Goal: Task Accomplishment & Management: Use online tool/utility

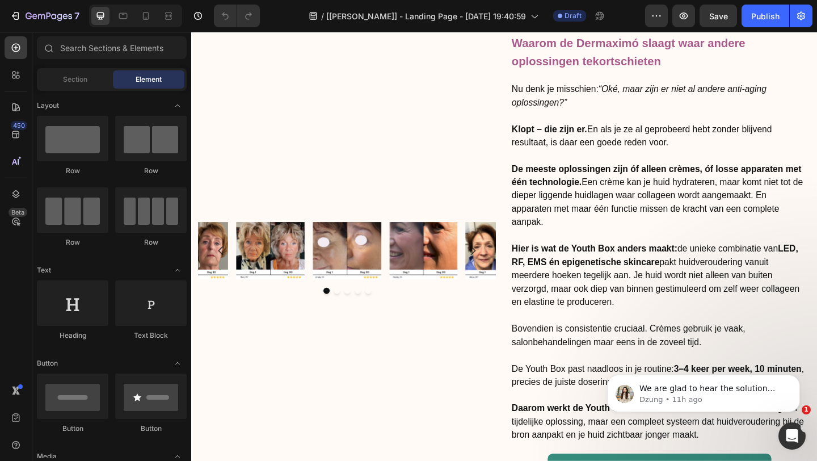
scroll to position [2757, 0]
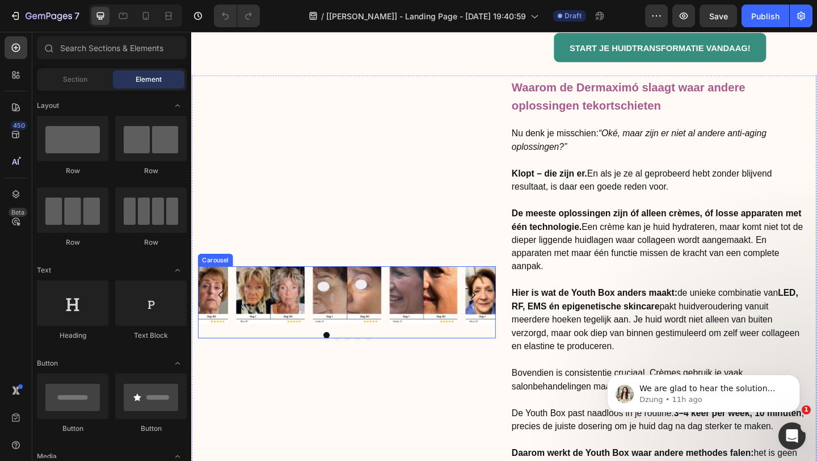
click at [436, 360] on div at bounding box center [361, 361] width 324 height 7
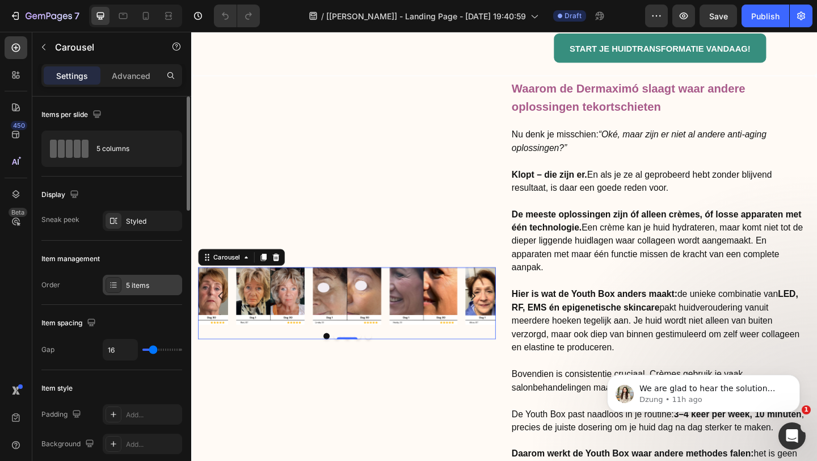
click at [129, 287] on div "5 items" at bounding box center [152, 285] width 53 height 10
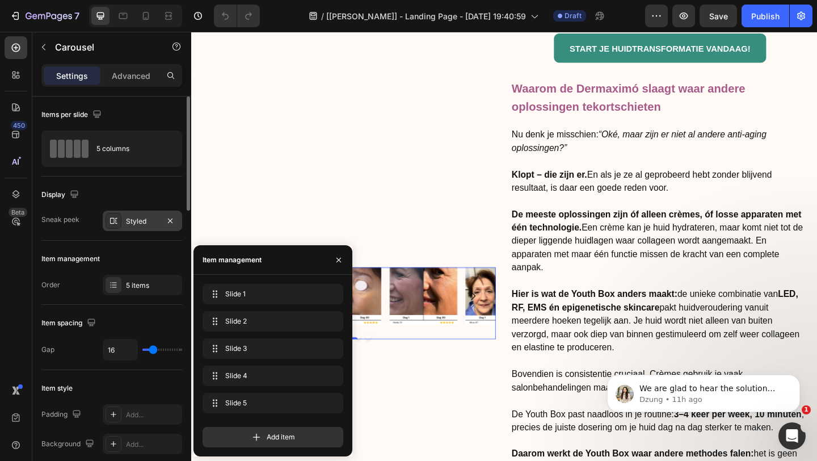
click at [137, 225] on div "Styled" at bounding box center [142, 221] width 33 height 10
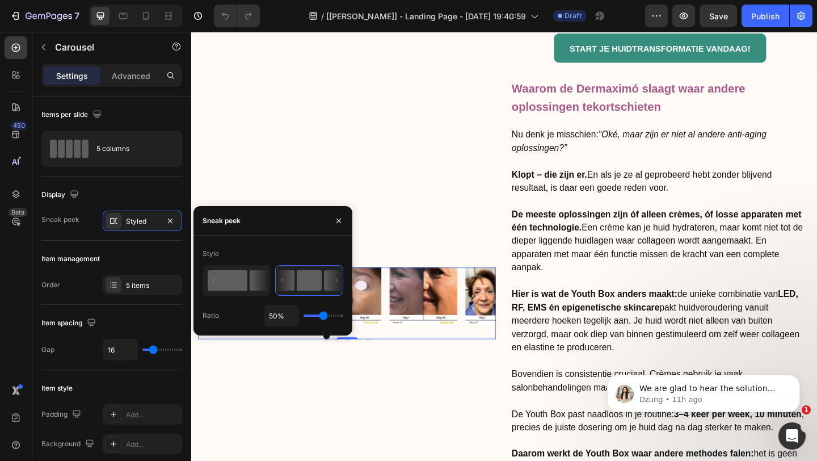
click at [230, 279] on rect at bounding box center [228, 280] width 40 height 20
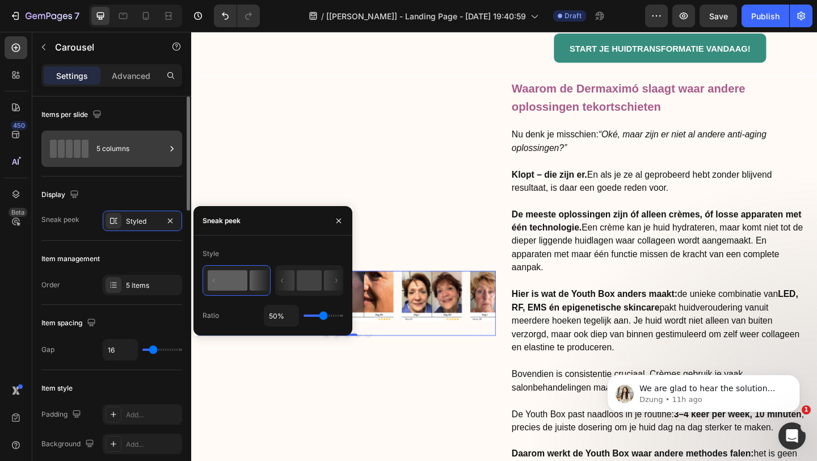
click at [103, 138] on div "5 columns" at bounding box center [130, 149] width 69 height 26
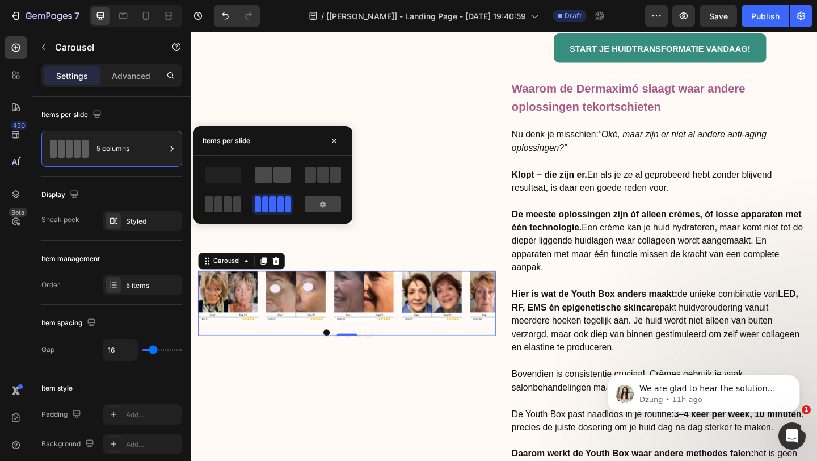
click at [286, 173] on span at bounding box center [283, 175] width 18 height 16
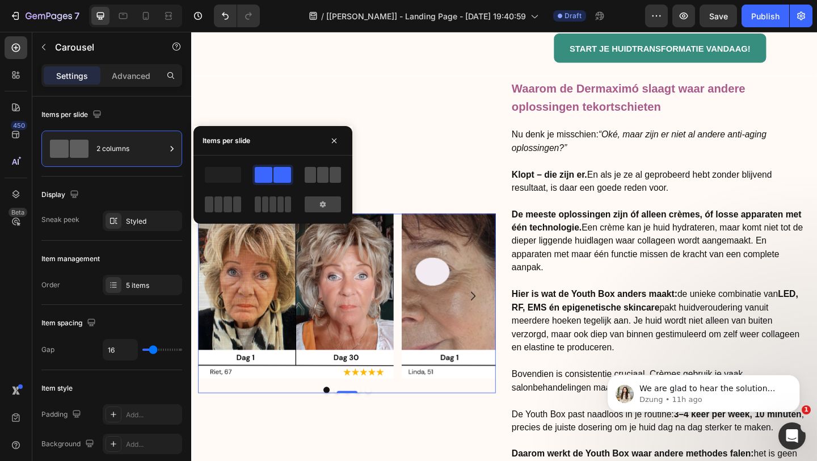
click at [338, 176] on span at bounding box center [335, 175] width 11 height 16
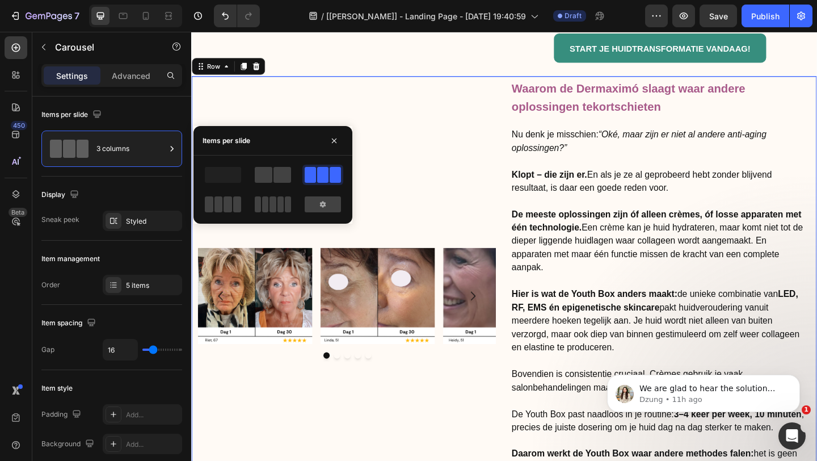
click at [453, 228] on div "Image Row Image Image Image Image Carousel" at bounding box center [361, 326] width 324 height 489
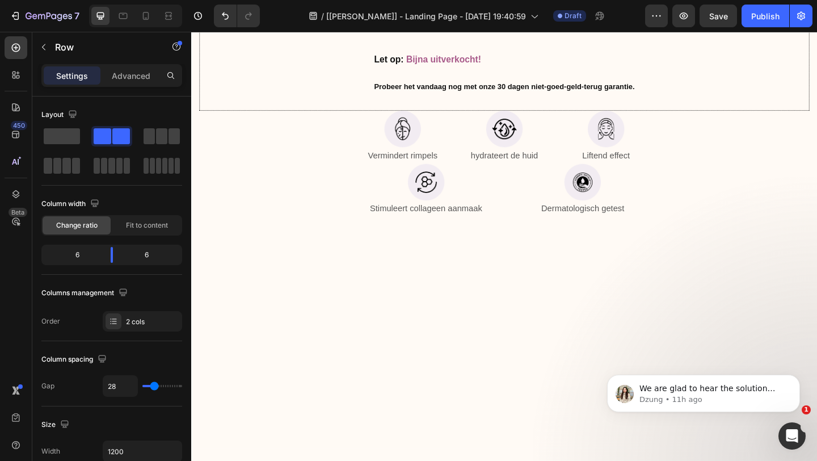
scroll to position [4332, 0]
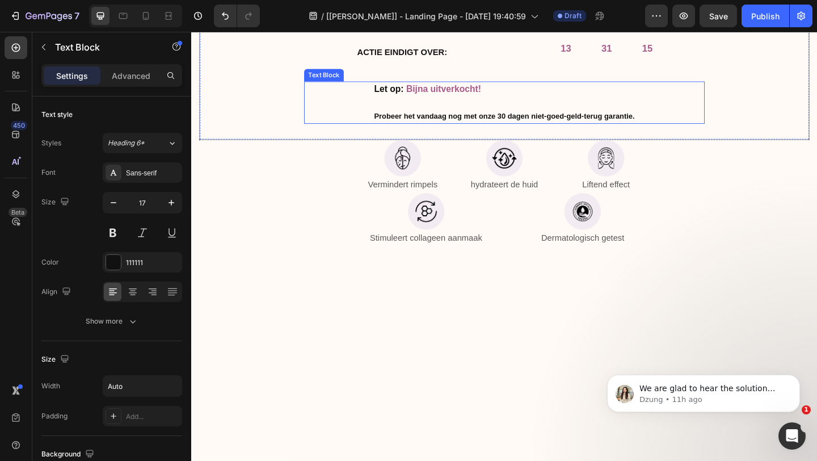
click at [532, 131] on p "Let op: Bijna uitverkocht! Probeer het vandaag nog met onze 30 dagen niet-goed-…" at bounding box center [531, 109] width 283 height 44
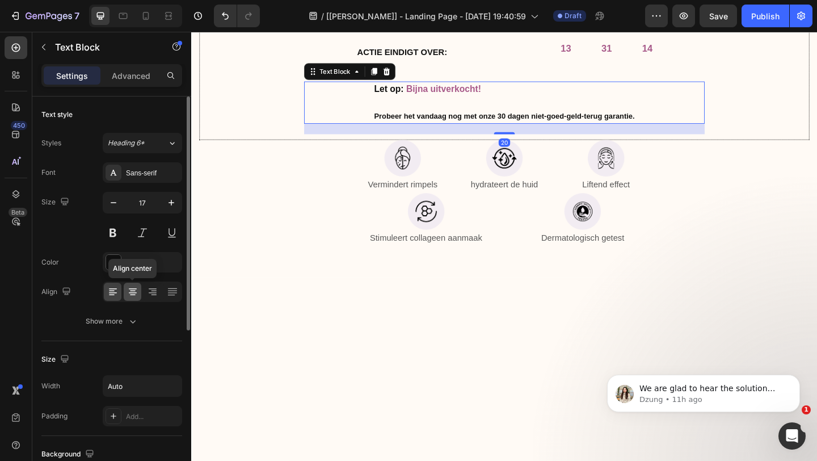
click at [126, 291] on div at bounding box center [133, 292] width 18 height 18
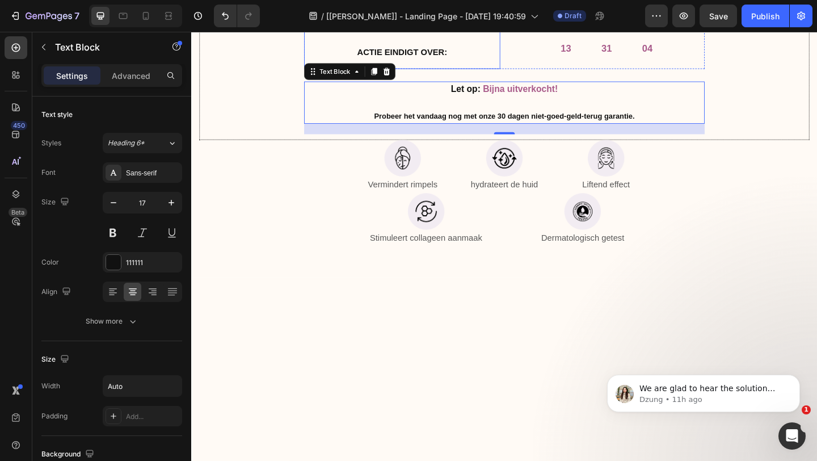
click at [504, 72] on h2 "ACTIE EINDIGT OVER:" at bounding box center [420, 51] width 213 height 42
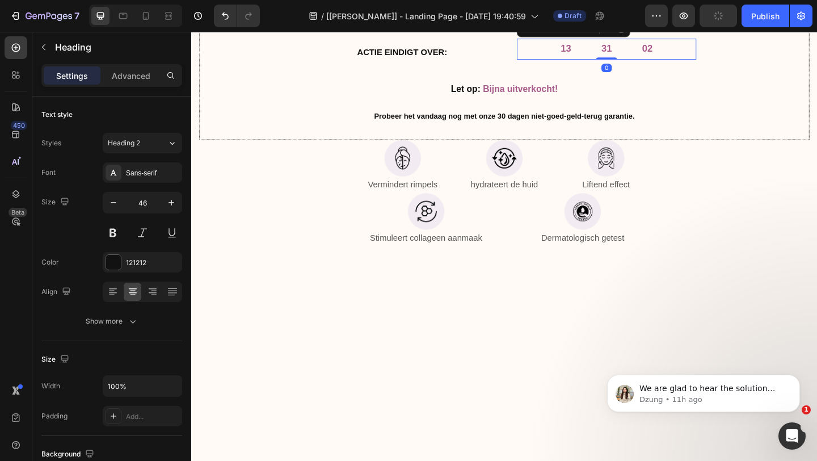
click at [553, 61] on div "13 31 02" at bounding box center [642, 50] width 195 height 22
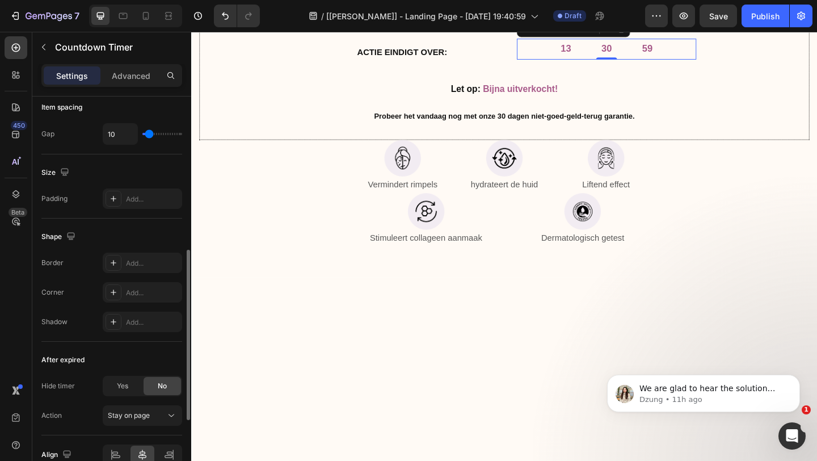
scroll to position [525, 0]
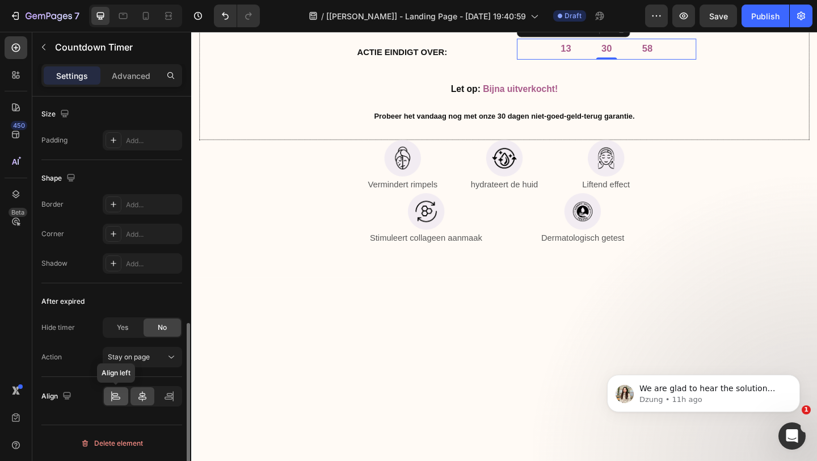
click at [114, 393] on icon at bounding box center [115, 395] width 11 height 11
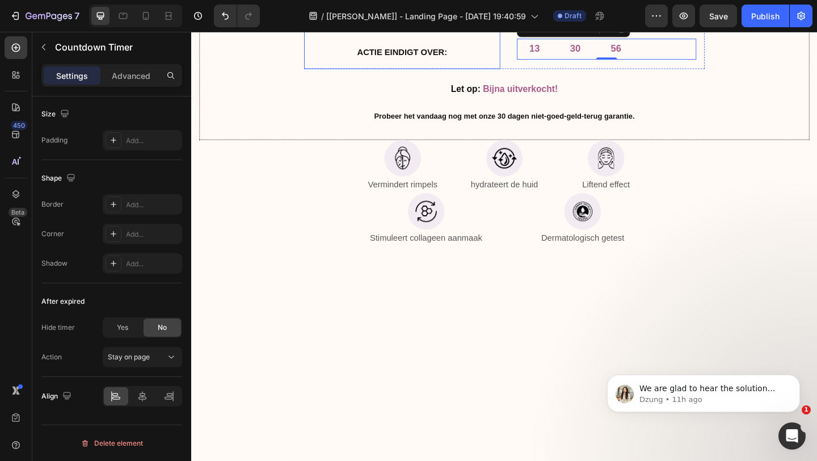
click at [475, 72] on h2 "ACTIE EINDIGT OVER:" at bounding box center [420, 51] width 213 height 42
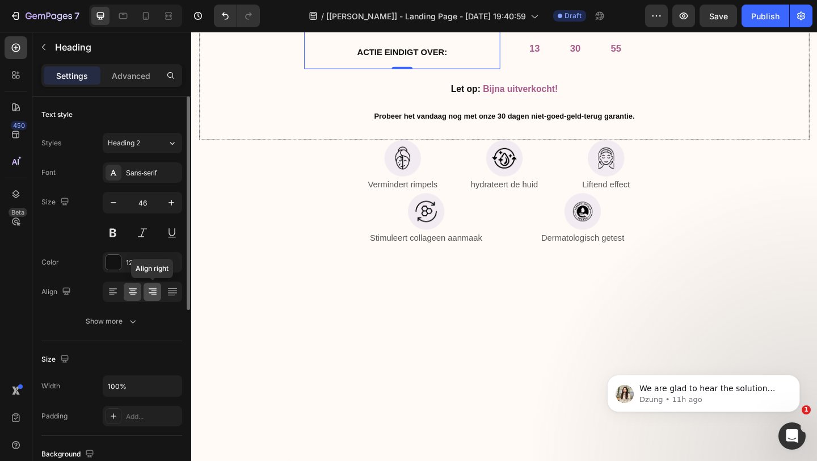
click at [149, 286] on icon at bounding box center [152, 291] width 11 height 11
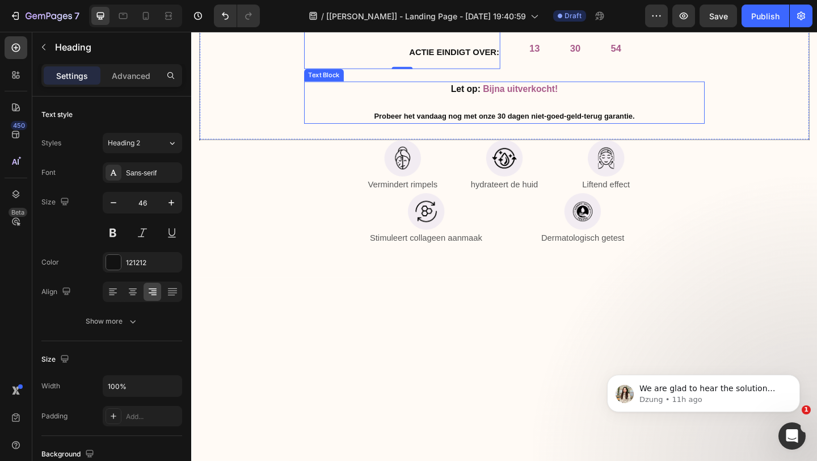
click at [708, 132] on div "Let op: Bijna uitverkocht! Probeer het vandaag nog met onze 30 dagen niet-goed-…" at bounding box center [532, 109] width 436 height 46
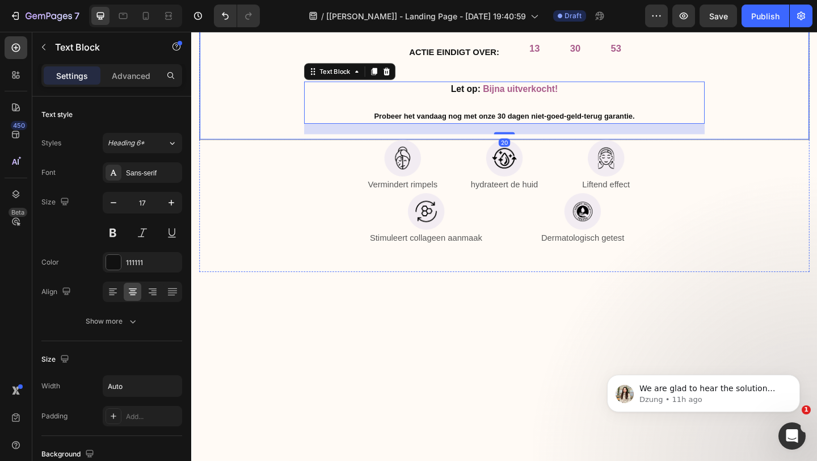
click at [802, 149] on div "Image Krijg alleen vandaag 25% korting en 3 gratis cadeau's! Heading Hoe het we…" at bounding box center [532, 1] width 664 height 296
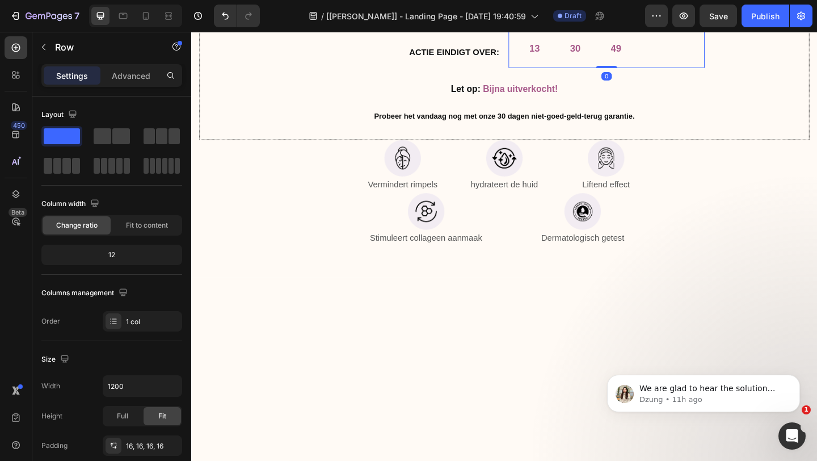
click at [544, 70] on div "13 30 49 Countdown Timer Row 0" at bounding box center [642, 50] width 213 height 40
click at [132, 75] on p "Advanced" at bounding box center [131, 76] width 39 height 12
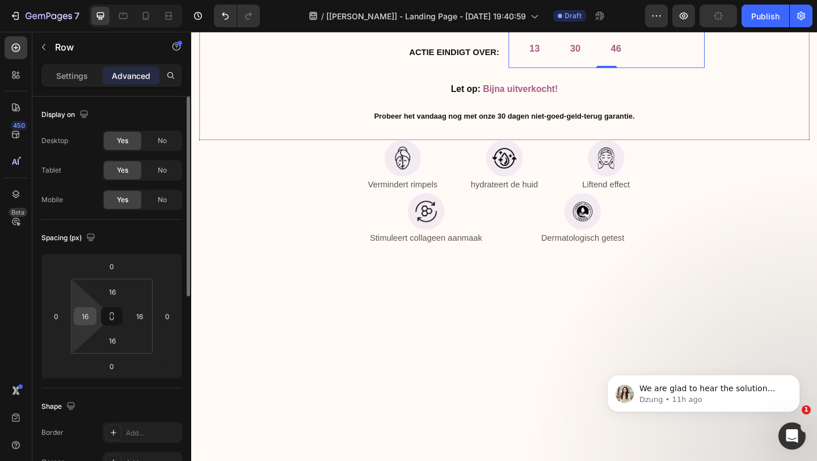
click at [96, 318] on div "16" at bounding box center [85, 316] width 23 height 18
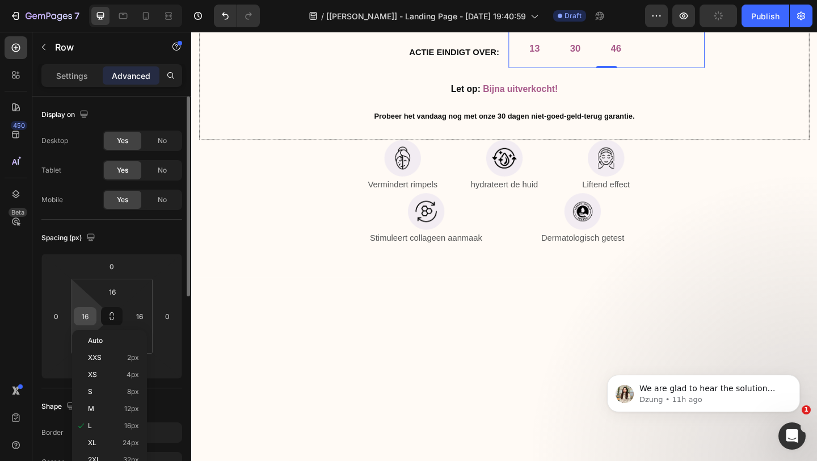
click at [91, 316] on input "16" at bounding box center [85, 316] width 17 height 17
type input "0"
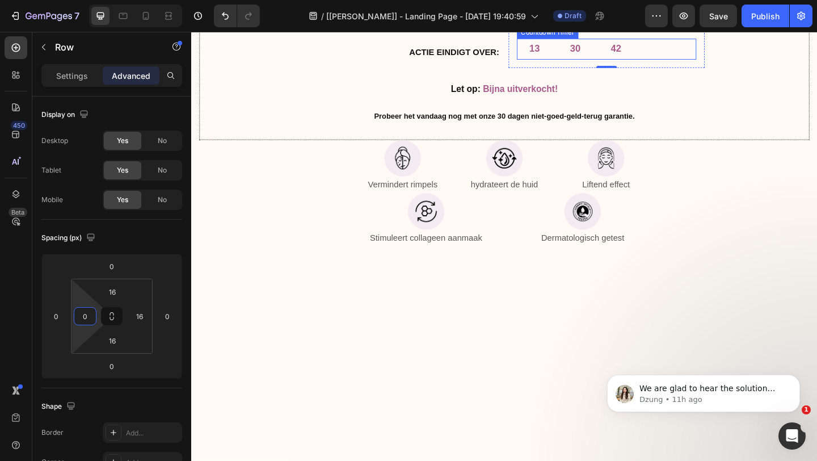
click at [629, 61] on div "13 30 42" at bounding box center [608, 50] width 127 height 22
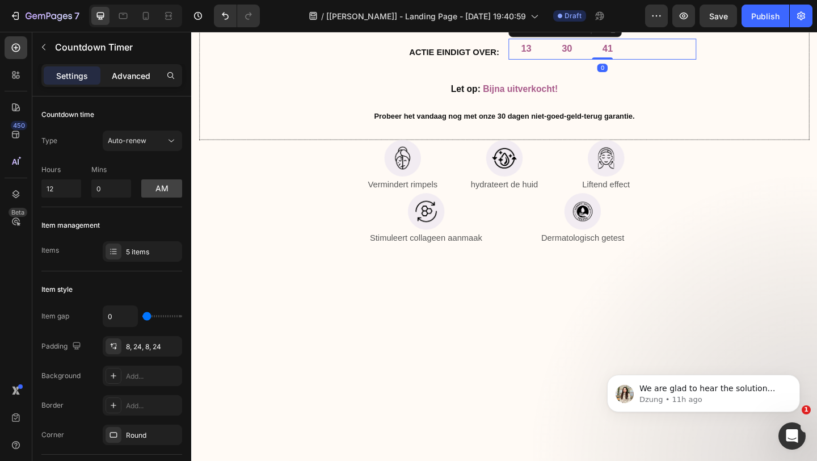
click at [136, 70] on p "Advanced" at bounding box center [131, 76] width 39 height 12
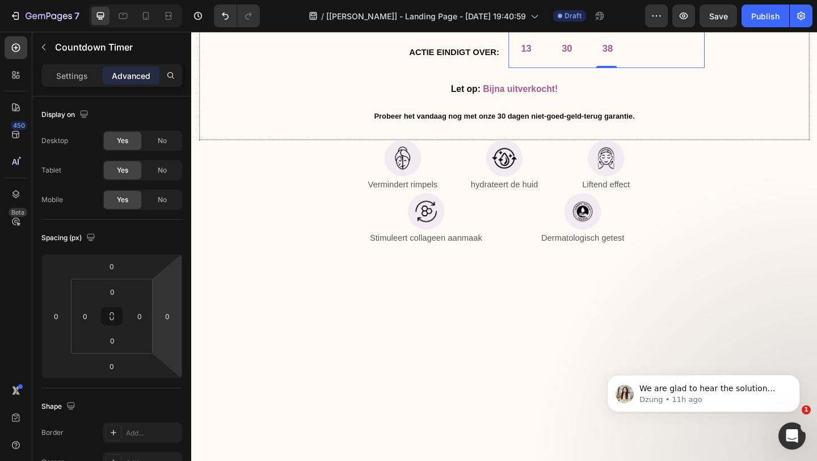
click at [570, 70] on div "13 30 38 Countdown Timer Row 0" at bounding box center [642, 50] width 213 height 40
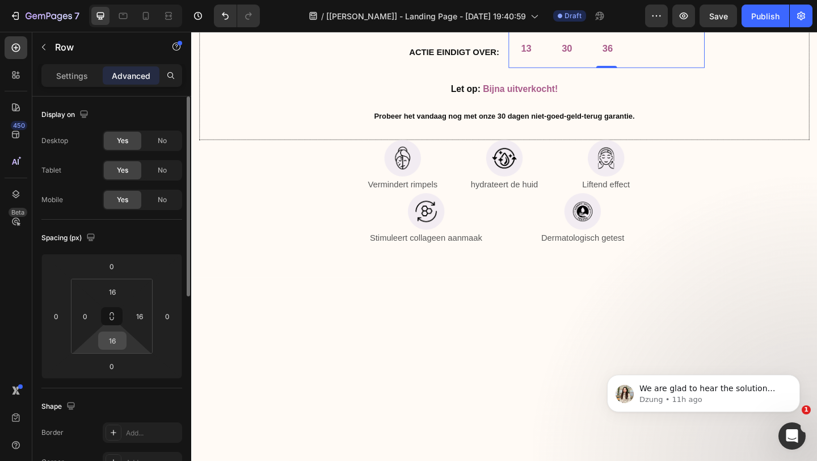
click at [116, 338] on input "16" at bounding box center [112, 340] width 23 height 17
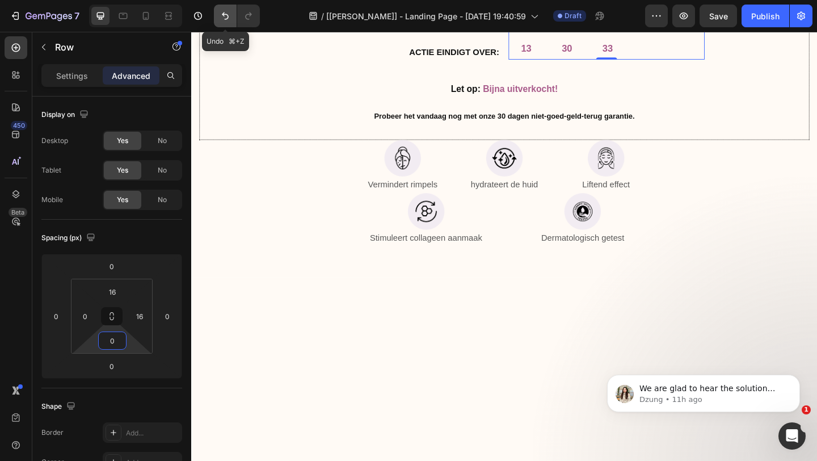
type input "0"
click at [230, 12] on icon "Undo/Redo" at bounding box center [225, 15] width 11 height 11
click at [587, 143] on div "Image Krijg alleen vandaag 25% korting en 3 gratis cadeau's! Heading Hoe het we…" at bounding box center [532, 1] width 436 height 284
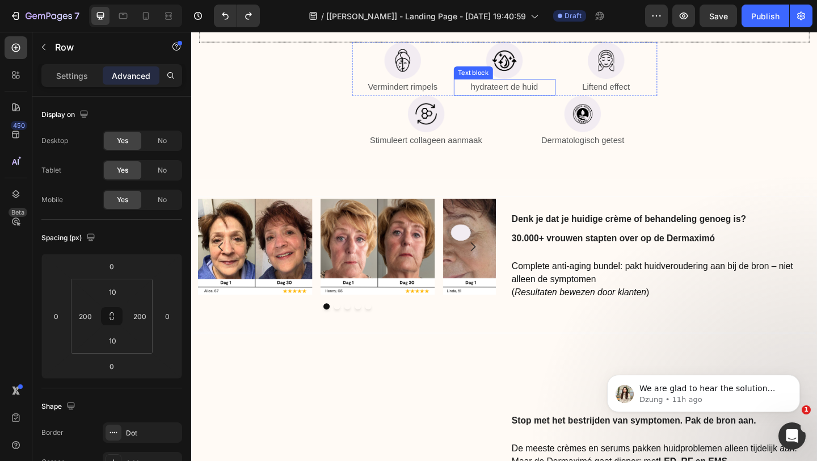
scroll to position [4466, 0]
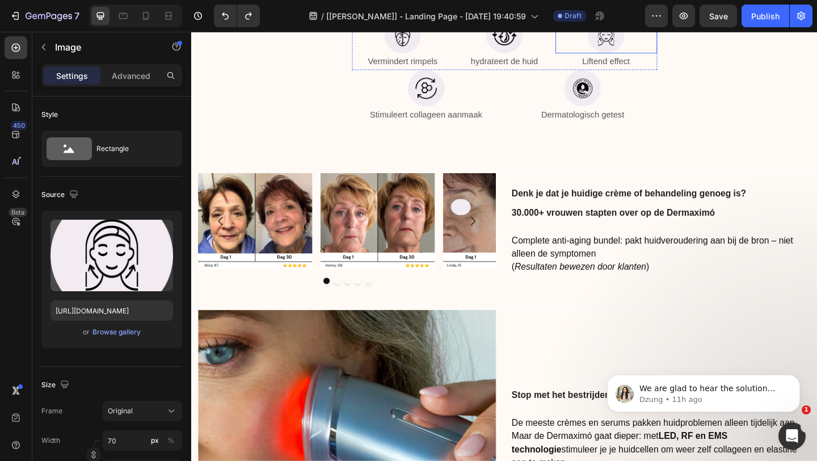
click at [588, 55] on div at bounding box center [642, 35] width 111 height 40
click at [696, 113] on div at bounding box center [617, 93] width 162 height 40
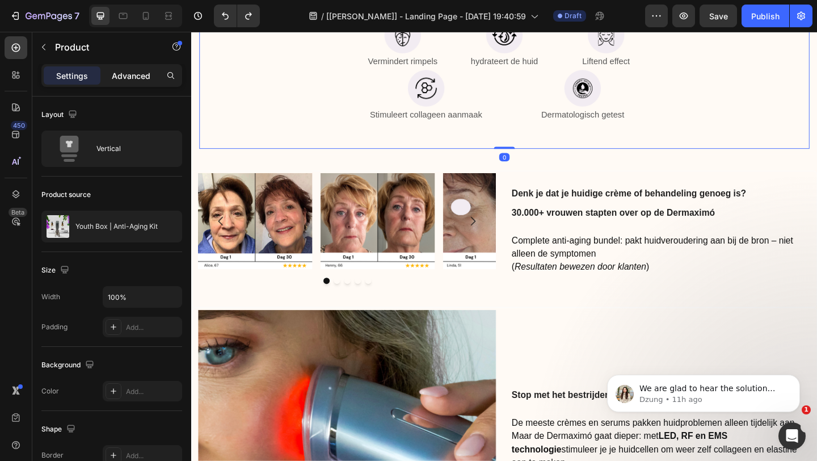
click at [133, 79] on p "Advanced" at bounding box center [131, 76] width 39 height 12
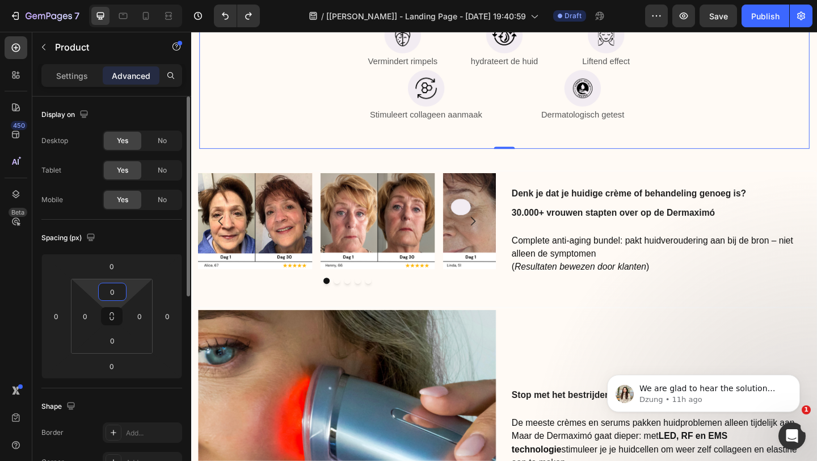
click at [120, 293] on input "0" at bounding box center [112, 291] width 23 height 17
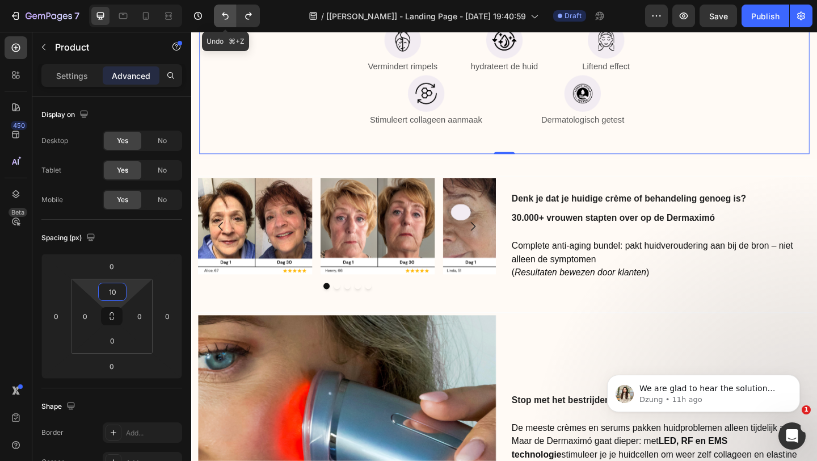
type input "1"
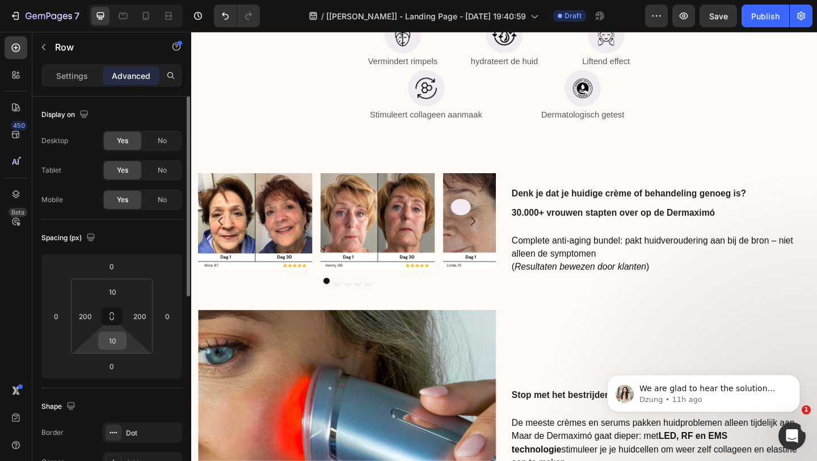
click at [112, 346] on input "10" at bounding box center [112, 340] width 23 height 17
click at [116, 344] on input "10" at bounding box center [112, 340] width 23 height 17
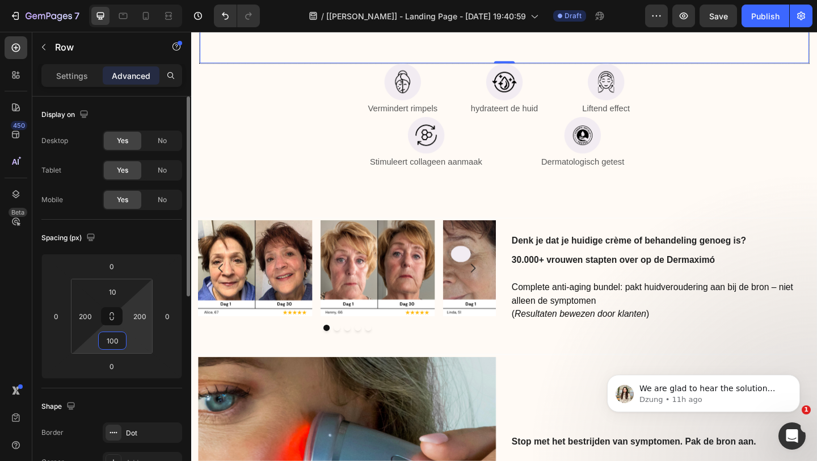
type input "10"
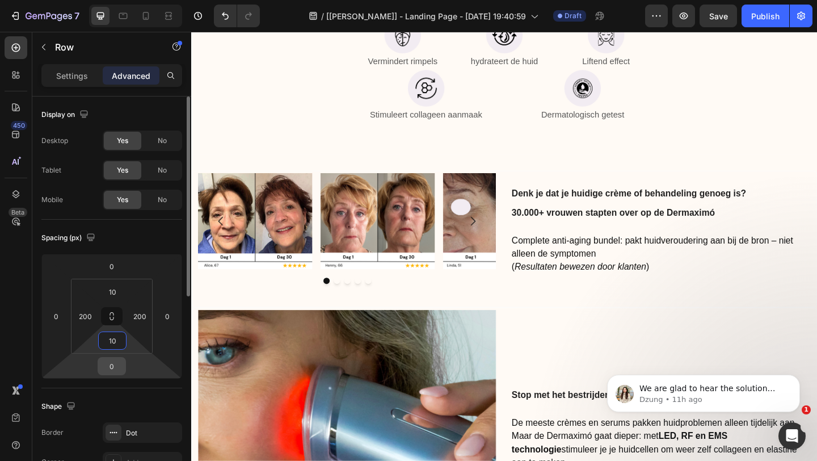
click at [120, 365] on input "0" at bounding box center [111, 366] width 23 height 17
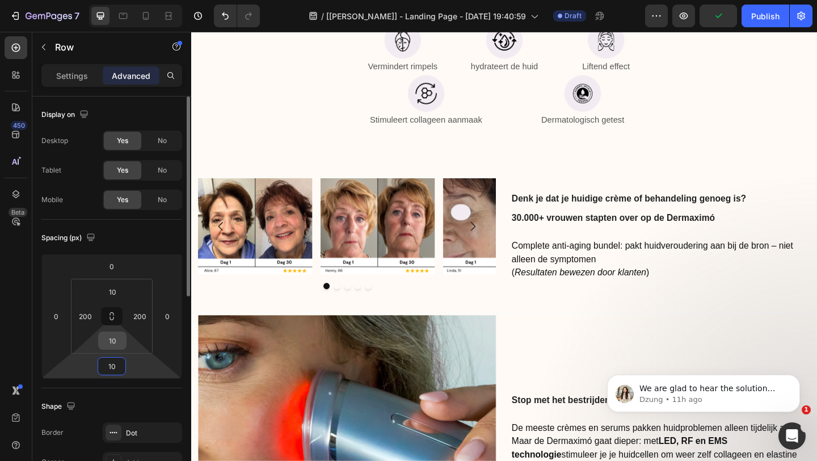
type input "10"
click at [110, 338] on input "10" at bounding box center [112, 340] width 23 height 17
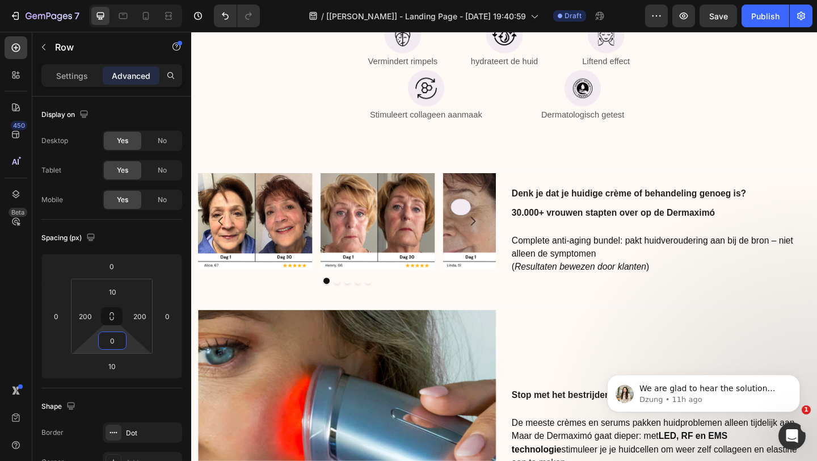
type input "0"
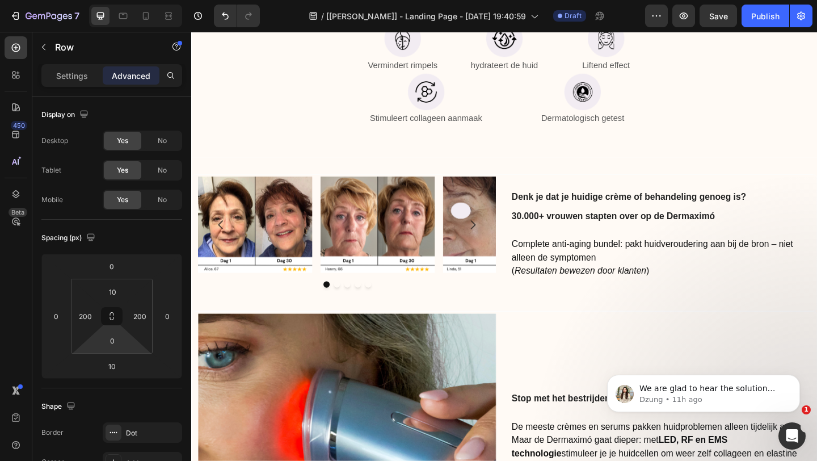
click at [529, 19] on div at bounding box center [531, 16] width 23 height 3
type input "17"
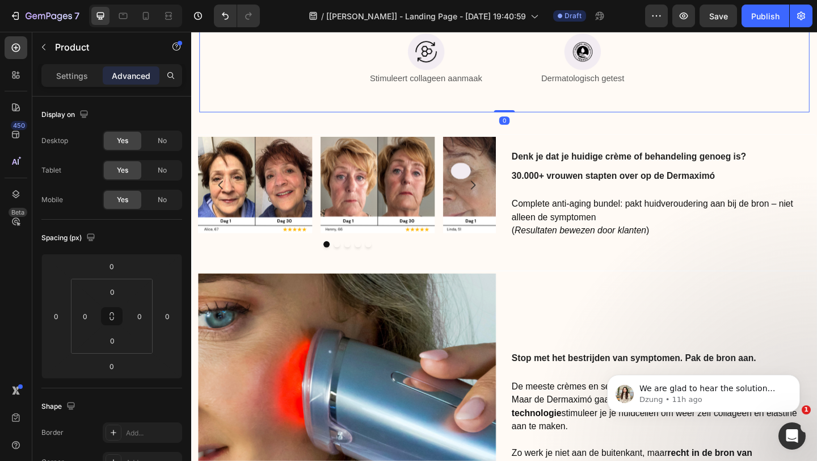
scroll to position [4513, 0]
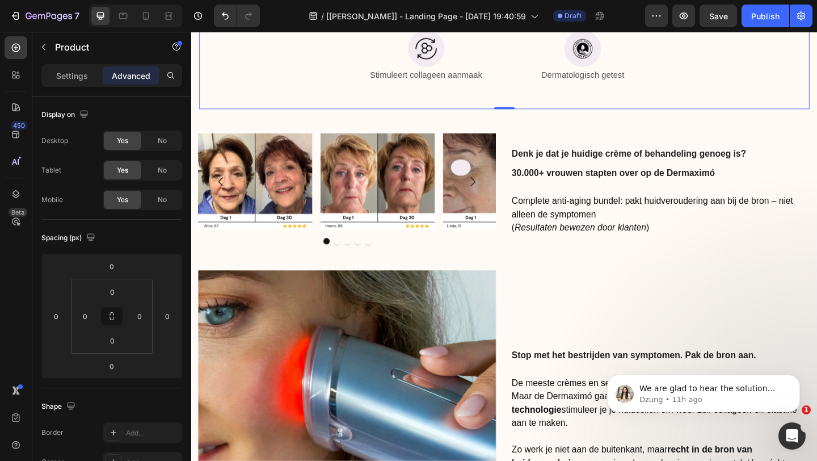
click at [534, 89] on div "Image Stimuleert collageen aanmaak Text block Image Dermatologisch getest Text …" at bounding box center [532, 59] width 332 height 58
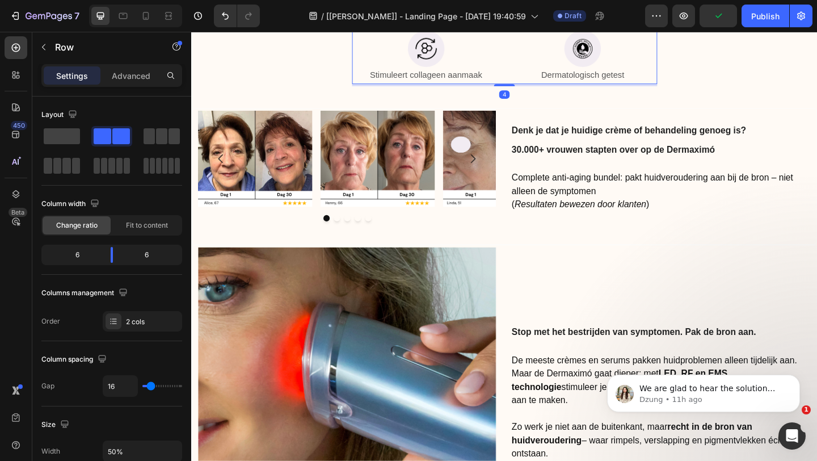
drag, startPoint x: 537, startPoint y: 331, endPoint x: 543, endPoint y: 305, distance: 27.3
click at [543, 89] on div "Image Stimuleert collageen aanmaak Text block Image Dermatologisch getest Text …" at bounding box center [532, 59] width 332 height 58
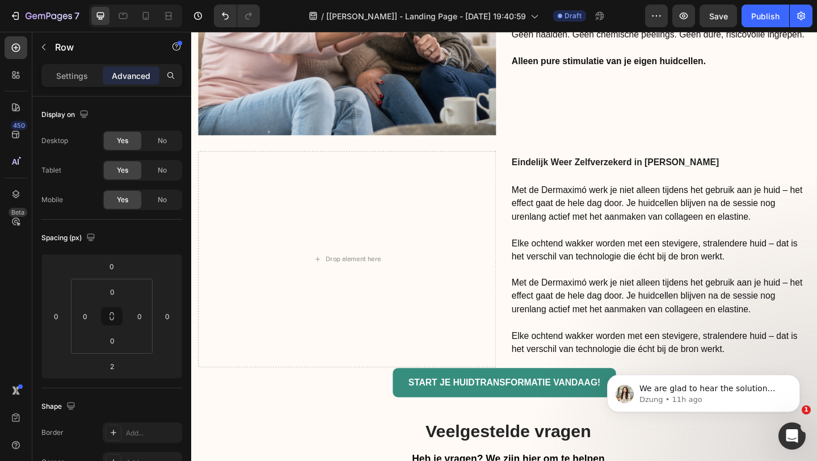
scroll to position [5507, 0]
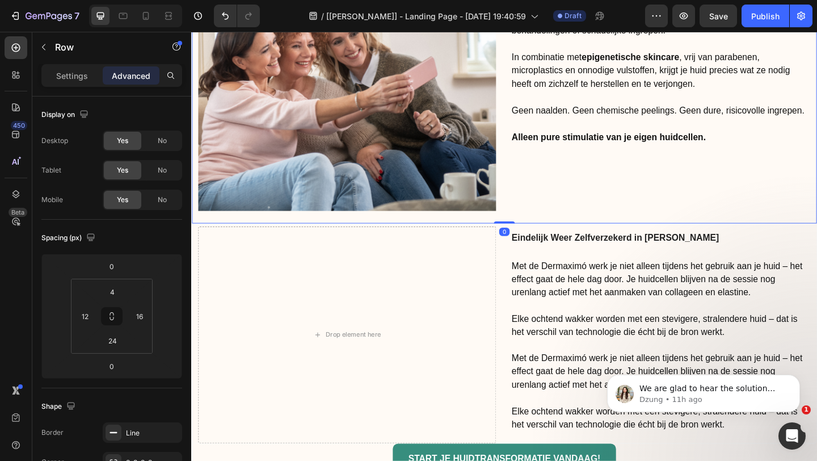
scroll to position [5427, 0]
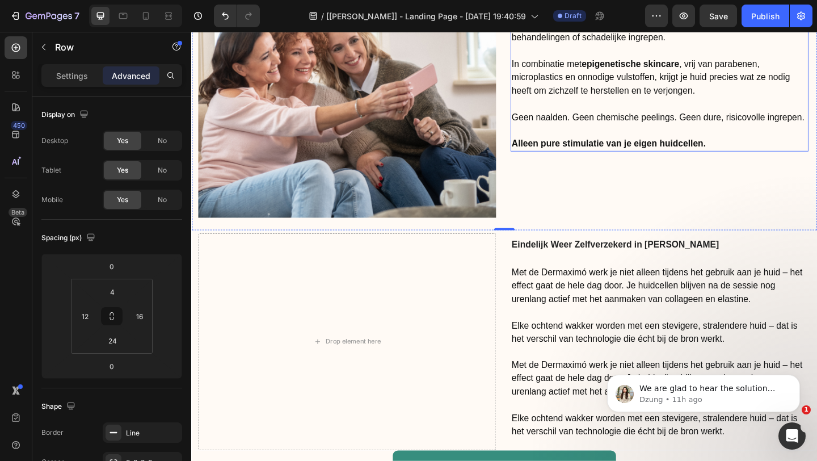
click at [773, 152] on p "Alleen pure stimulatie van je eigen huidcellen." at bounding box center [701, 146] width 322 height 29
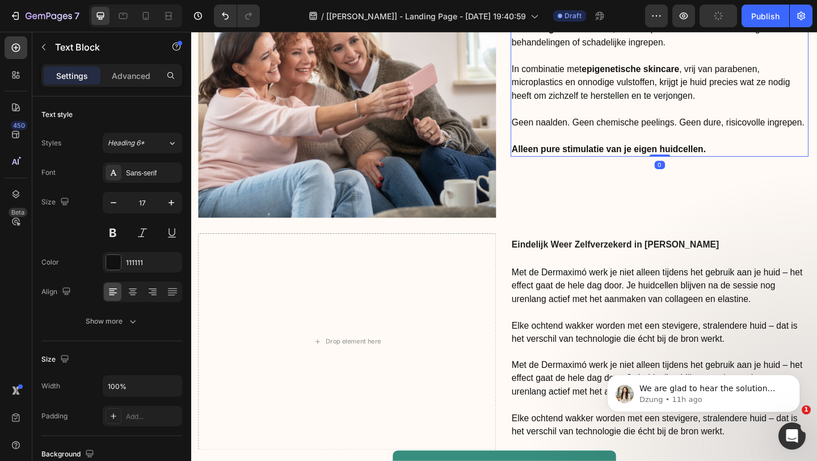
drag, startPoint x: 710, startPoint y: 172, endPoint x: 709, endPoint y: 144, distance: 28.4
click at [709, 144] on div "Dermaximó combineert 100% veilige, klinisch onderzochte technologieën : LED-lic…" at bounding box center [701, 87] width 324 height 162
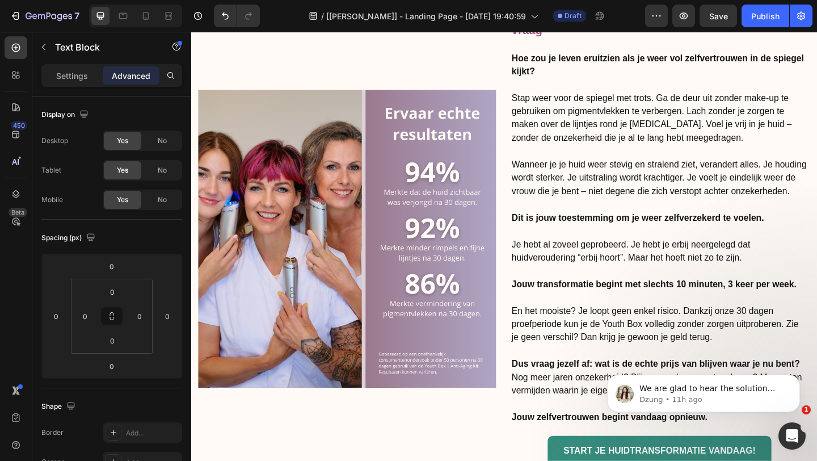
scroll to position [3676, 0]
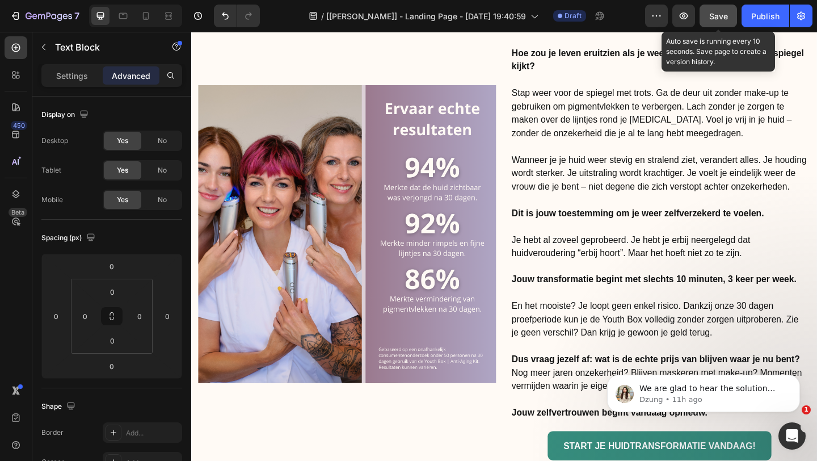
click at [725, 14] on span "Save" at bounding box center [718, 16] width 19 height 10
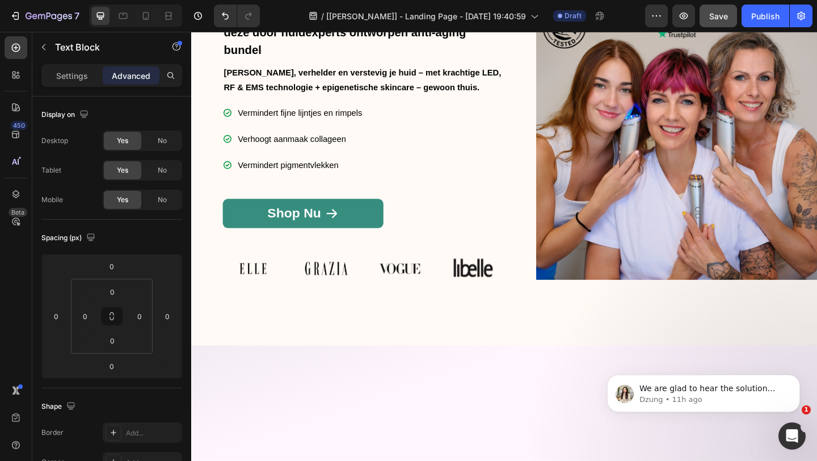
scroll to position [0, 0]
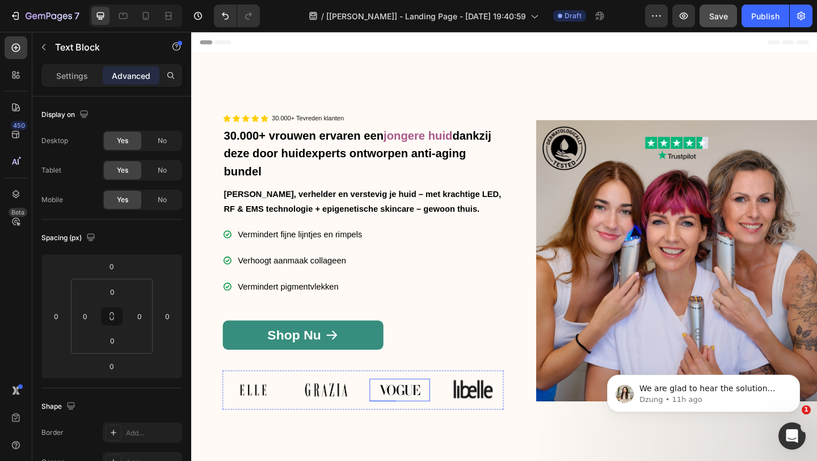
click at [417, 425] on img at bounding box center [418, 421] width 66 height 24
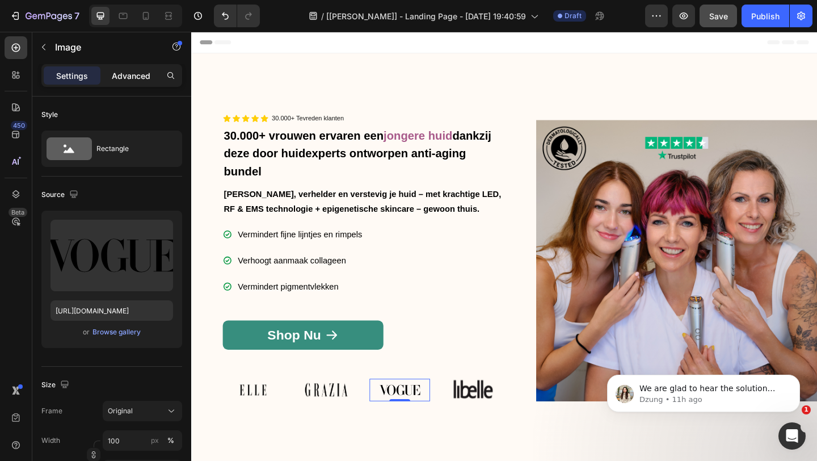
click at [130, 70] on p "Advanced" at bounding box center [131, 76] width 39 height 12
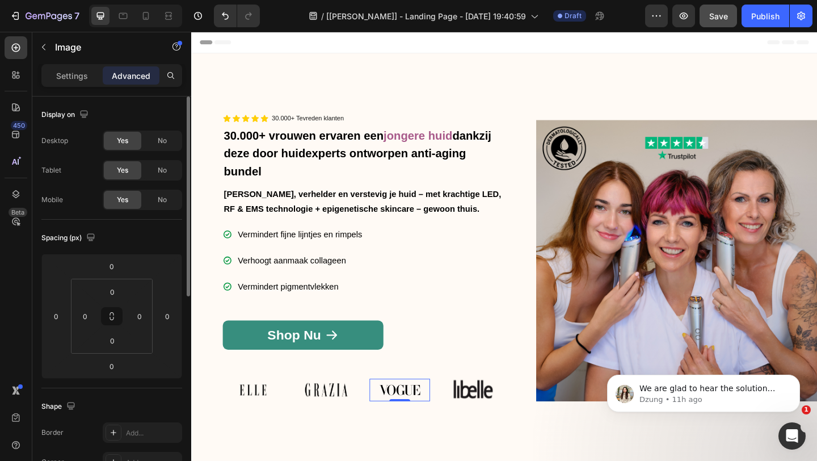
scroll to position [14, 0]
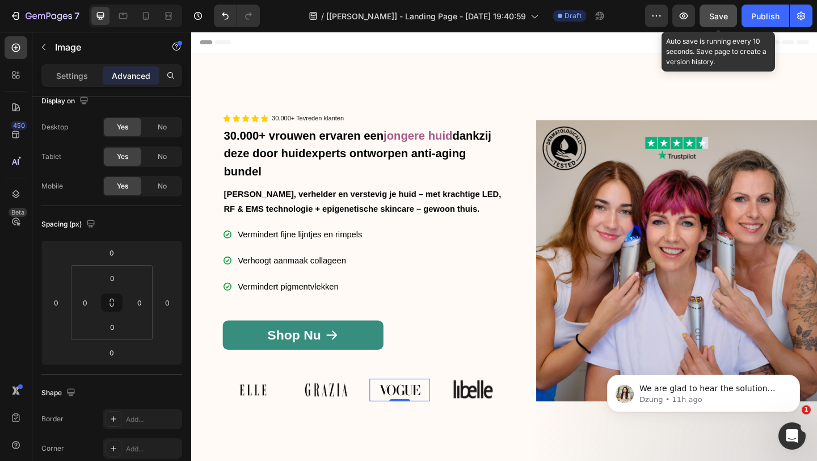
click at [730, 15] on button "Save" at bounding box center [718, 16] width 37 height 23
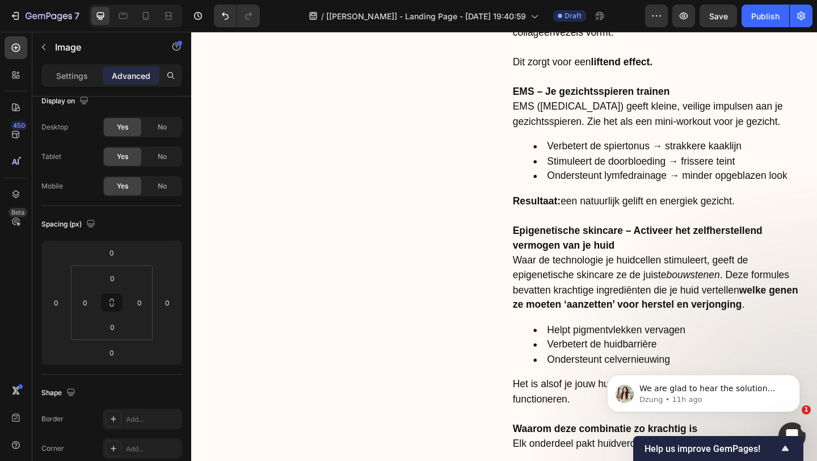
scroll to position [1546, 0]
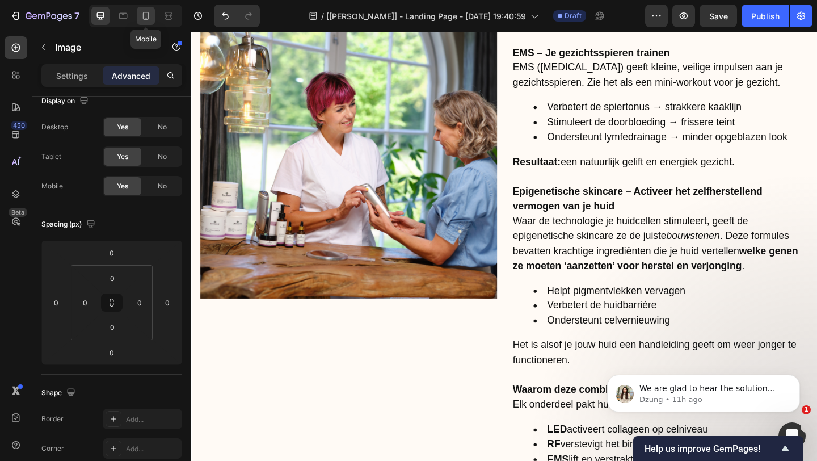
click at [154, 19] on div at bounding box center [146, 16] width 18 height 18
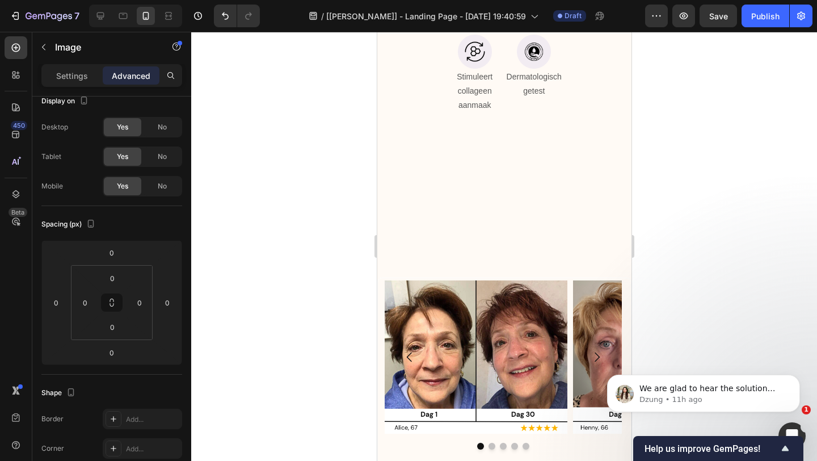
scroll to position [6131, 0]
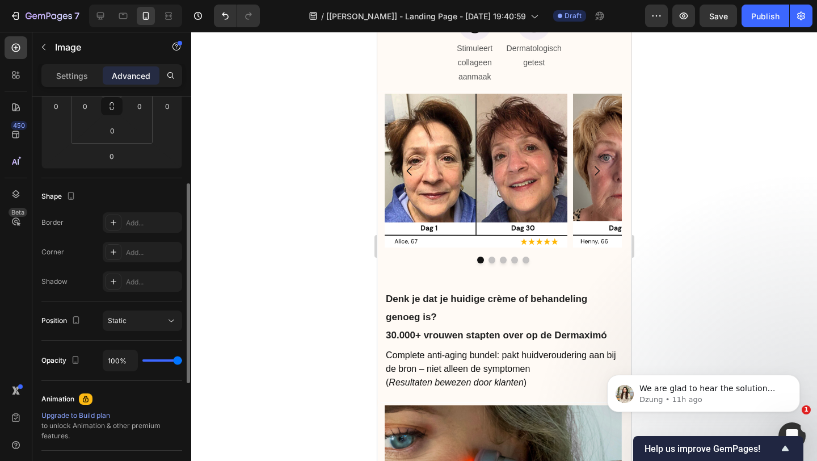
scroll to position [215, 0]
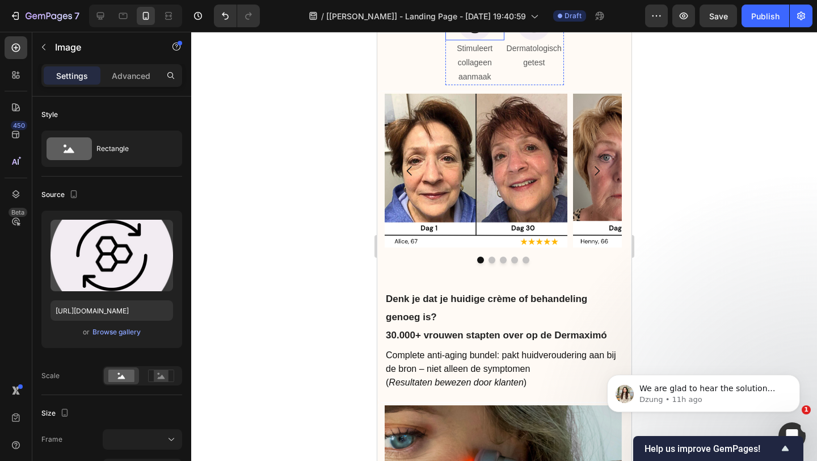
click at [501, 40] on div at bounding box center [475, 23] width 60 height 34
click at [505, 86] on div "Image Dermatologisch getest Text block" at bounding box center [534, 45] width 60 height 79
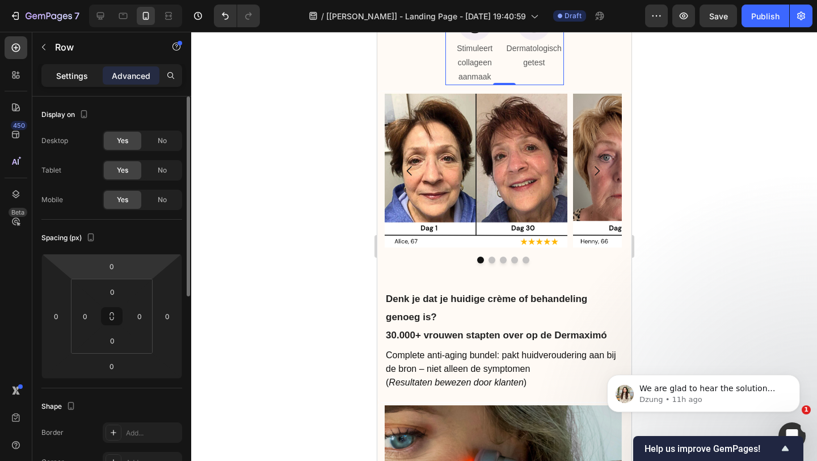
click at [74, 69] on div "Settings" at bounding box center [72, 75] width 57 height 18
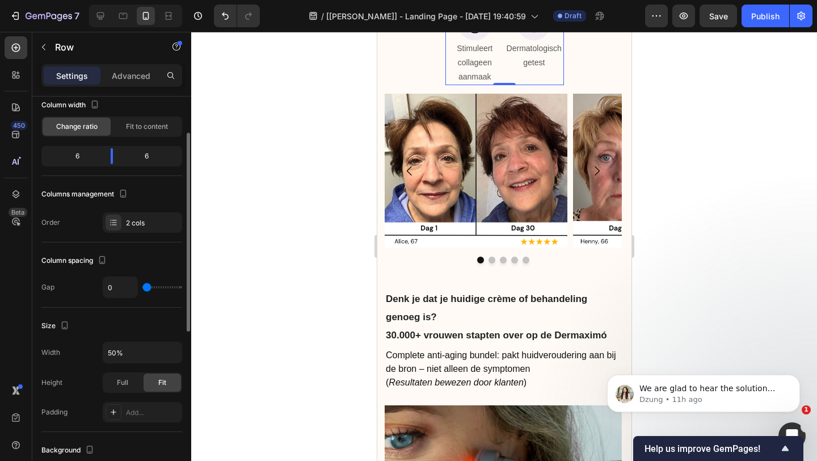
scroll to position [70, 0]
type input "6"
type input "11"
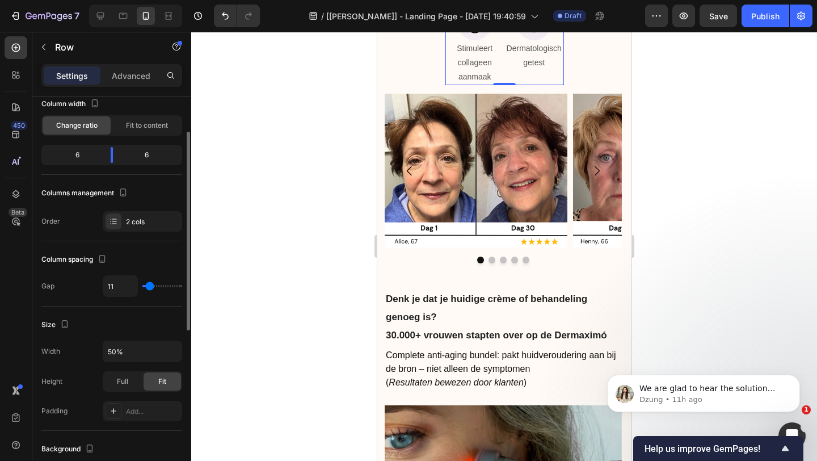
type input "17"
type input "22"
type input "26"
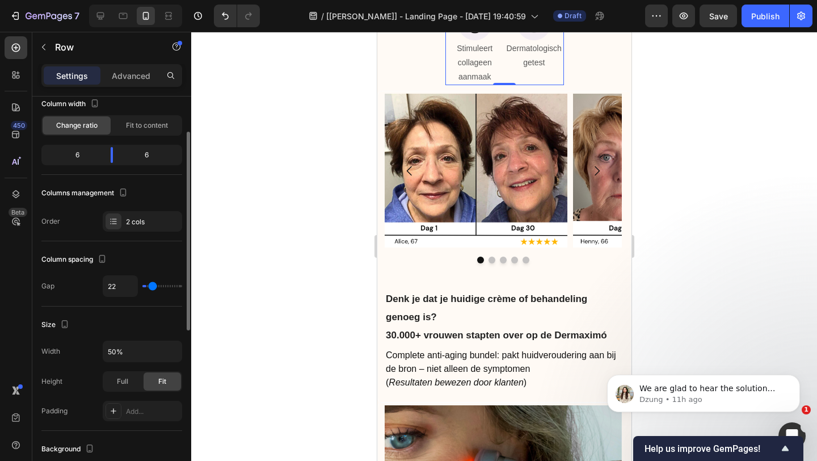
type input "26"
type input "29"
type input "31"
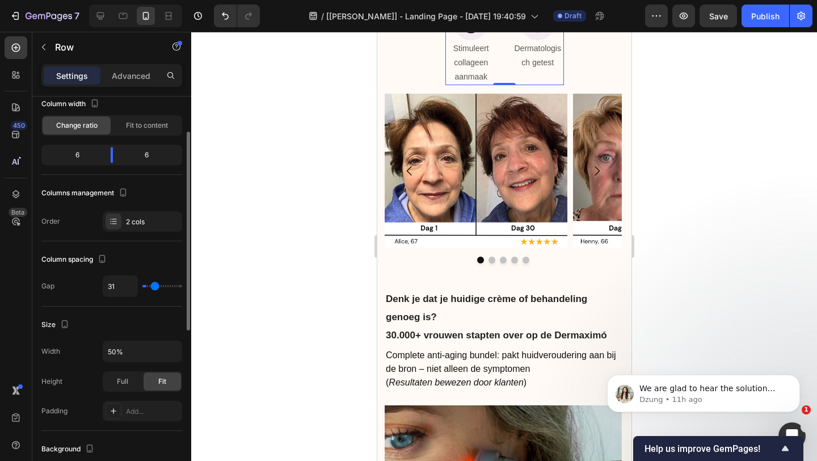
type input "33"
type input "34"
type input "35"
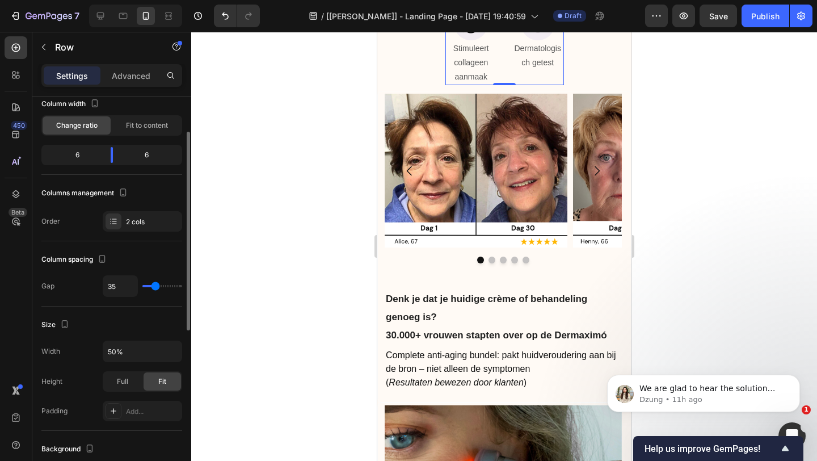
type input "35"
type input "36"
type input "37"
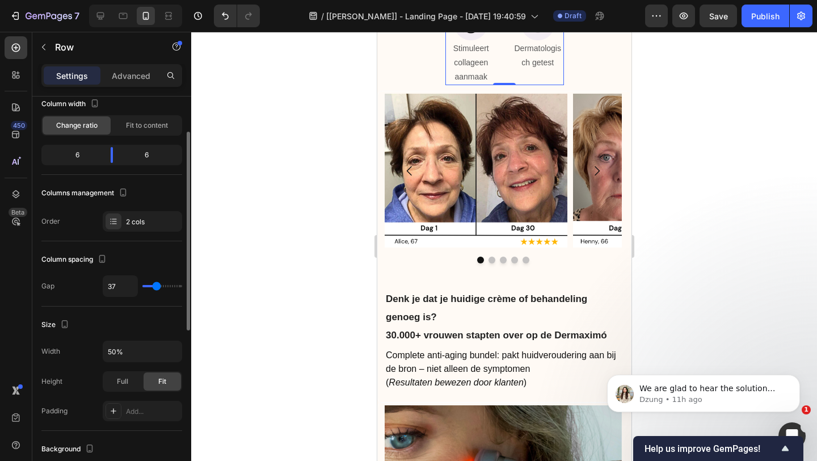
type input "39"
type input "43"
type input "46"
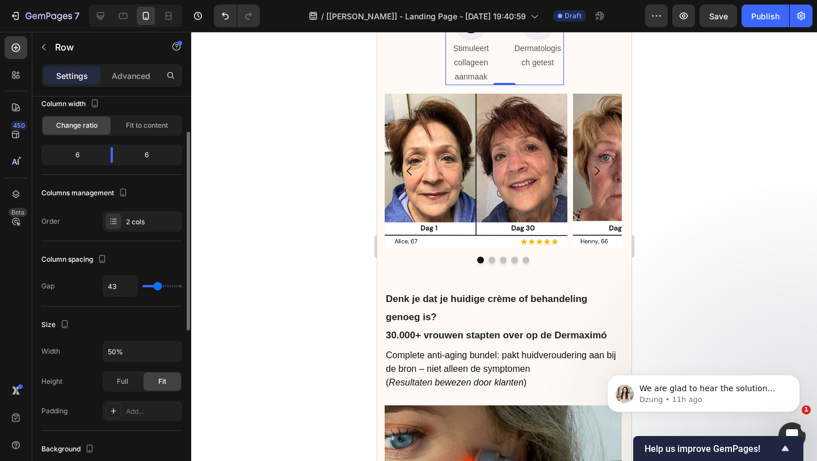
type input "46"
type input "51"
type input "55"
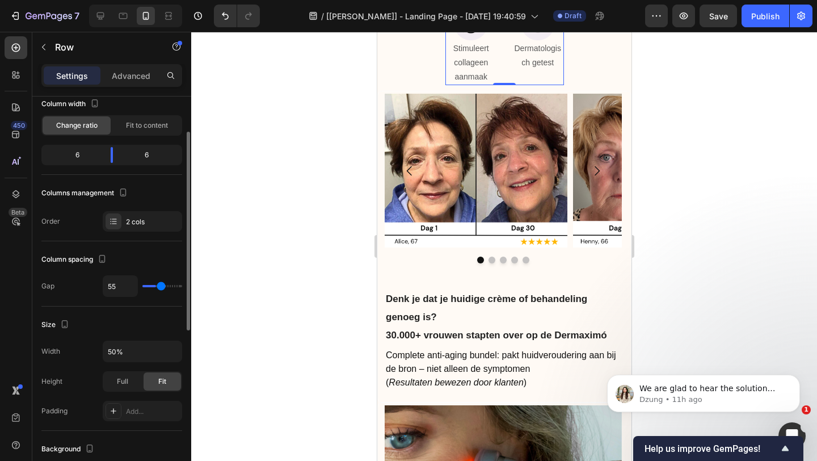
type input "58"
type input "61"
type input "64"
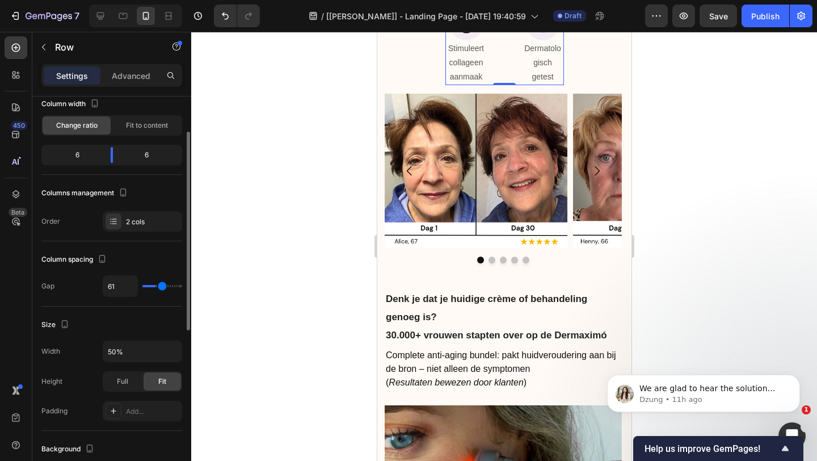
type input "64"
type input "65"
type input "66"
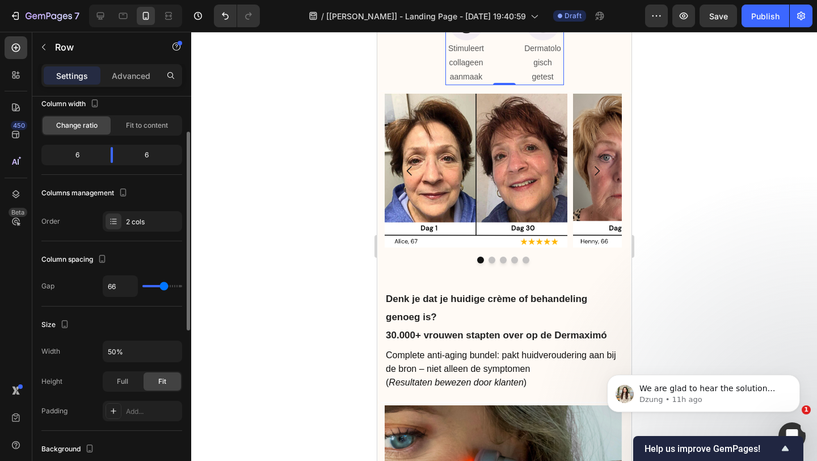
type input "67"
type input "68"
type input "67"
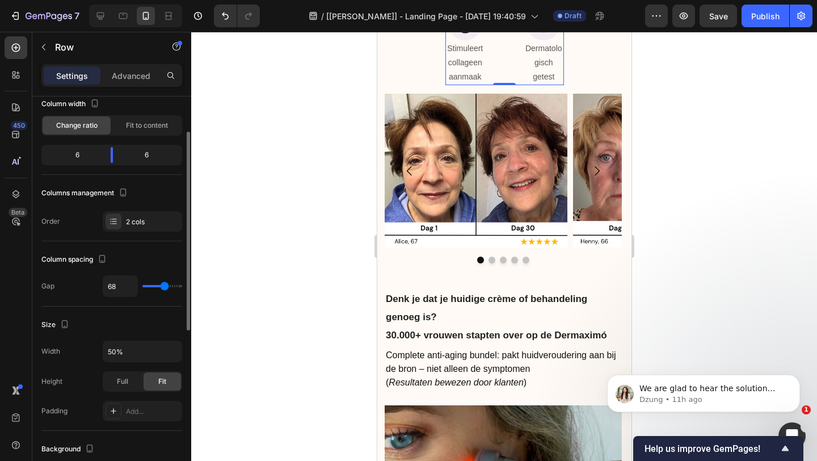
type input "67"
type input "65"
type input "63"
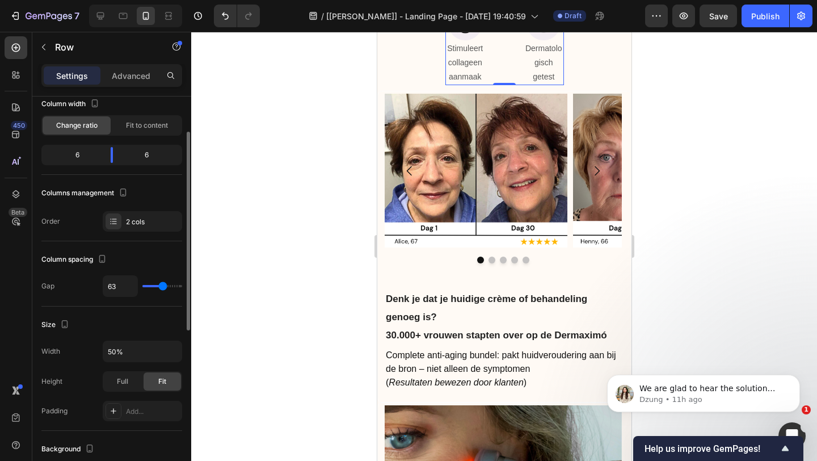
type input "61"
type input "59"
type input "57"
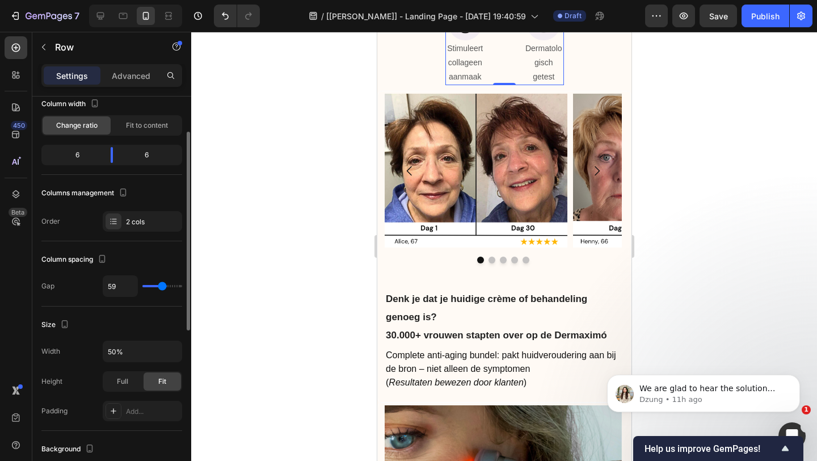
type input "57"
type input "56"
type input "55"
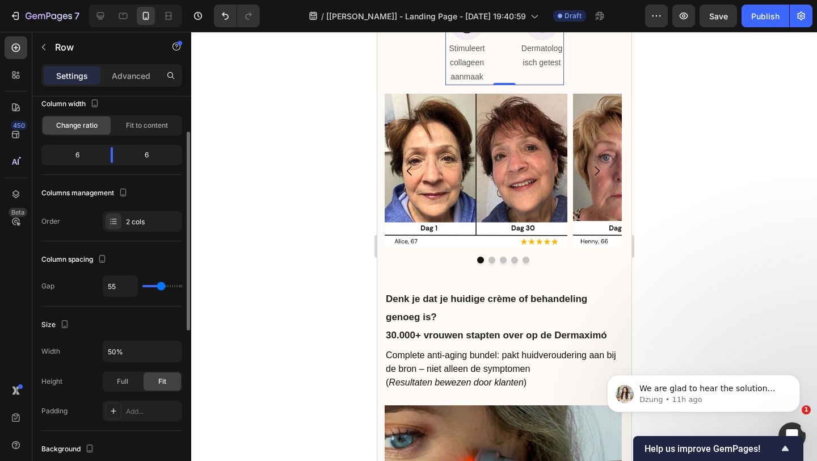
type input "54"
type input "53"
type input "52"
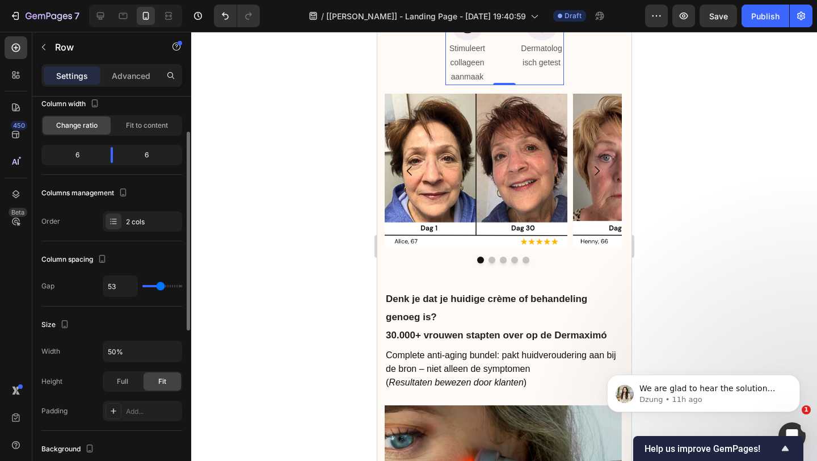
type input "52"
type input "51"
type input "50"
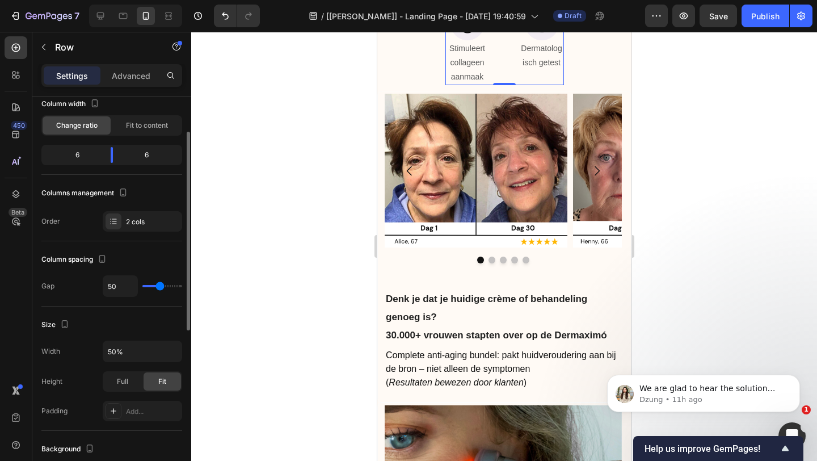
type input "49"
type input "48"
type input "47"
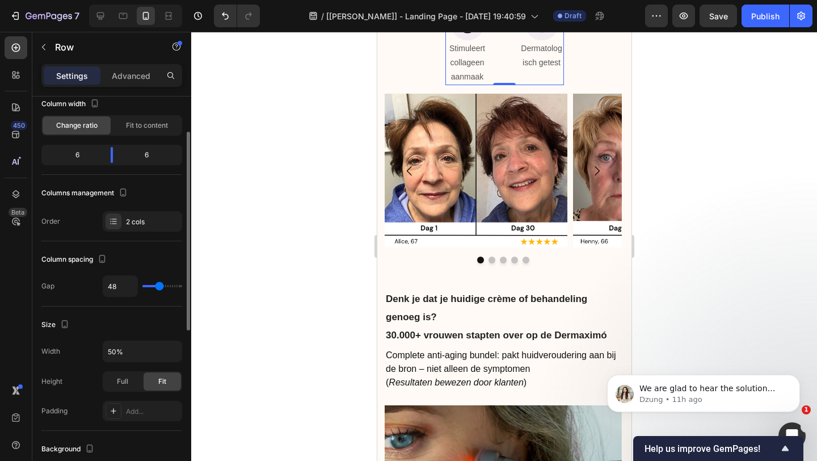
type input "47"
type input "46"
type input "45"
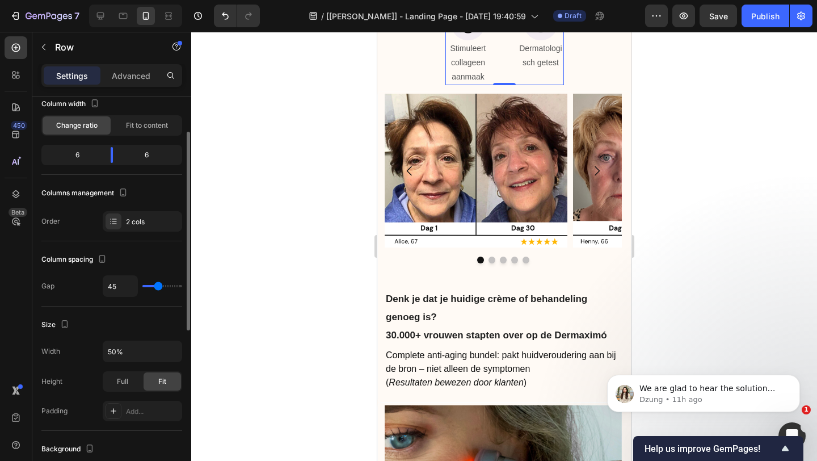
type input "44"
type input "43"
type input "42"
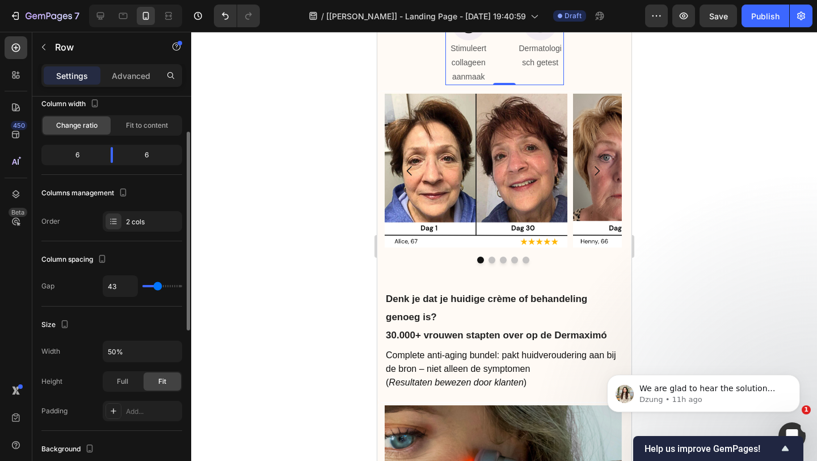
type input "42"
type input "40"
type input "39"
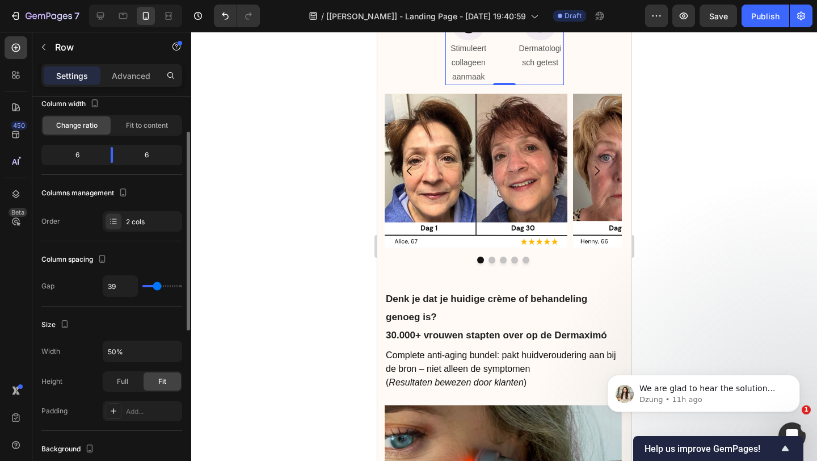
type input "38"
type input "37"
type input "36"
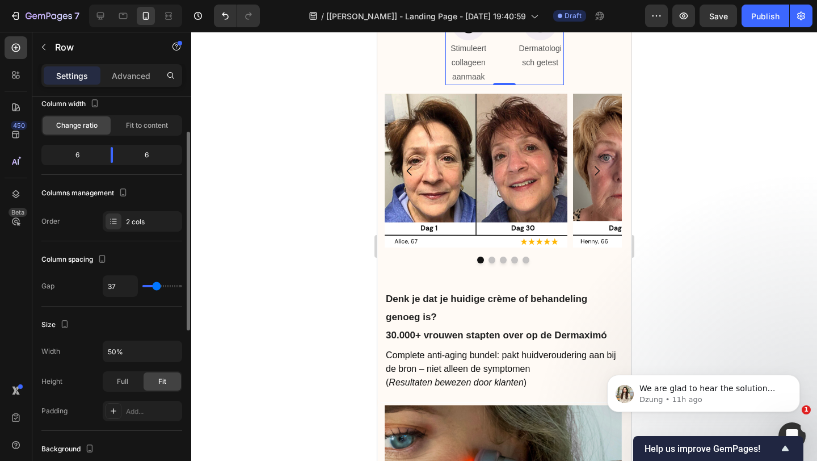
type input "36"
type input "34"
type input "32"
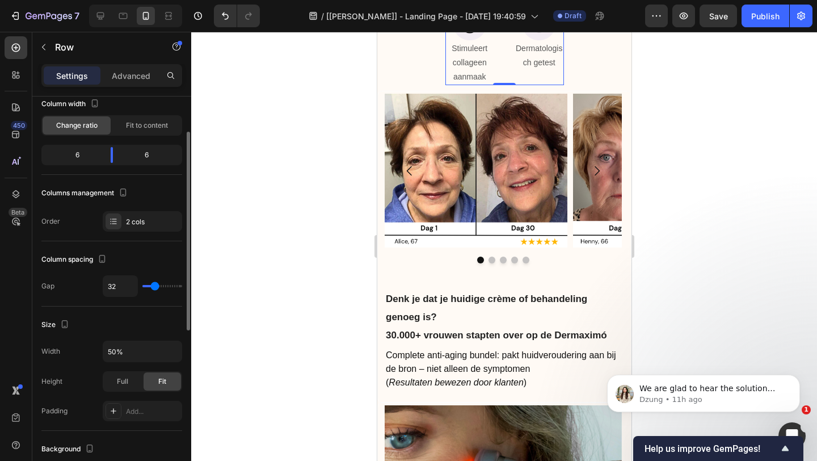
type input "31"
type input "30"
type input "29"
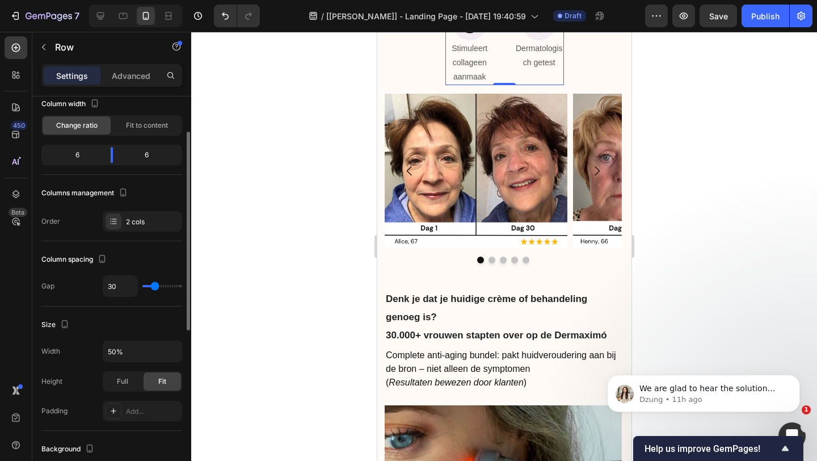
type input "29"
type input "27"
type input "25"
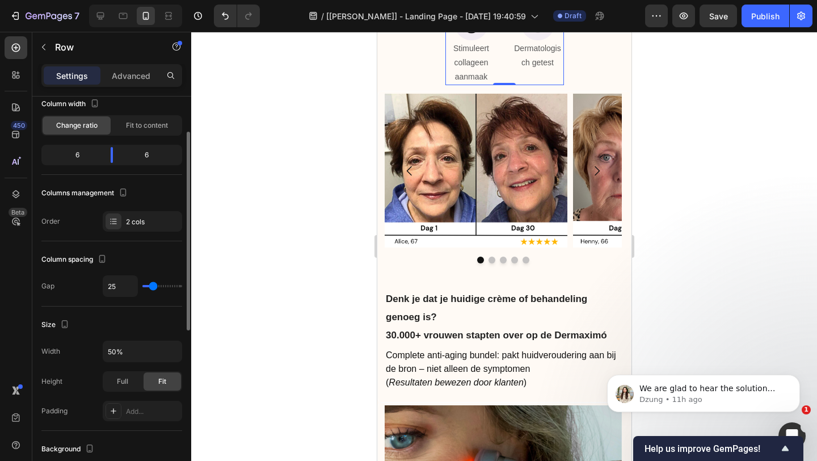
type input "24"
type input "23"
type input "22"
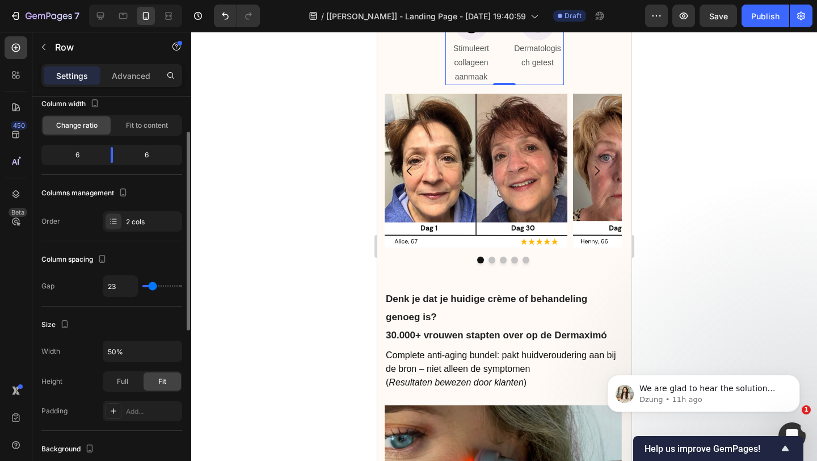
type input "22"
type input "21"
type input "19"
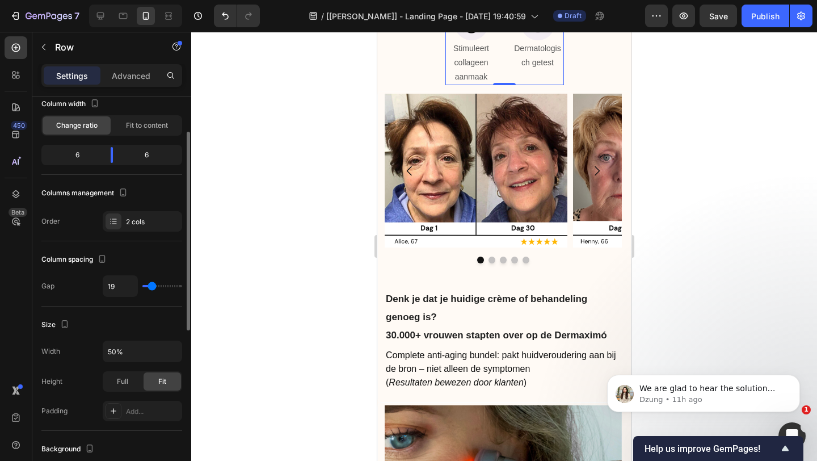
type input "16"
type input "13"
type input "11"
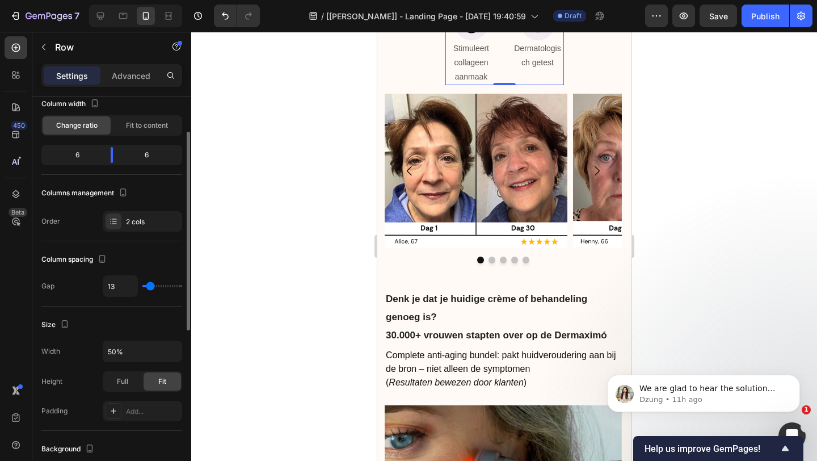
type input "11"
type input "10"
type input "9"
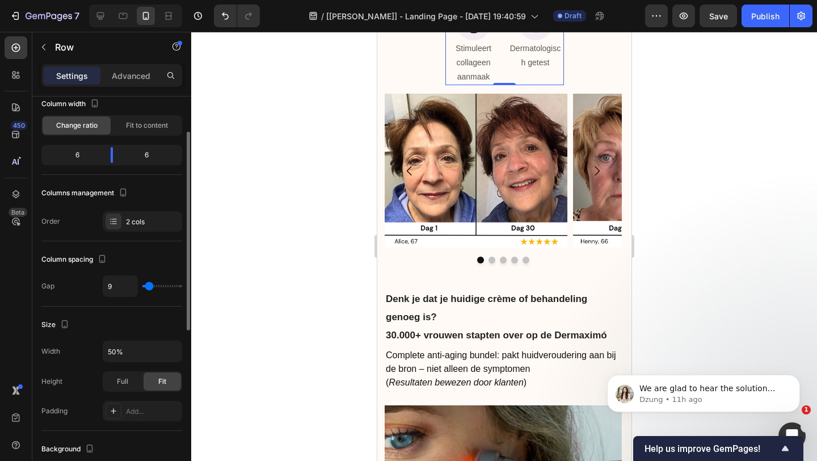
type input "8"
type input "6"
type input "5"
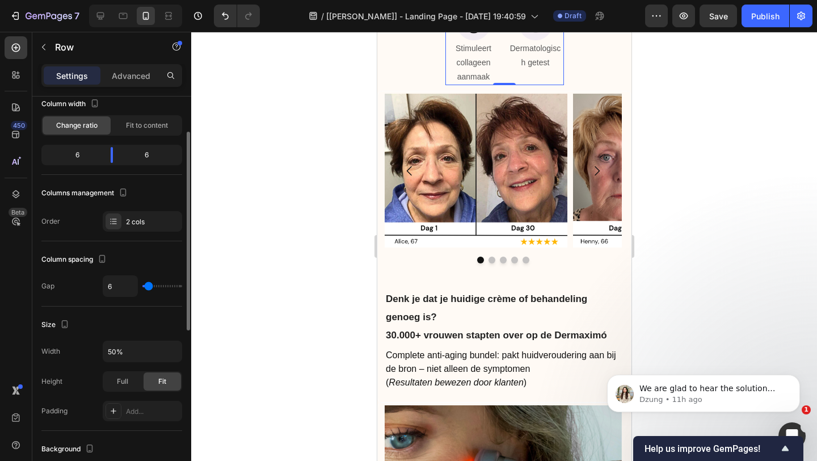
type input "5"
type input "3"
type input "2"
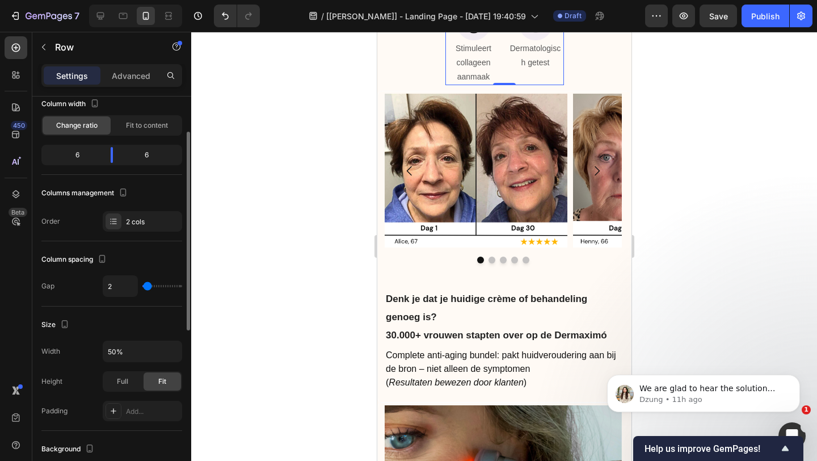
type input "1"
type input "0"
click at [146, 285] on input "range" at bounding box center [162, 286] width 40 height 2
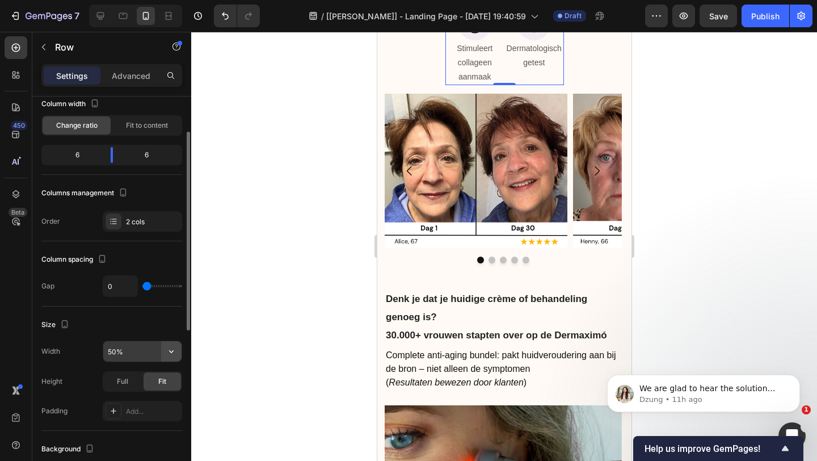
click at [170, 354] on icon "button" at bounding box center [171, 351] width 11 height 11
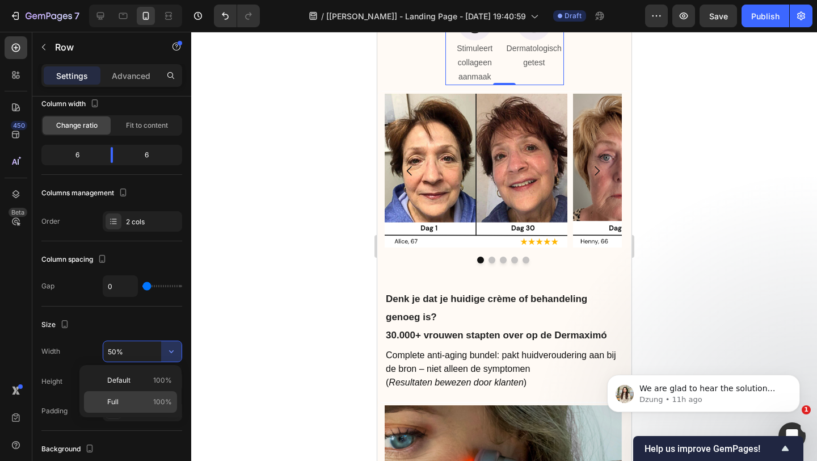
click at [135, 397] on p "Full 100%" at bounding box center [139, 402] width 65 height 10
type input "100%"
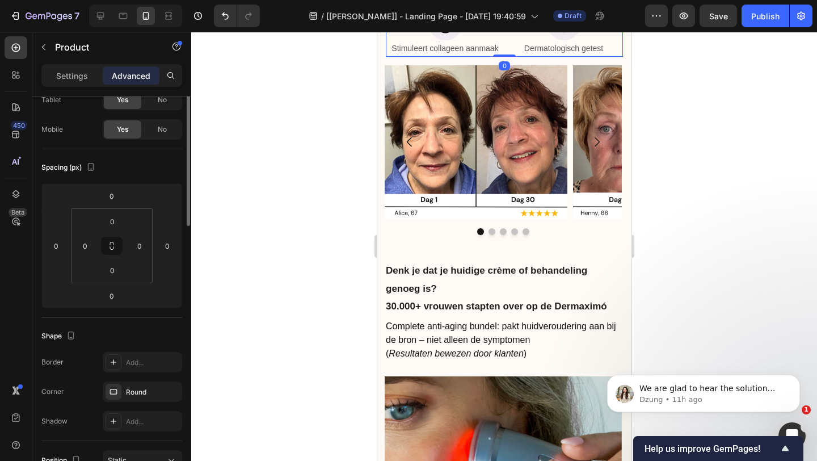
scroll to position [0, 0]
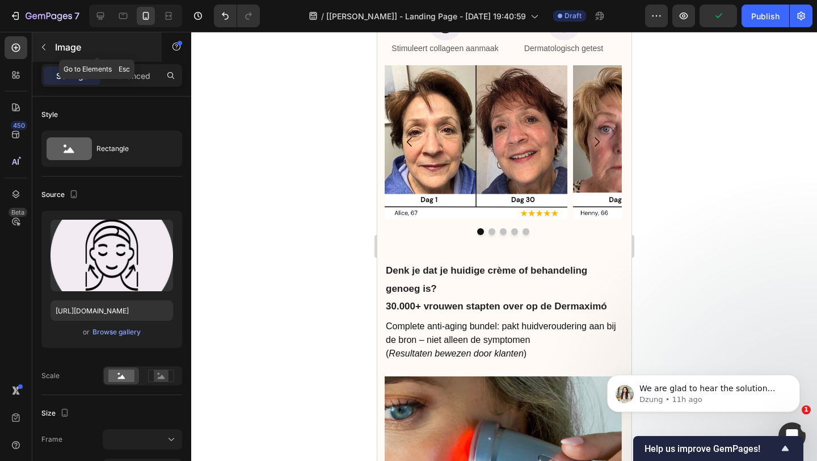
click at [45, 41] on button "button" at bounding box center [44, 47] width 18 height 18
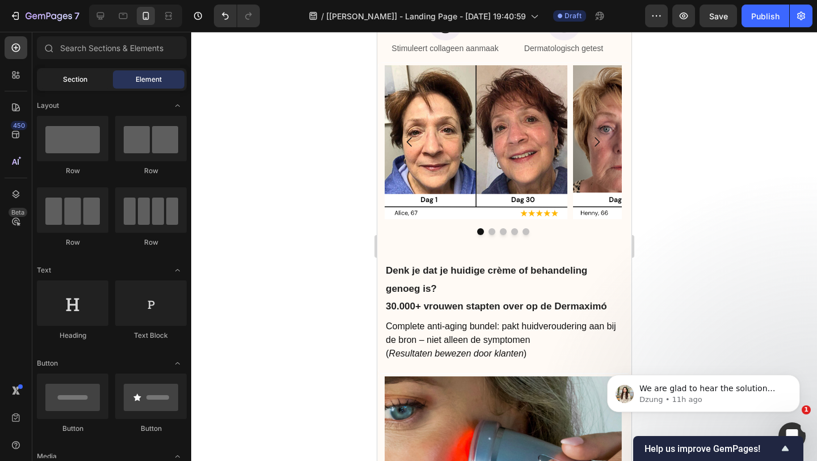
click at [69, 74] on span "Section" at bounding box center [75, 79] width 24 height 10
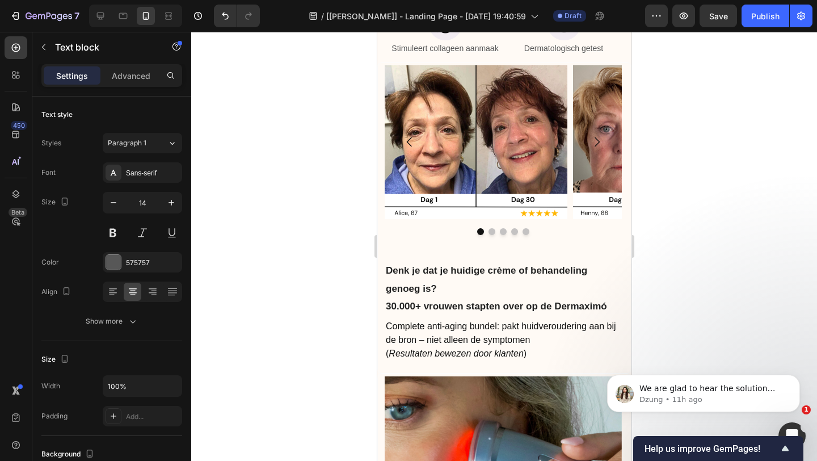
click at [516, 40] on div at bounding box center [563, 23] width 119 height 34
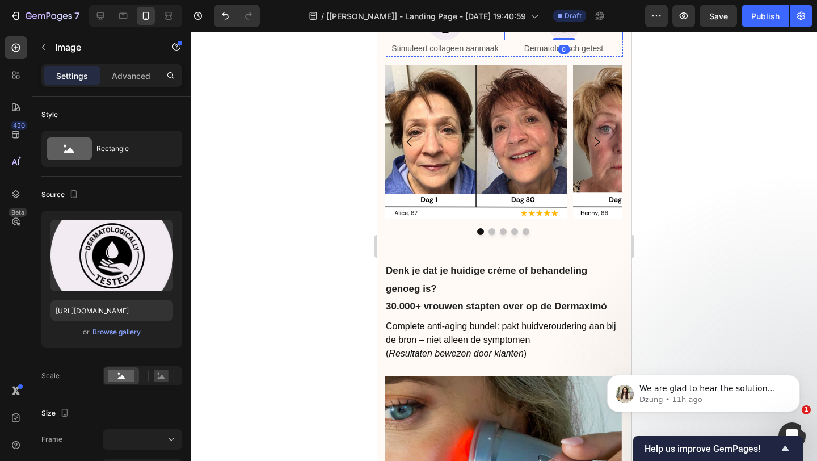
click at [485, 40] on div at bounding box center [444, 23] width 119 height 34
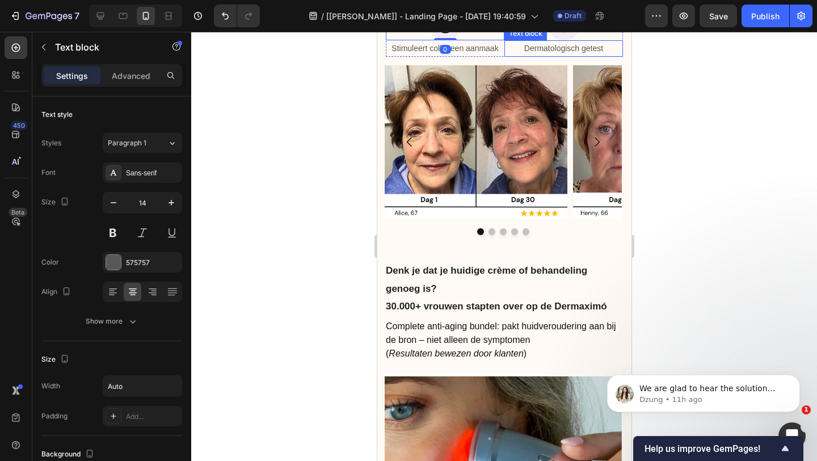
click at [508, 57] on div "Dermatologisch getest" at bounding box center [563, 48] width 119 height 16
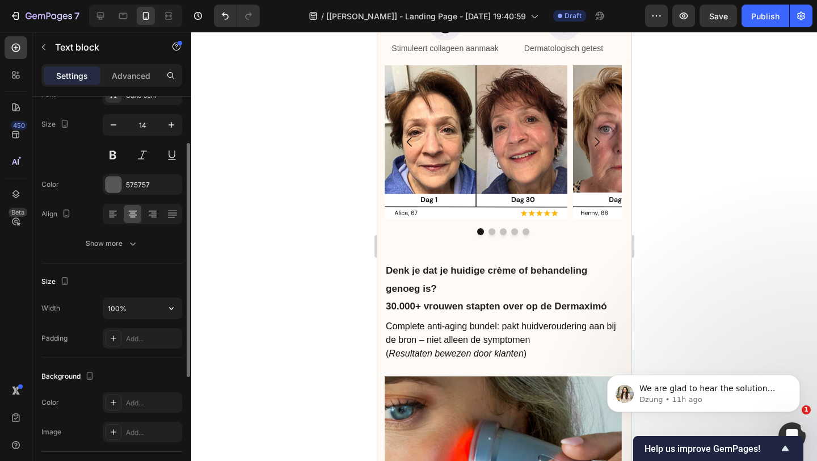
scroll to position [79, 0]
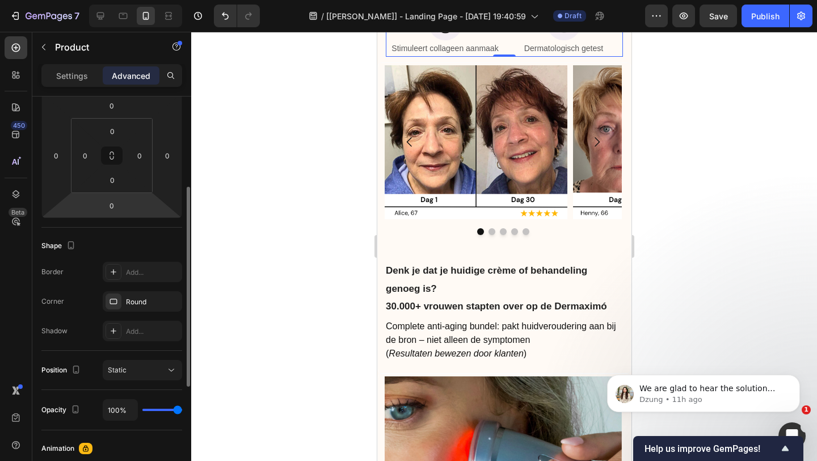
scroll to position [169, 0]
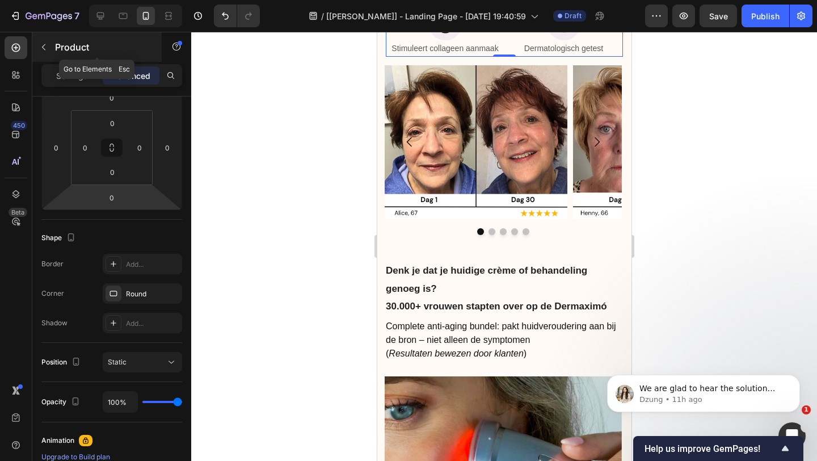
click at [36, 44] on button "button" at bounding box center [44, 47] width 18 height 18
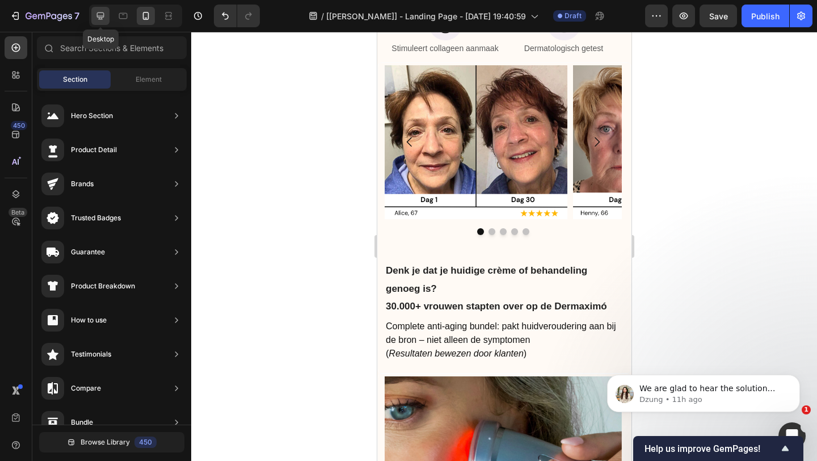
click at [99, 15] on icon at bounding box center [100, 15] width 7 height 7
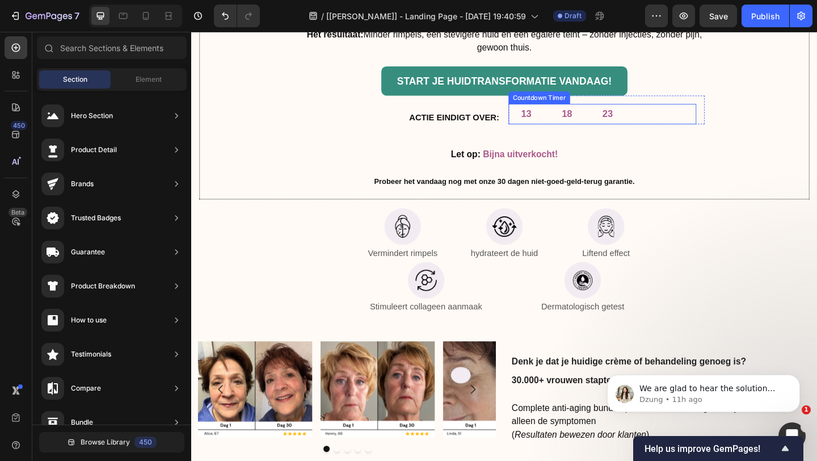
scroll to position [5610, 0]
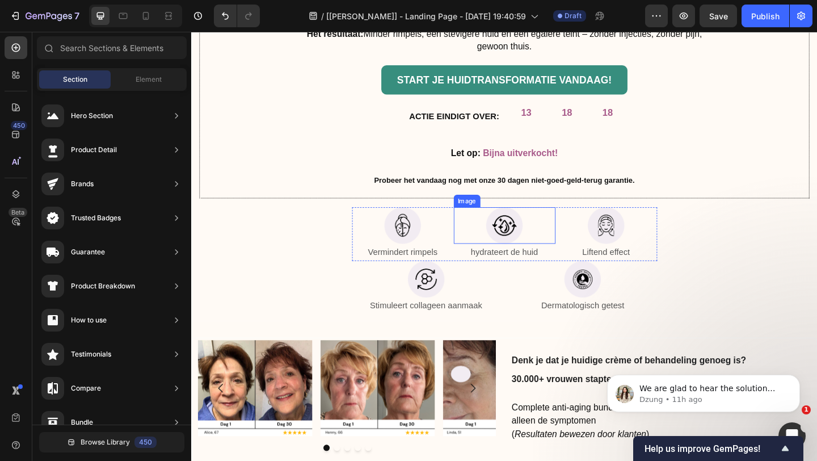
click at [478, 225] on div at bounding box center [532, 242] width 111 height 40
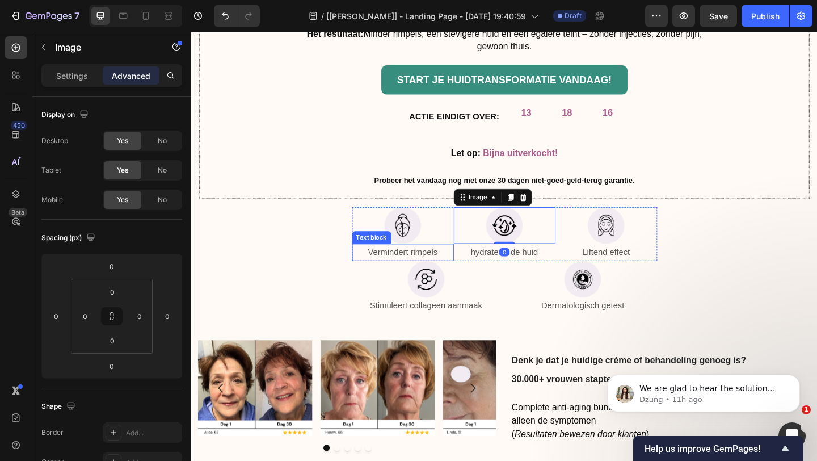
click at [475, 275] on div "Vermindert rimpels" at bounding box center [421, 271] width 111 height 19
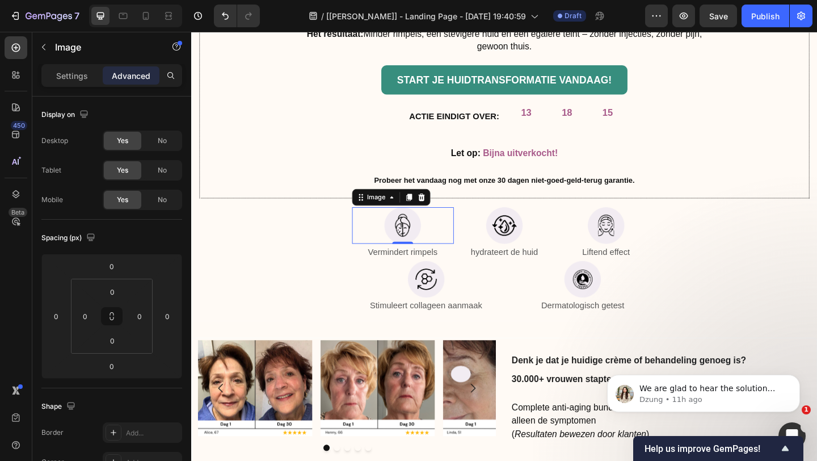
click at [467, 241] on div at bounding box center [421, 242] width 111 height 40
click at [589, 271] on p "Liftend effect" at bounding box center [643, 271] width 108 height 16
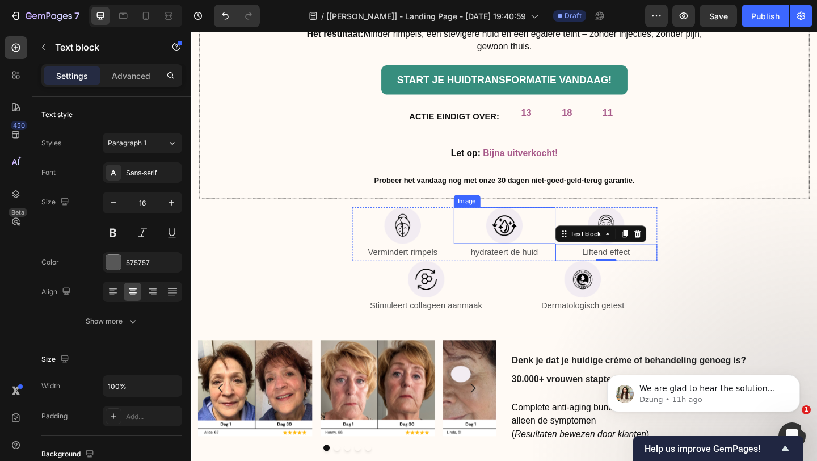
click at [585, 251] on div at bounding box center [532, 242] width 111 height 40
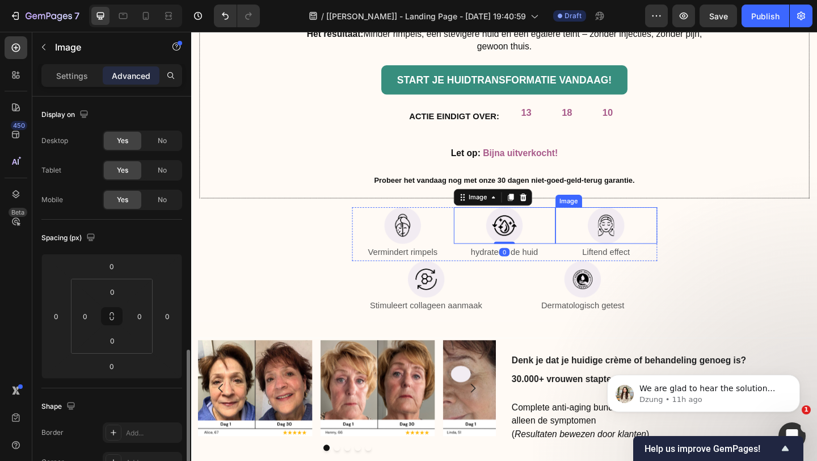
click at [587, 234] on div at bounding box center [642, 242] width 111 height 40
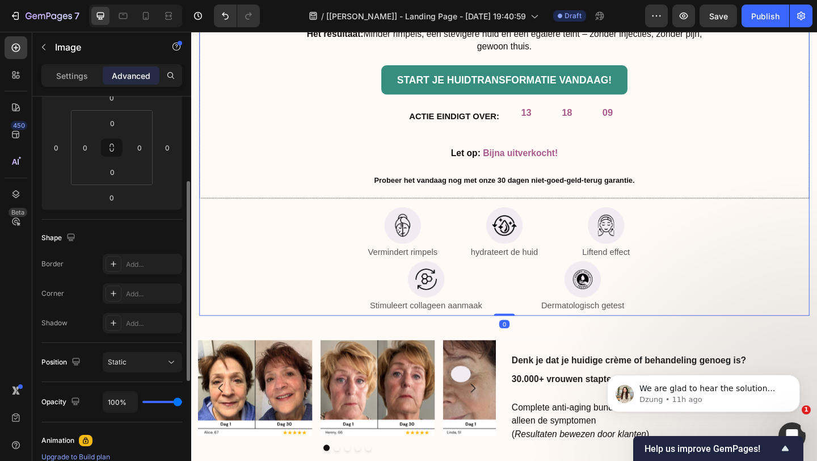
click at [582, 215] on div "Image Krijg alleen vandaag 25% korting en 3 gratis cadeau's! Heading Hoe het we…" at bounding box center [532, 22] width 664 height 636
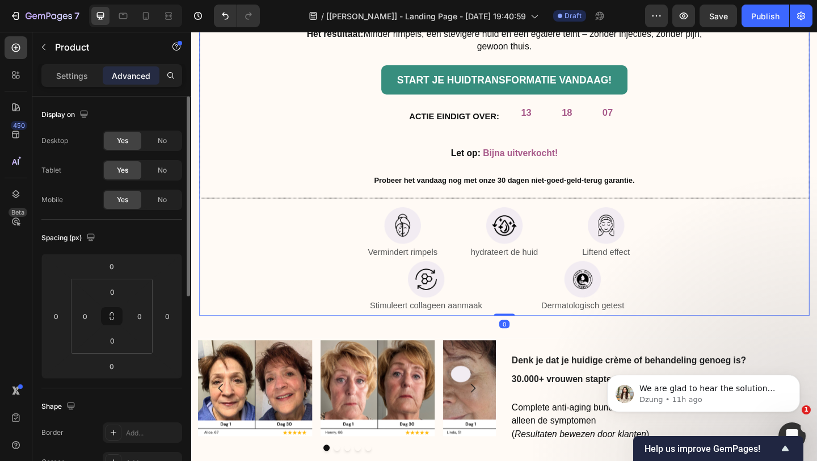
click at [733, 255] on div "Image Krijg alleen vandaag 25% korting en 3 gratis cadeau's! Heading Hoe het we…" at bounding box center [532, 22] width 664 height 636
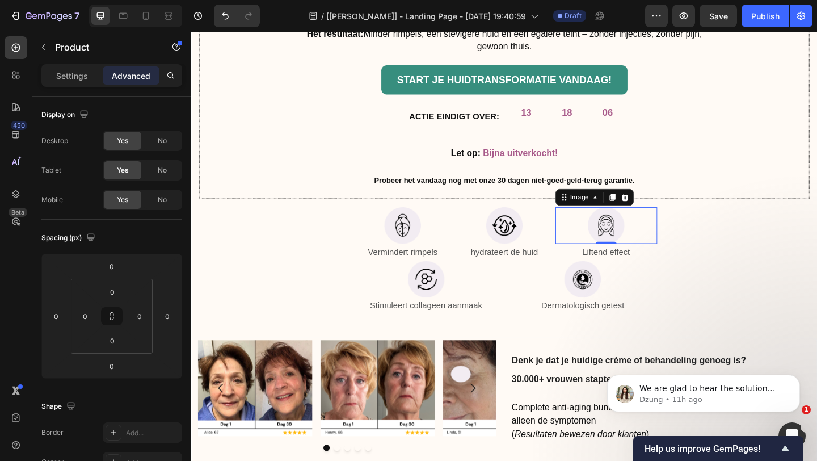
click at [688, 251] on div at bounding box center [642, 242] width 111 height 40
click at [587, 264] on div "Liftend effect" at bounding box center [642, 271] width 111 height 19
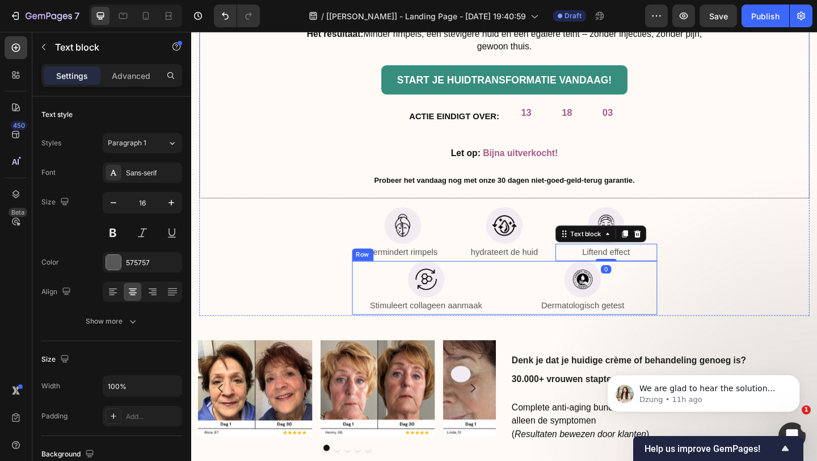
click at [528, 330] on div "Image Stimuleert collageen aanmaak Text block Image Dermatologisch getest Text …" at bounding box center [532, 310] width 332 height 58
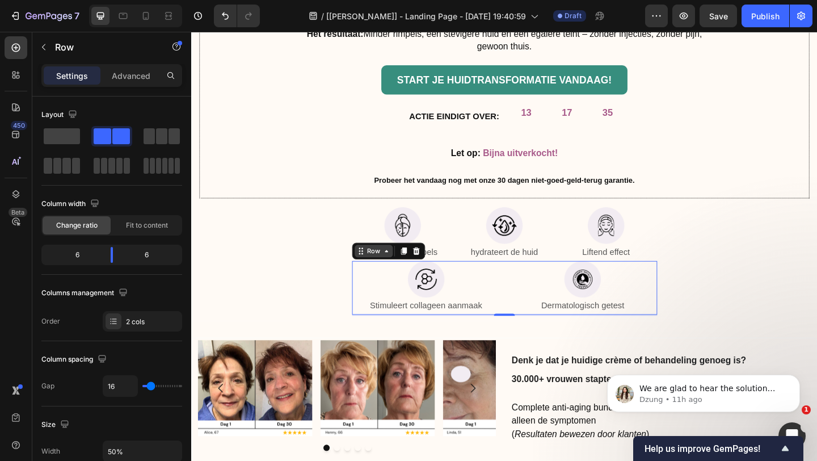
click at [376, 274] on icon at bounding box center [375, 270] width 9 height 9
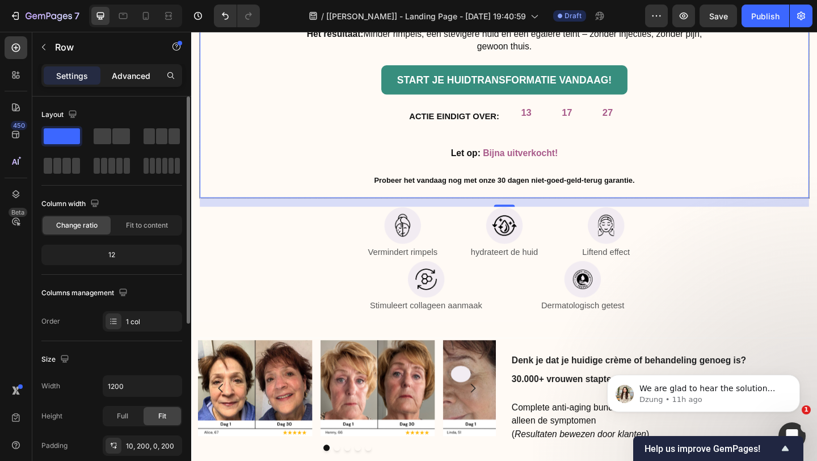
click at [125, 66] on div "Advanced" at bounding box center [131, 75] width 57 height 18
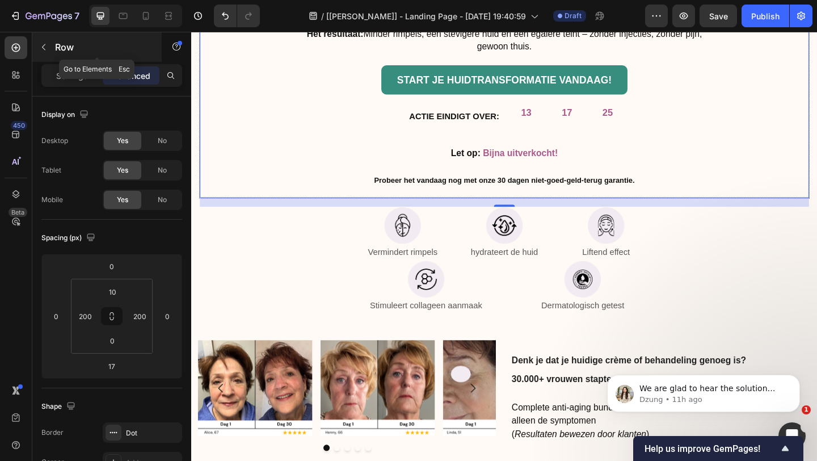
click at [45, 44] on icon "button" at bounding box center [43, 47] width 9 height 9
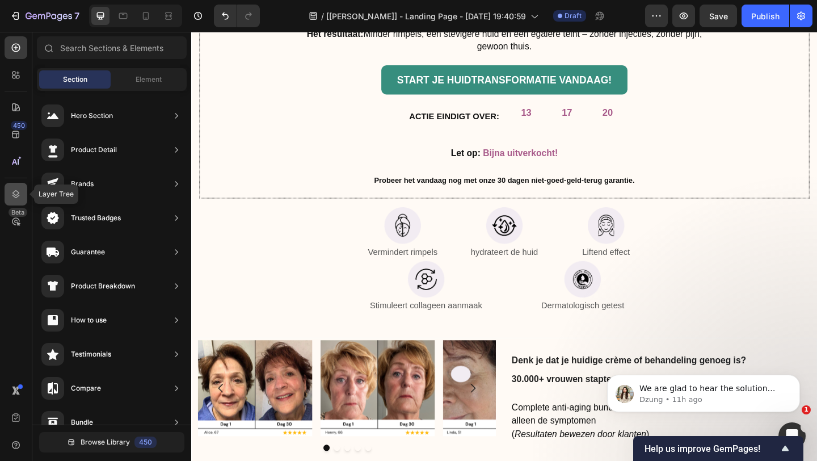
click at [23, 199] on div at bounding box center [16, 194] width 23 height 23
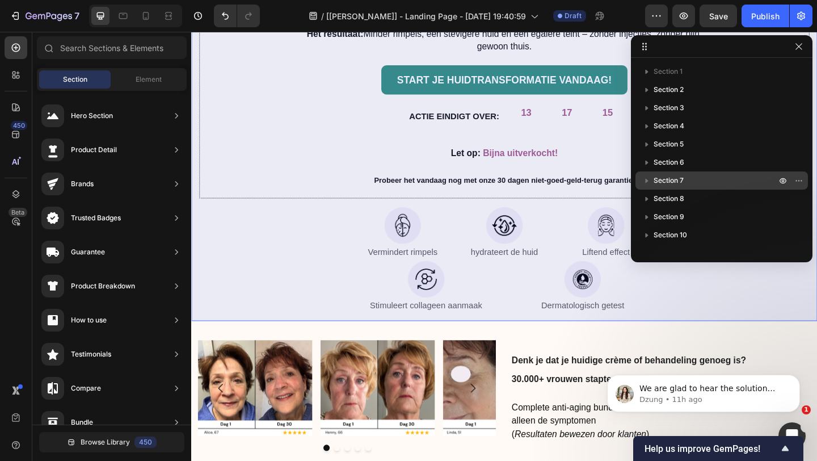
click at [680, 176] on span "Section 7" at bounding box center [669, 180] width 30 height 11
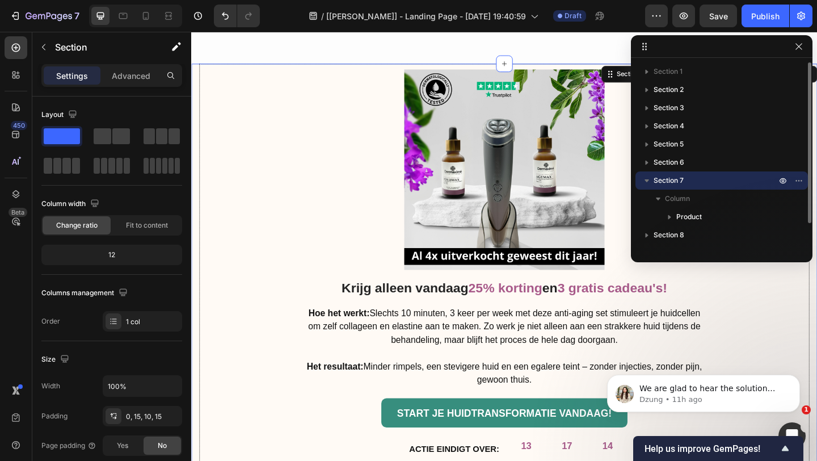
scroll to position [5243, 0]
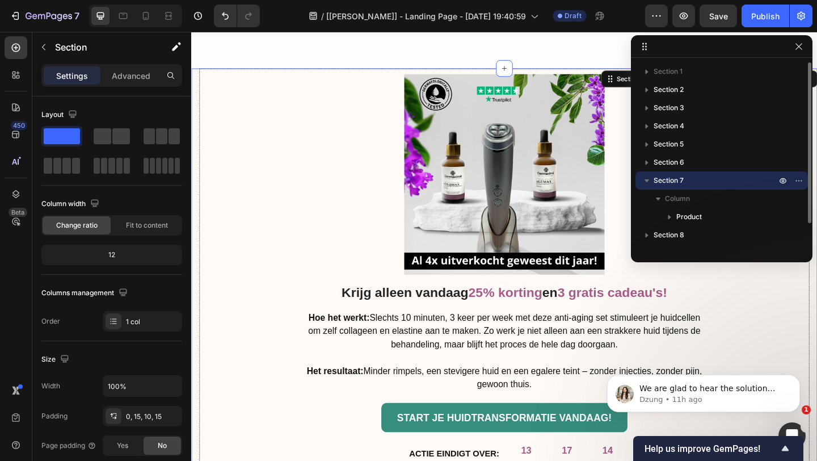
click at [646, 180] on icon "button" at bounding box center [647, 180] width 5 height 3
click at [646, 180] on icon "button" at bounding box center [647, 181] width 3 height 5
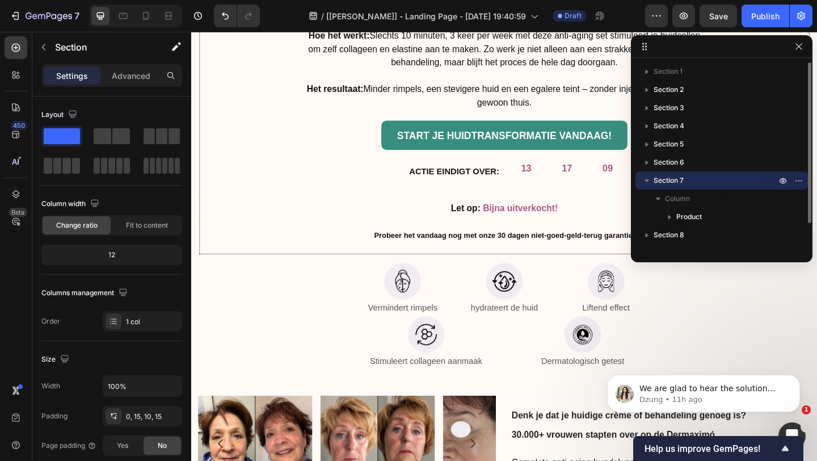
scroll to position [4743, 0]
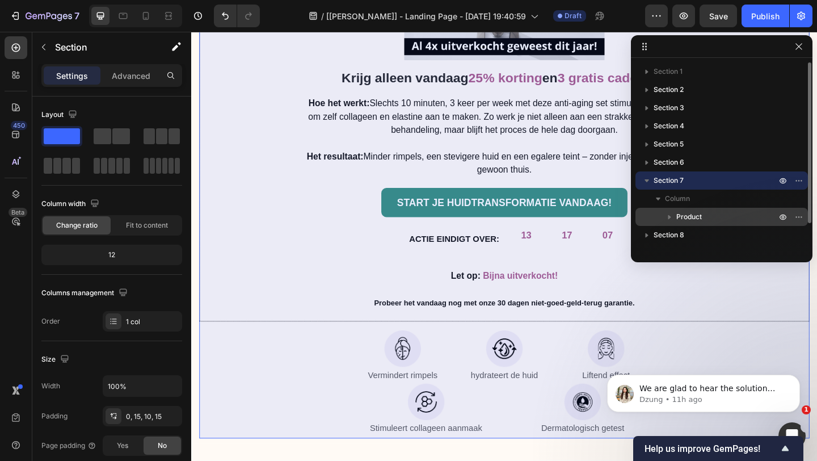
click at [670, 215] on icon "button" at bounding box center [669, 216] width 11 height 11
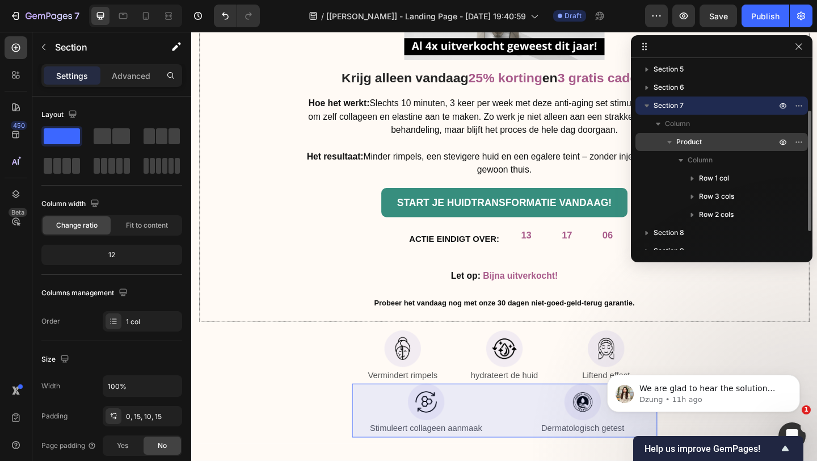
scroll to position [79, 0]
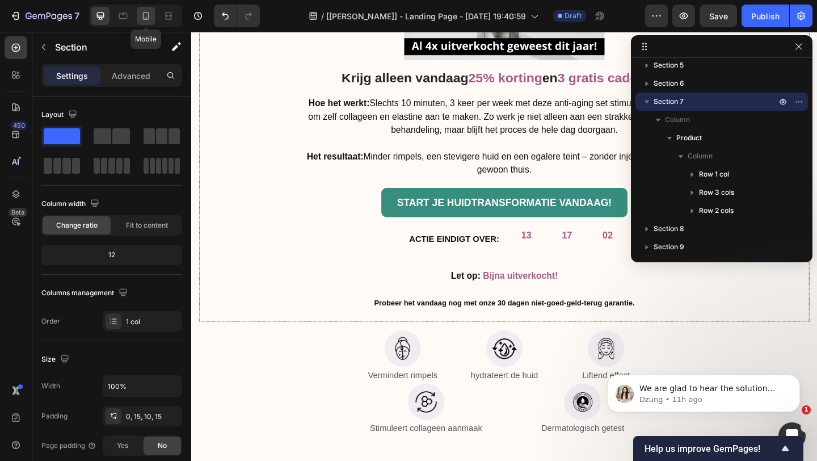
click at [146, 16] on icon at bounding box center [145, 15] width 11 height 11
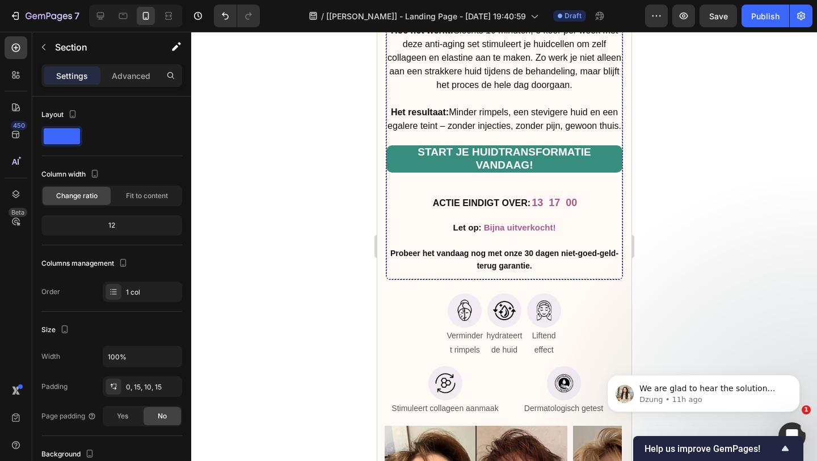
scroll to position [5237, 0]
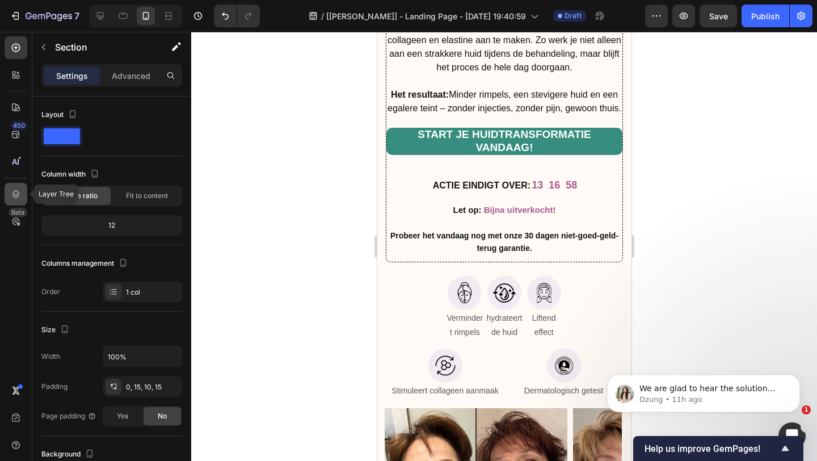
click at [16, 195] on icon at bounding box center [15, 194] width 7 height 8
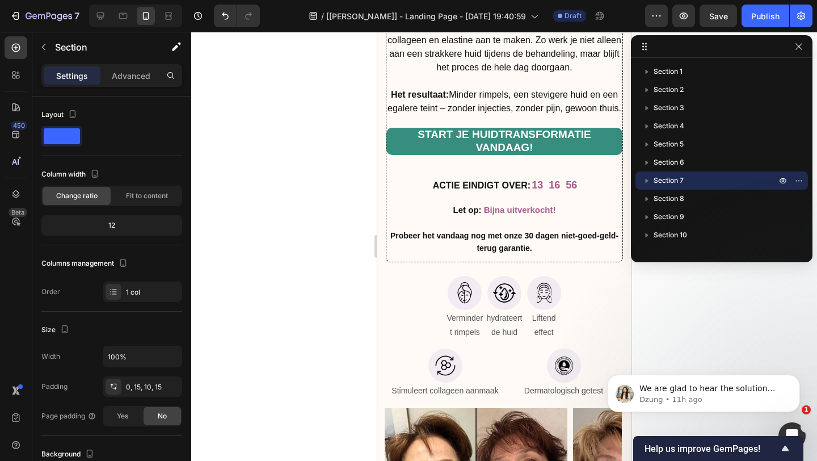
click at [649, 179] on icon "button" at bounding box center [646, 180] width 11 height 11
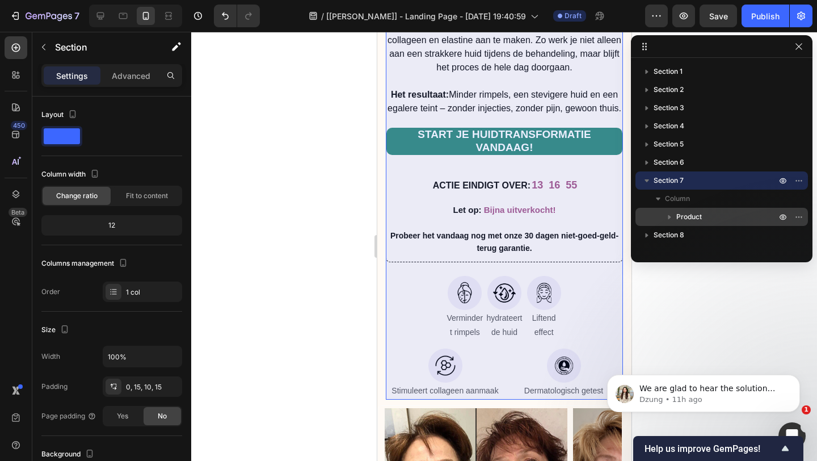
click at [671, 217] on icon "button" at bounding box center [669, 216] width 11 height 11
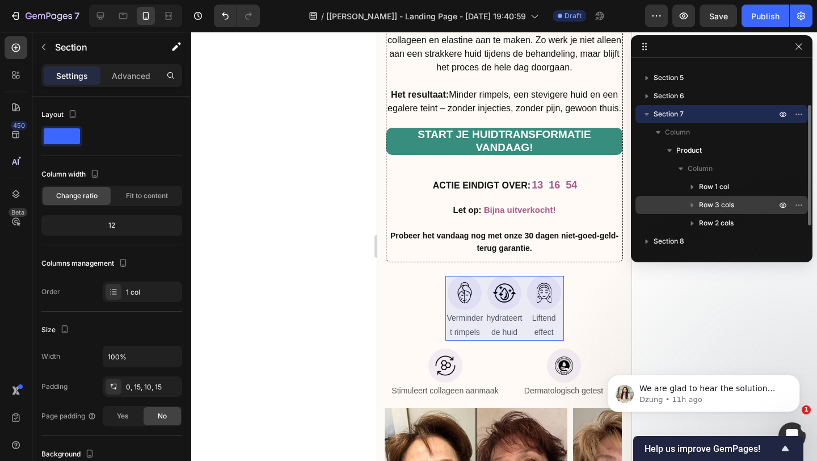
scroll to position [70, 0]
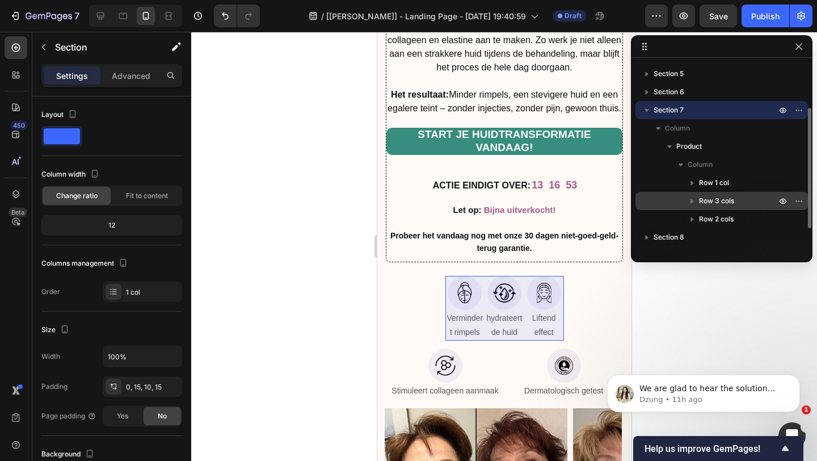
click at [671, 200] on div "Row 3 cols" at bounding box center [721, 201] width 163 height 18
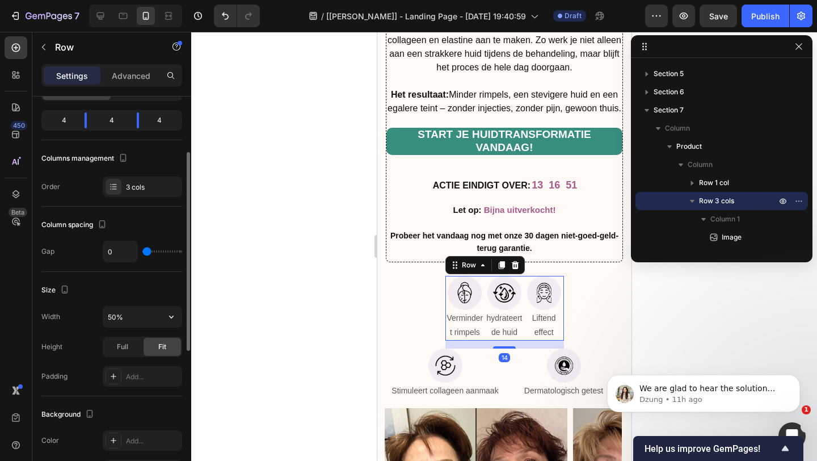
scroll to position [107, 0]
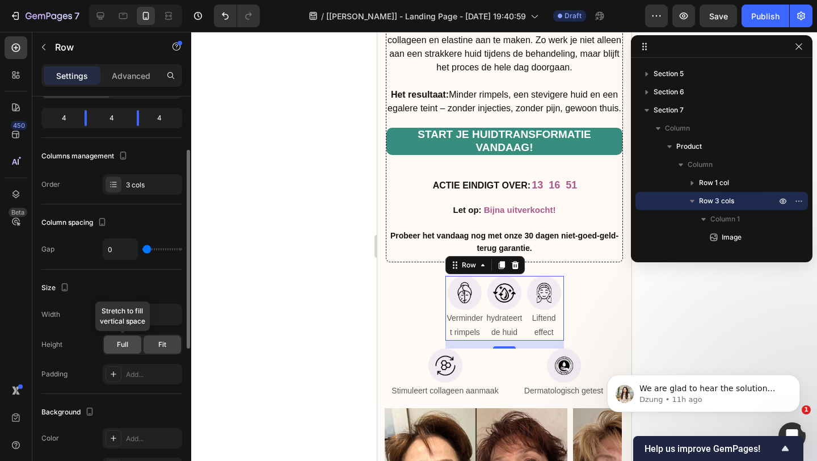
click at [132, 338] on div "Full" at bounding box center [122, 344] width 37 height 18
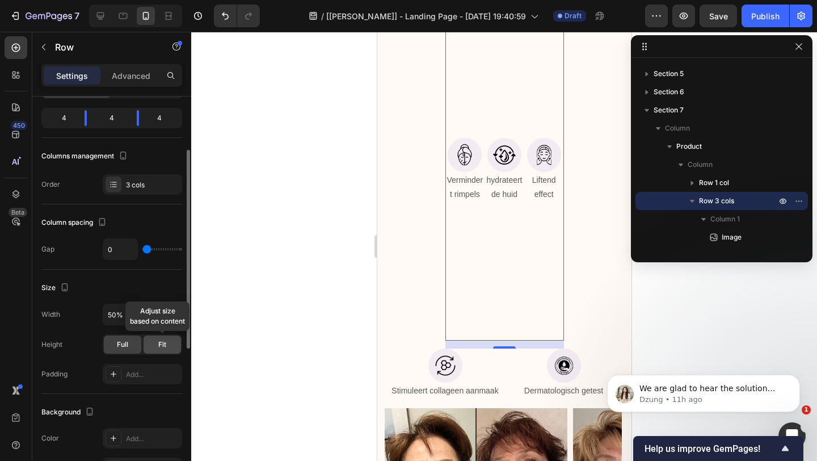
click at [165, 347] on span "Fit" at bounding box center [162, 344] width 8 height 10
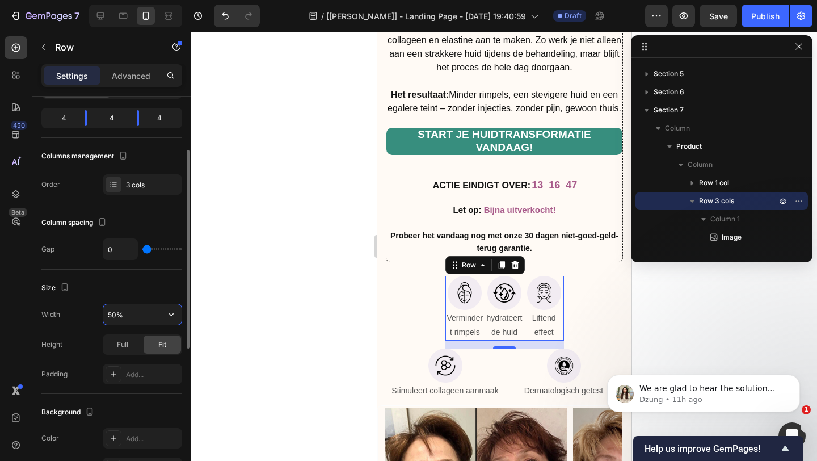
click at [141, 317] on input "50%" at bounding box center [142, 314] width 78 height 20
click at [174, 320] on icon "button" at bounding box center [171, 314] width 11 height 11
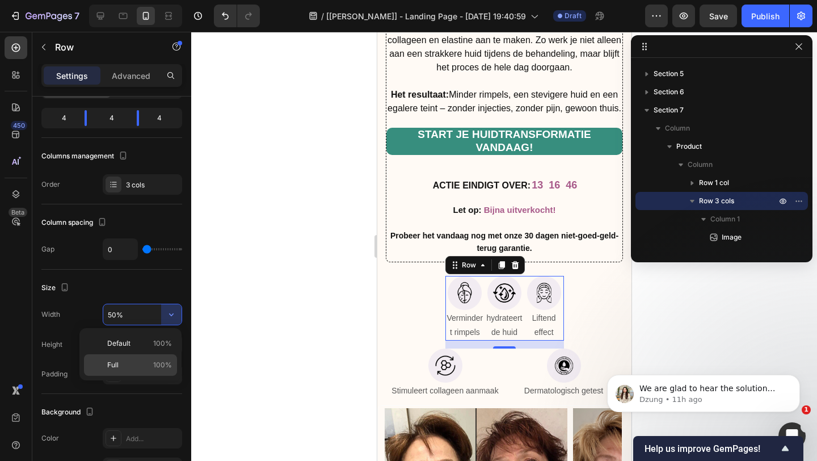
click at [131, 363] on p "Full 100%" at bounding box center [139, 365] width 65 height 10
type input "100%"
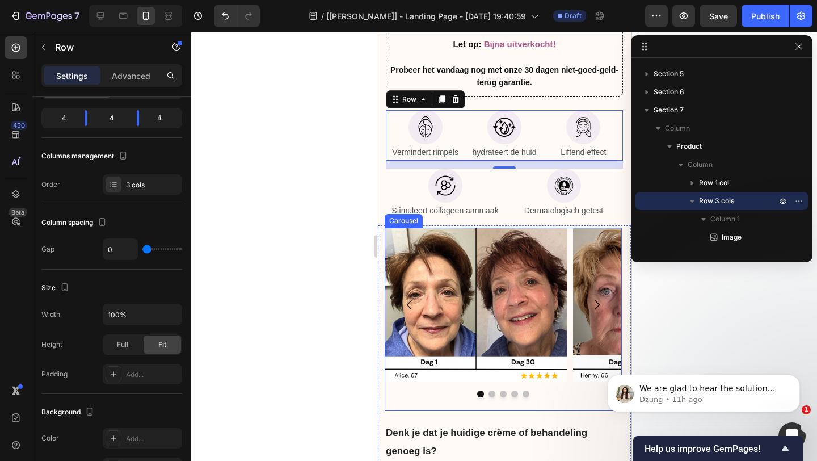
scroll to position [5415, 0]
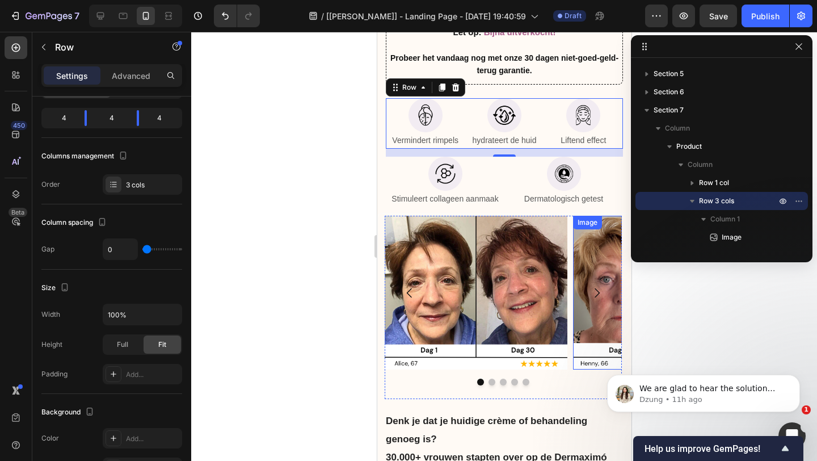
click at [686, 301] on div at bounding box center [504, 246] width 626 height 429
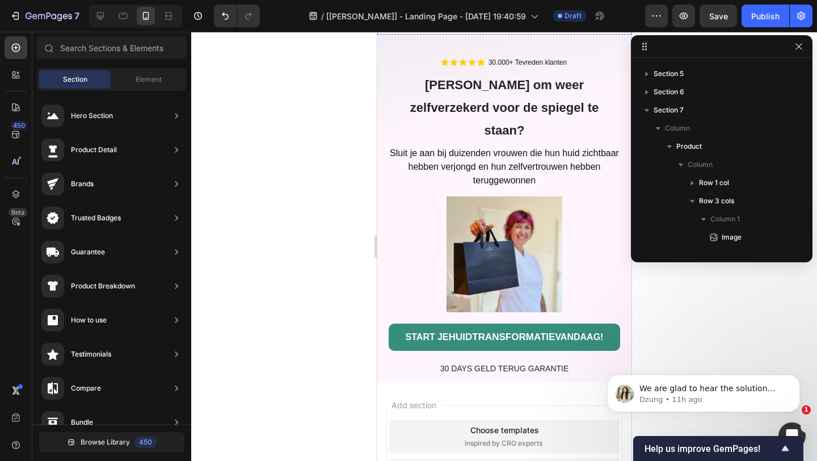
scroll to position [7812, 0]
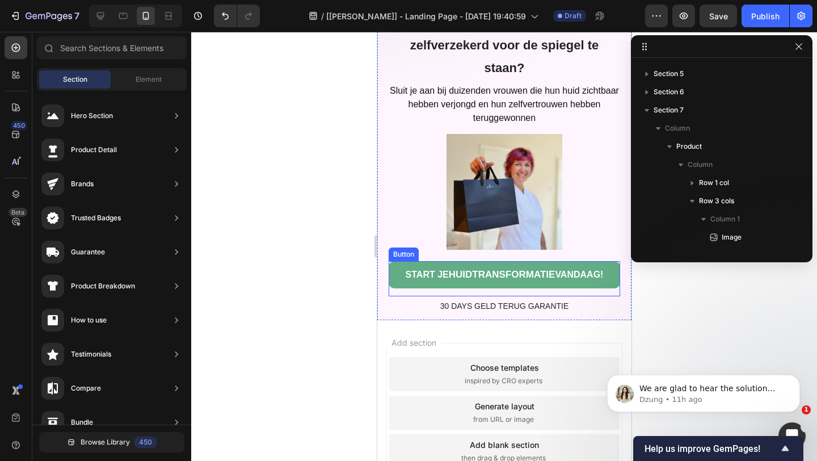
click at [545, 261] on link "START JE HUIDTRANSFORMATIE VANDAAG!" at bounding box center [504, 274] width 232 height 27
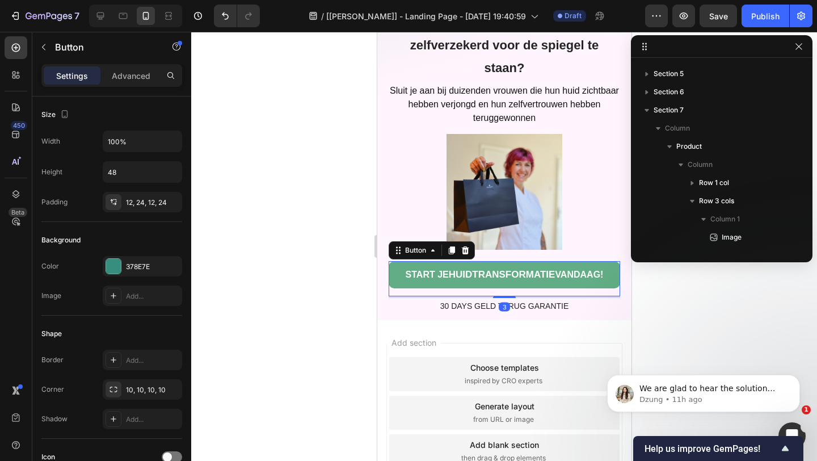
scroll to position [394, 0]
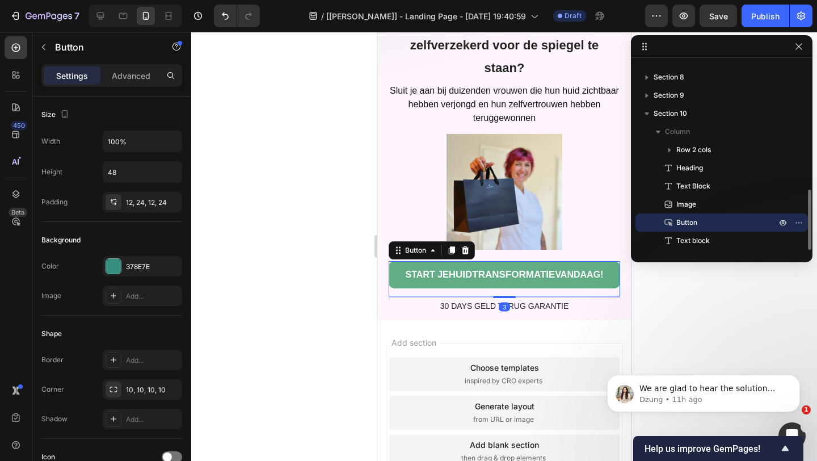
click at [545, 261] on link "START JE HUIDTRANSFORMATIE VANDAAG!" at bounding box center [504, 274] width 232 height 27
click at [535, 269] on span "HUIDTRANSFORMATIE" at bounding box center [501, 274] width 107 height 11
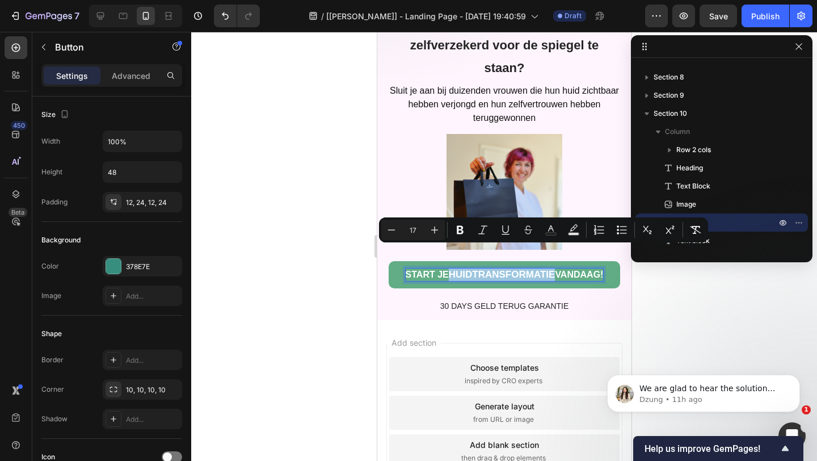
type input "16"
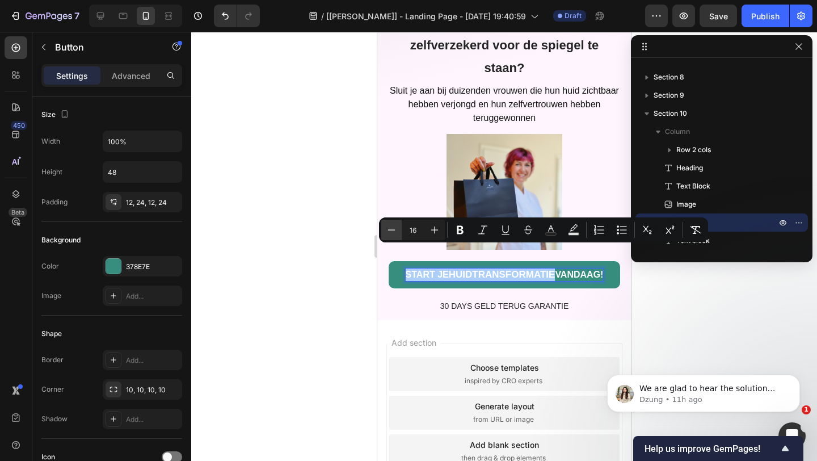
click at [391, 237] on button "Minus" at bounding box center [391, 230] width 20 height 20
type input "15"
click at [790, 48] on div at bounding box center [722, 46] width 182 height 23
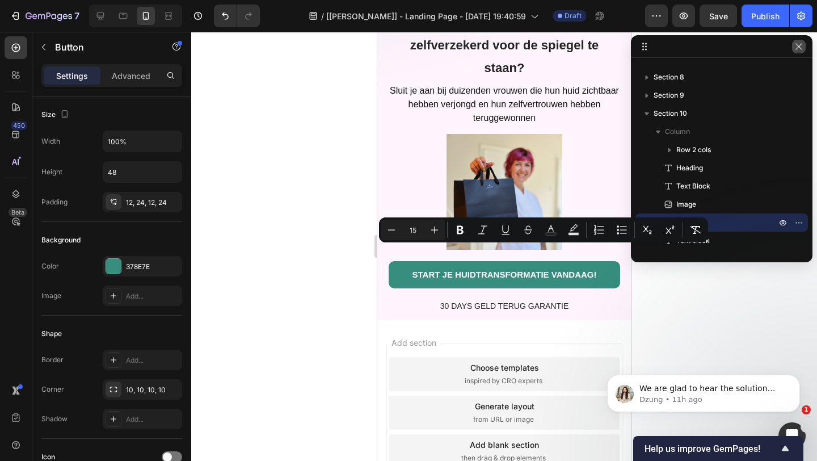
click at [795, 48] on icon "button" at bounding box center [799, 46] width 9 height 9
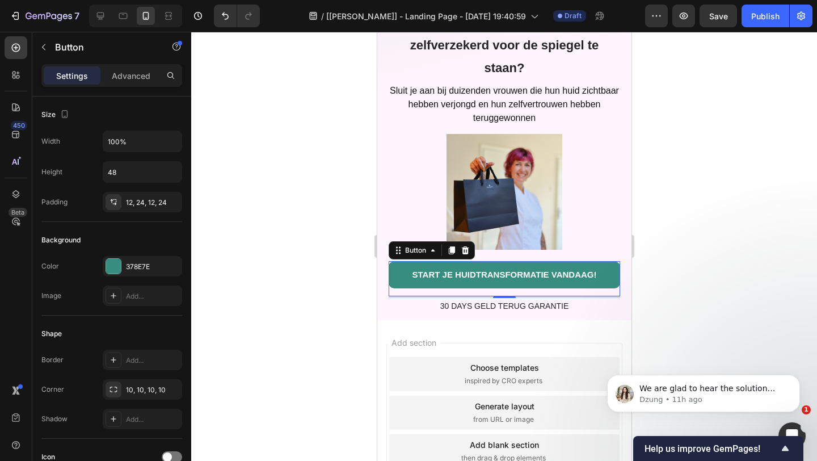
click at [735, 135] on div at bounding box center [504, 246] width 626 height 429
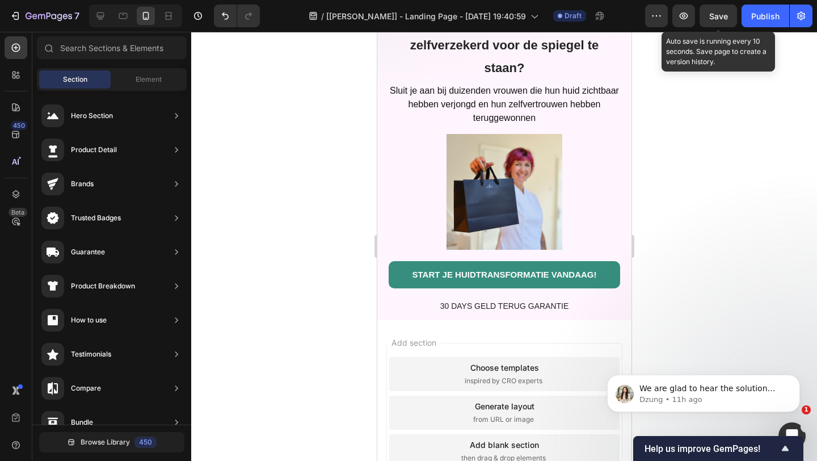
click at [725, 11] on span "Save" at bounding box center [718, 16] width 19 height 10
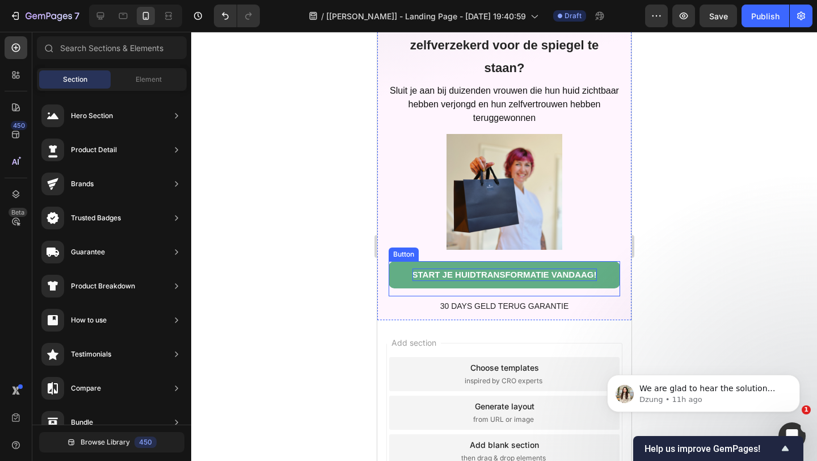
click at [549, 268] on p "START JE HUIDTRANSFORMATIE VANDAAG!" at bounding box center [504, 274] width 184 height 12
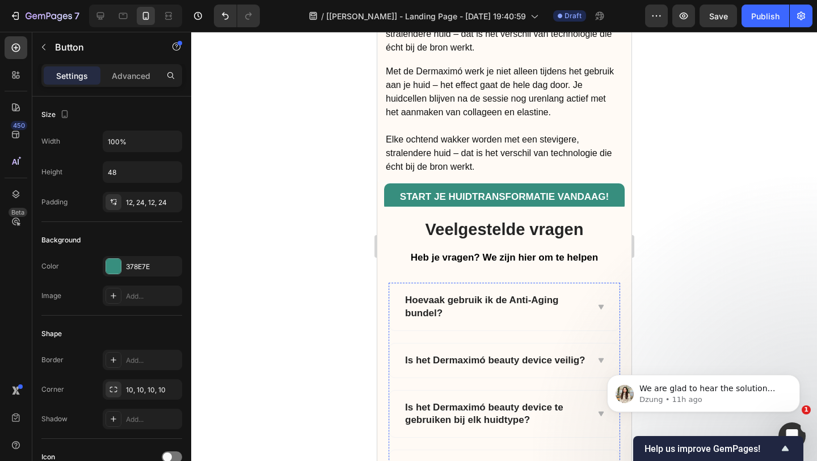
scroll to position [6920, 0]
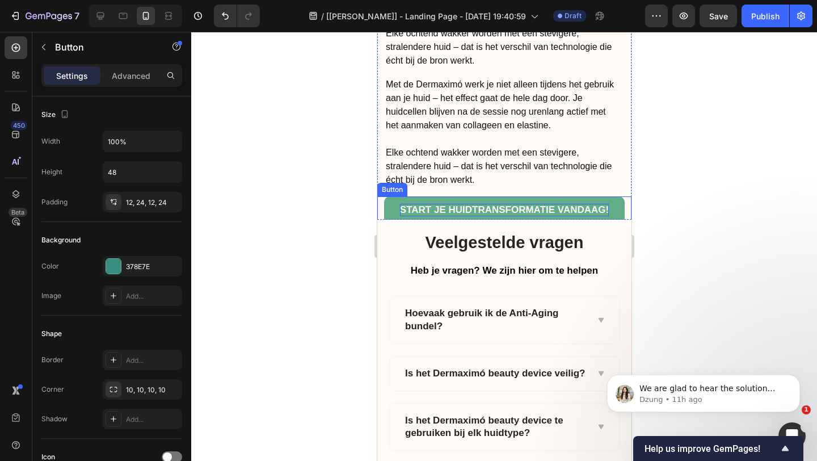
click at [530, 204] on span "START JE HUIDTRANSFORMATIE VANDAAG!" at bounding box center [504, 209] width 209 height 11
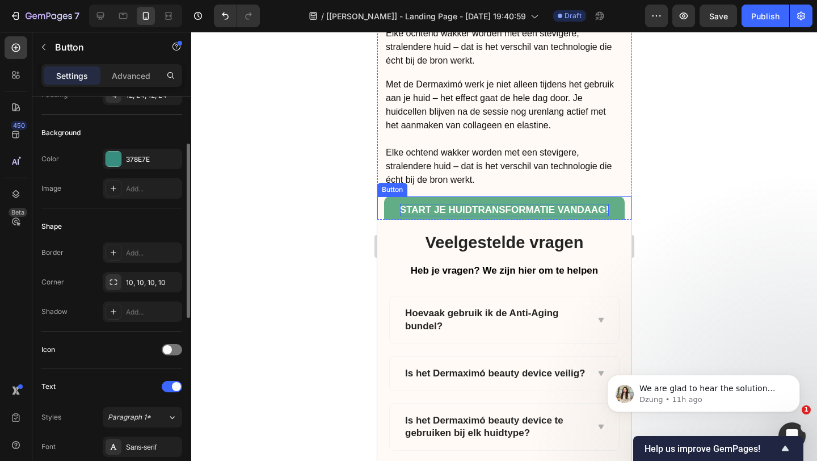
click at [530, 204] on span "START JE HUIDTRANSFORMATIE VANDAAG!" at bounding box center [504, 209] width 209 height 11
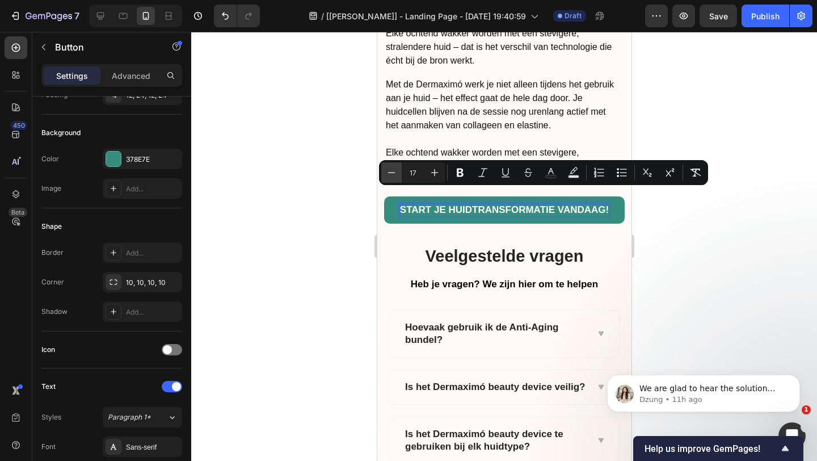
click at [397, 170] on button "Minus" at bounding box center [391, 172] width 20 height 20
type input "15"
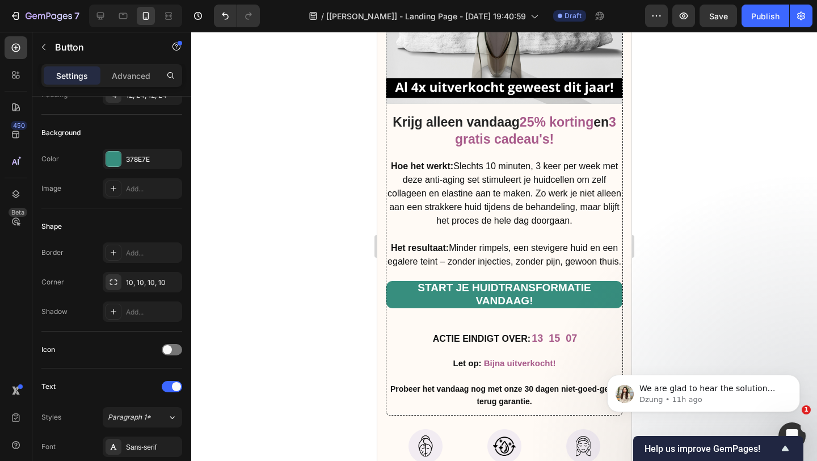
scroll to position [5073, 0]
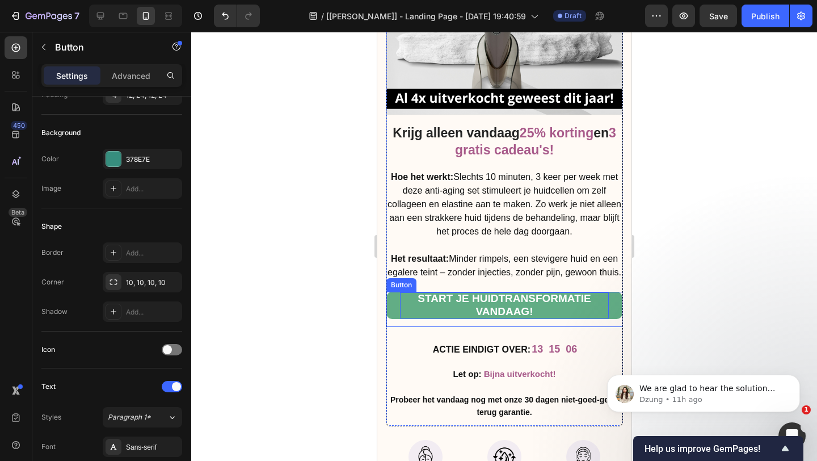
click at [490, 302] on span "START JE HUIDTRANSFORMATIE VANDAAG!" at bounding box center [503, 304] width 173 height 25
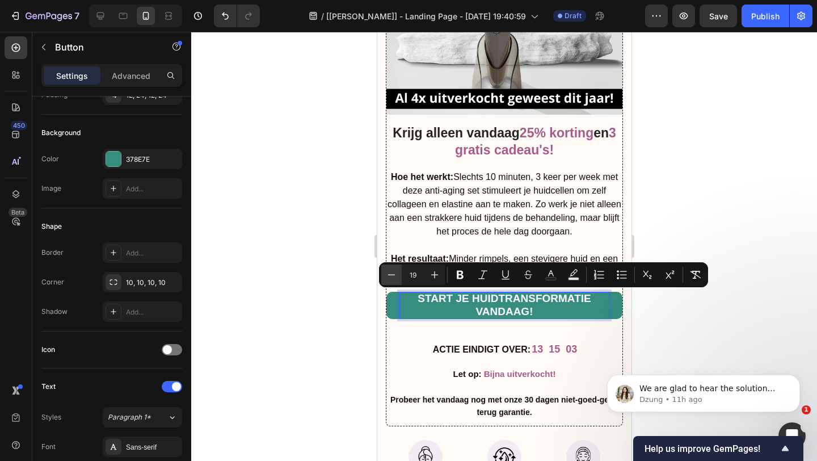
click at [391, 273] on icon "Editor contextual toolbar" at bounding box center [391, 274] width 11 height 11
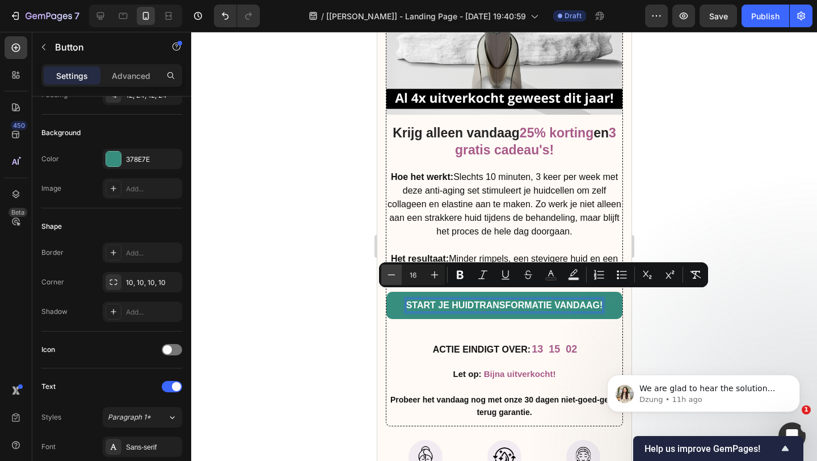
click at [391, 273] on icon "Editor contextual toolbar" at bounding box center [391, 274] width 11 height 11
type input "15"
click at [699, 175] on div at bounding box center [504, 246] width 626 height 429
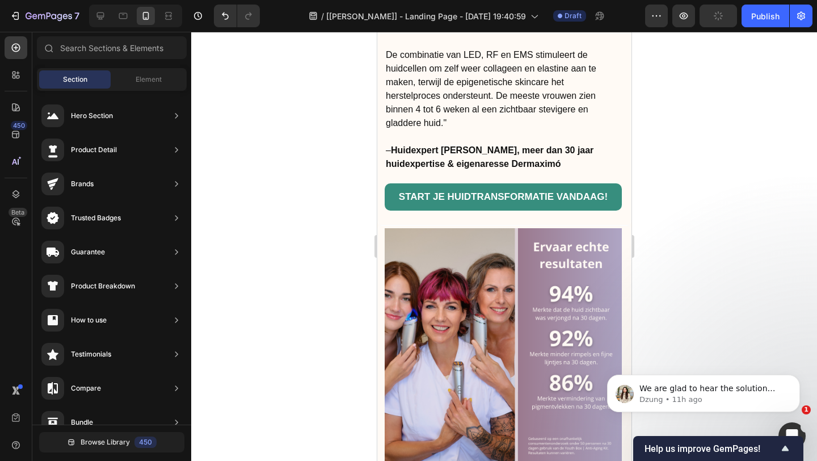
scroll to position [4243, 0]
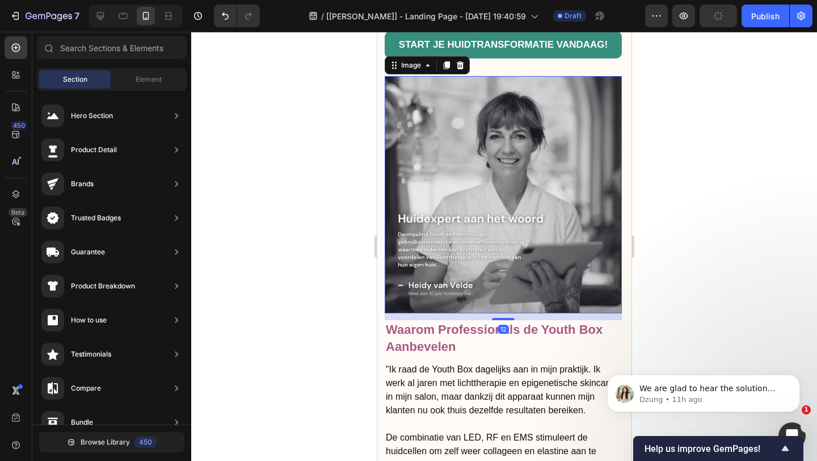
click at [542, 208] on img at bounding box center [502, 194] width 237 height 237
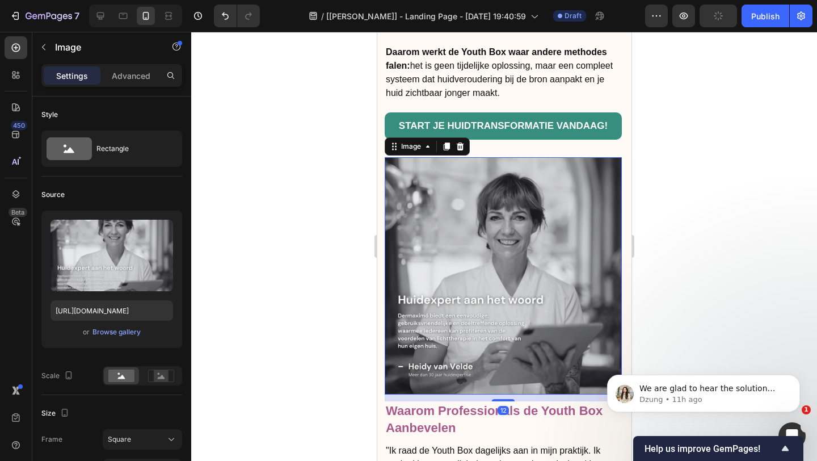
scroll to position [4139, 0]
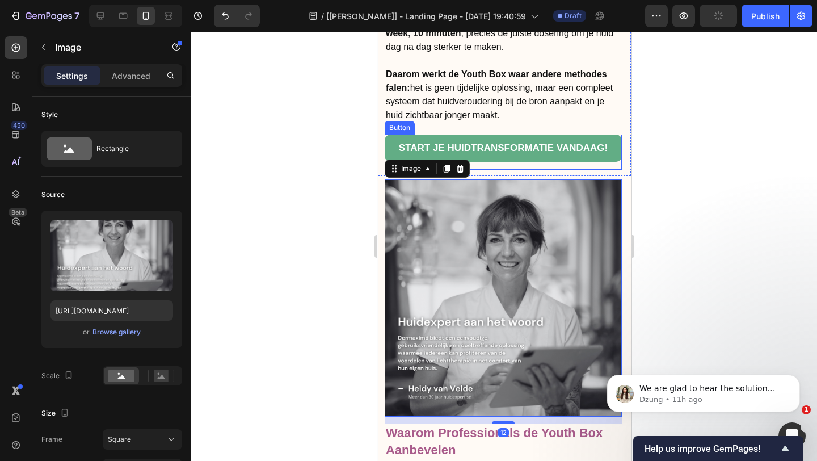
click at [562, 154] on link "START JE HUIDTRANSFORMATIE VANDAAG!" at bounding box center [502, 148] width 237 height 27
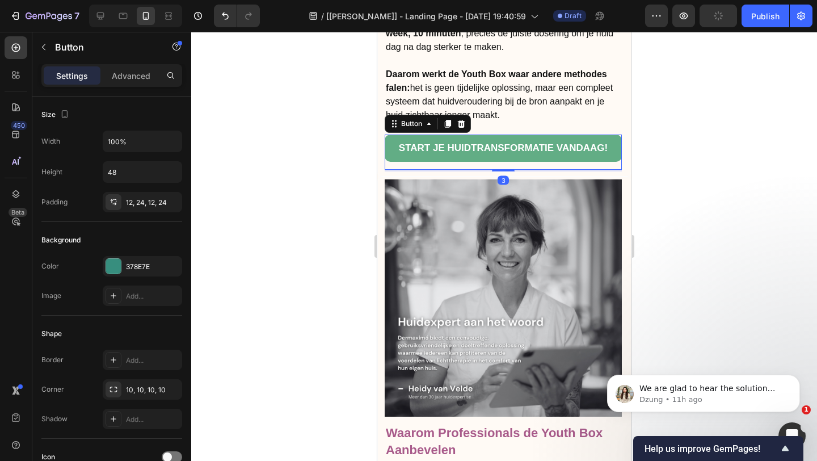
click at [562, 154] on link "START JE HUIDTRANSFORMATIE VANDAAG!" at bounding box center [502, 148] width 237 height 27
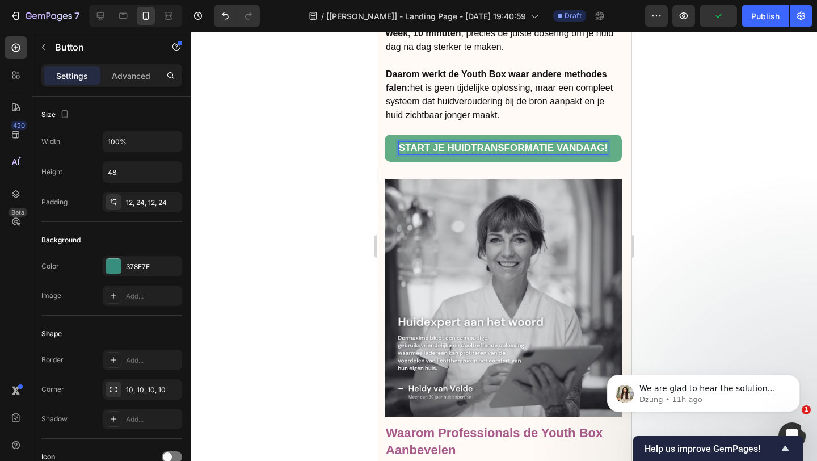
click at [558, 145] on span "START JE HUIDTRANSFORMATIE VANDAAG!" at bounding box center [502, 147] width 209 height 11
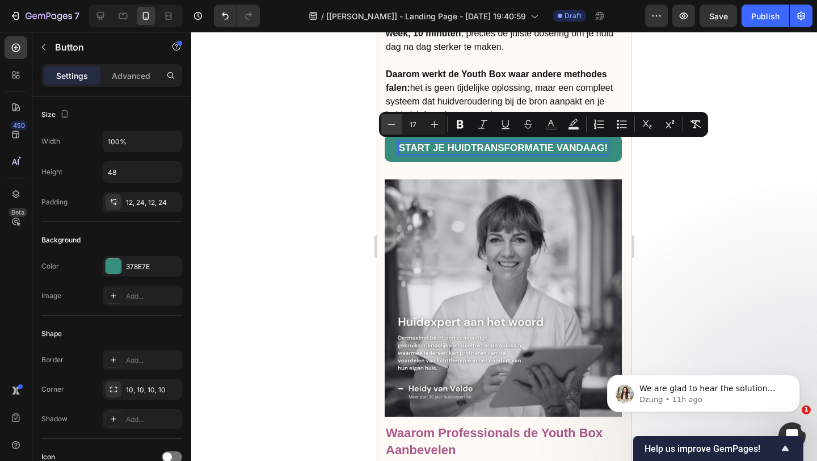
click at [396, 124] on icon "Editor contextual toolbar" at bounding box center [391, 124] width 11 height 11
type input "15"
click at [722, 155] on div at bounding box center [504, 246] width 626 height 429
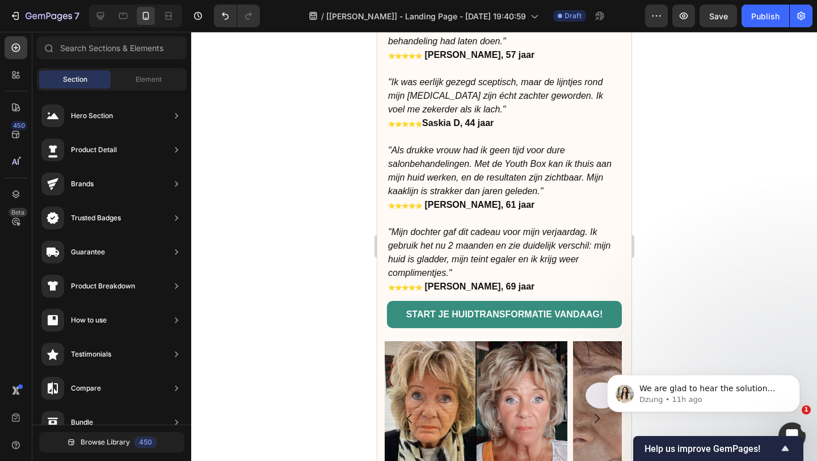
scroll to position [3264, 0]
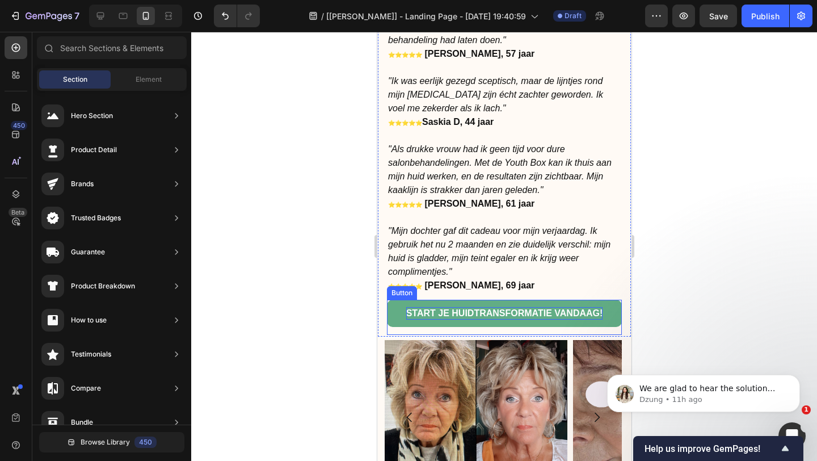
click at [498, 318] on p "START JE HUIDTRANSFORMATIE VANDAAG!" at bounding box center [504, 313] width 197 height 12
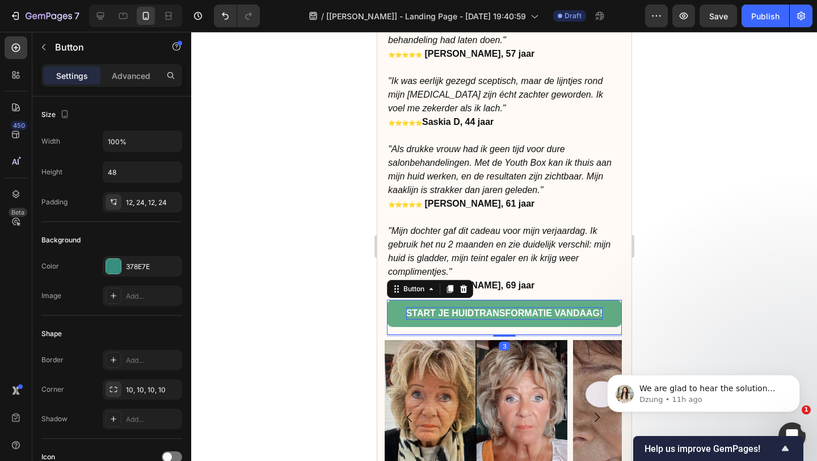
click at [498, 318] on p "START JE HUIDTRANSFORMATIE VANDAAG!" at bounding box center [504, 313] width 197 height 12
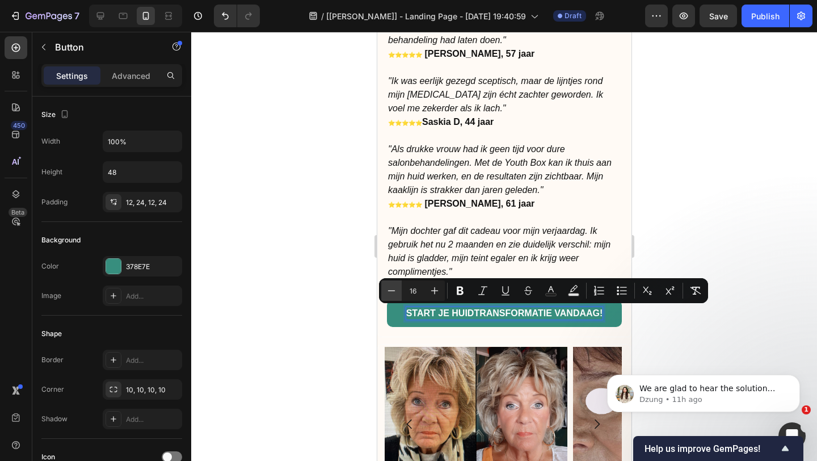
click at [393, 291] on icon "Editor contextual toolbar" at bounding box center [391, 290] width 11 height 11
type input "15"
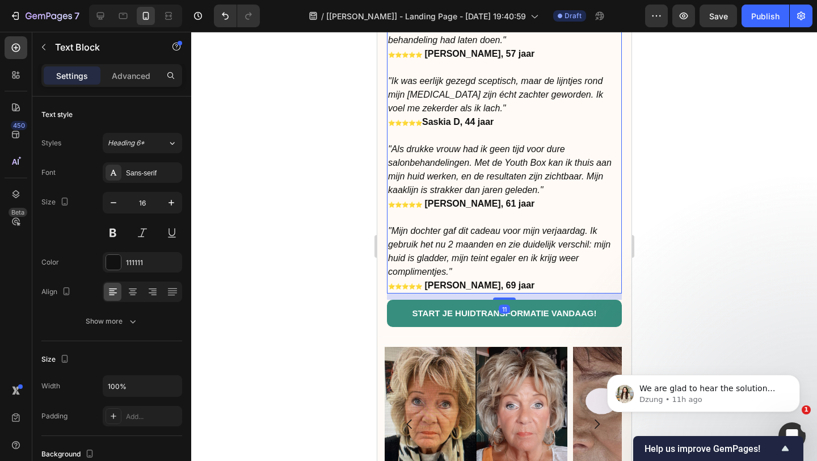
click at [543, 180] on icon ""Als drukke vrouw had ik geen tijd voor dure salonbehandelingen. Met de Youth B…" at bounding box center [500, 169] width 224 height 51
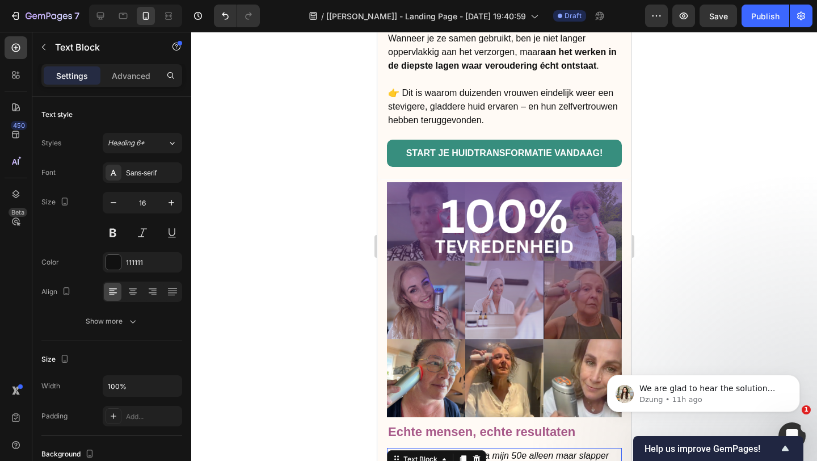
scroll to position [2619, 0]
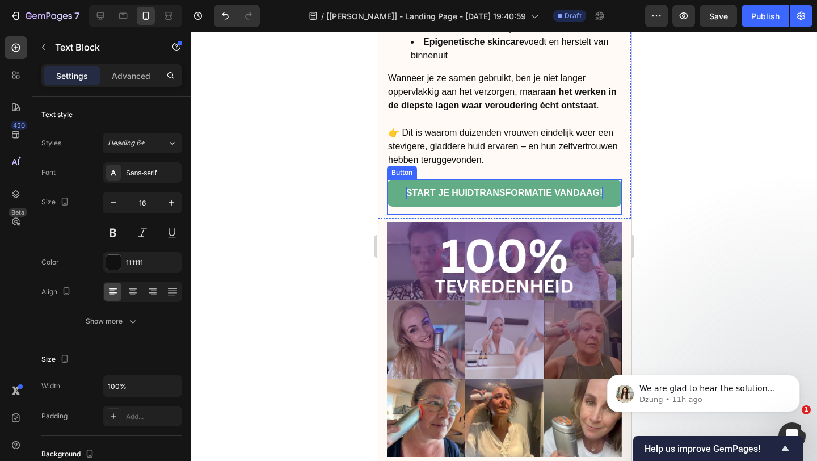
click at [531, 188] on span "START JE HUIDTRANSFORMATIE VANDAAG!" at bounding box center [504, 193] width 197 height 10
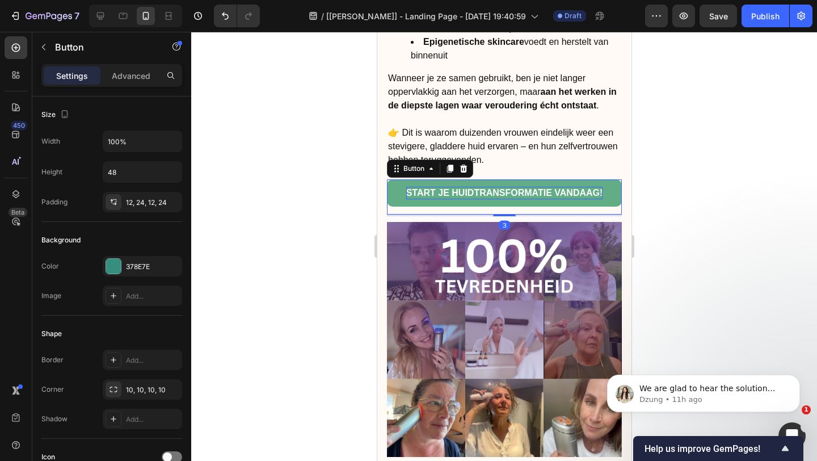
click at [531, 188] on span "START JE HUIDTRANSFORMATIE VANDAAG!" at bounding box center [504, 193] width 197 height 10
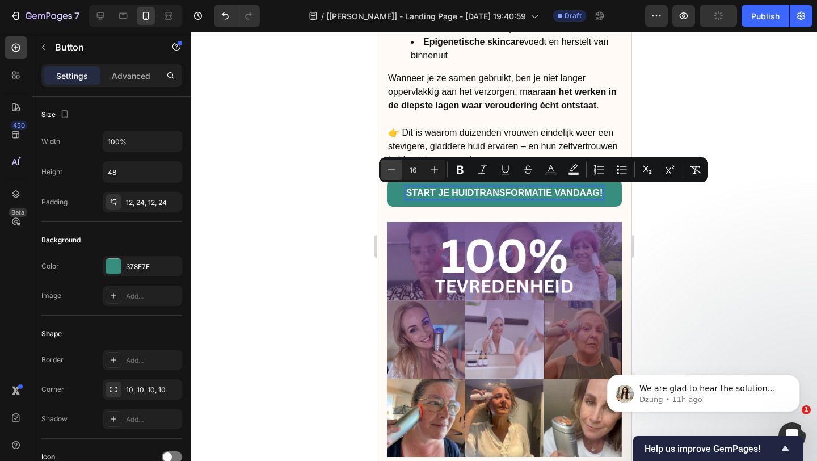
click at [384, 173] on button "Minus" at bounding box center [391, 169] width 20 height 20
type input "15"
click at [678, 116] on div at bounding box center [504, 246] width 626 height 429
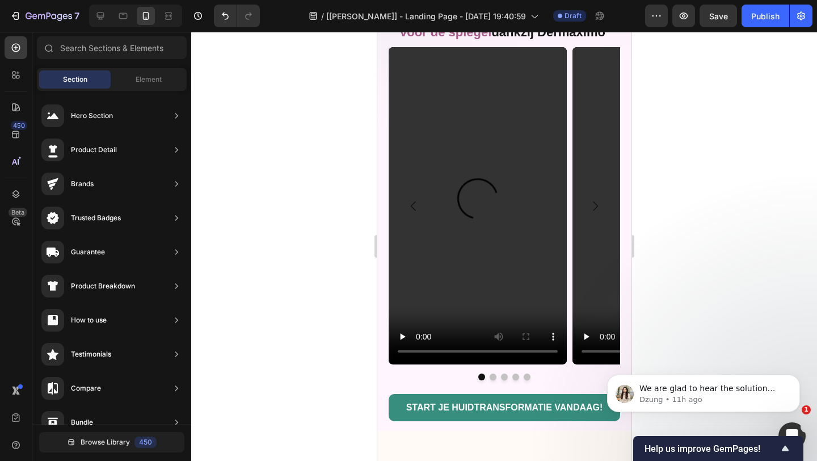
scroll to position [1011, 0]
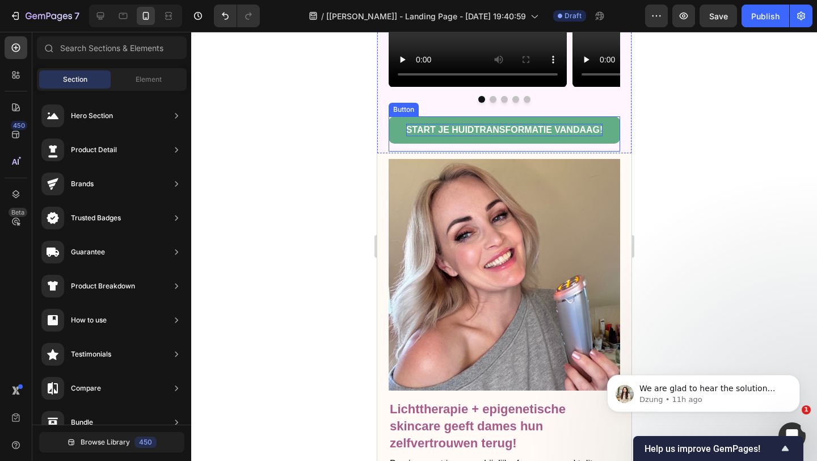
click at [529, 130] on span "START JE HUIDTRANSFORMATIE VANDAAG!" at bounding box center [504, 130] width 197 height 10
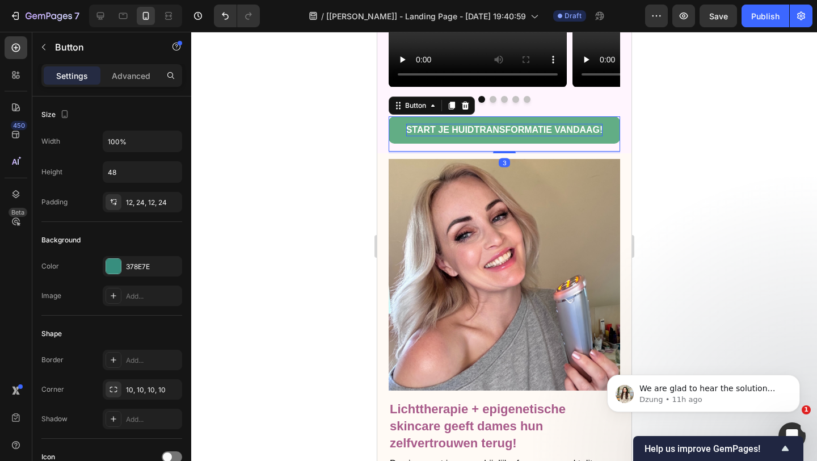
click at [529, 130] on span "START JE HUIDTRANSFORMATIE VANDAAG!" at bounding box center [504, 130] width 197 height 10
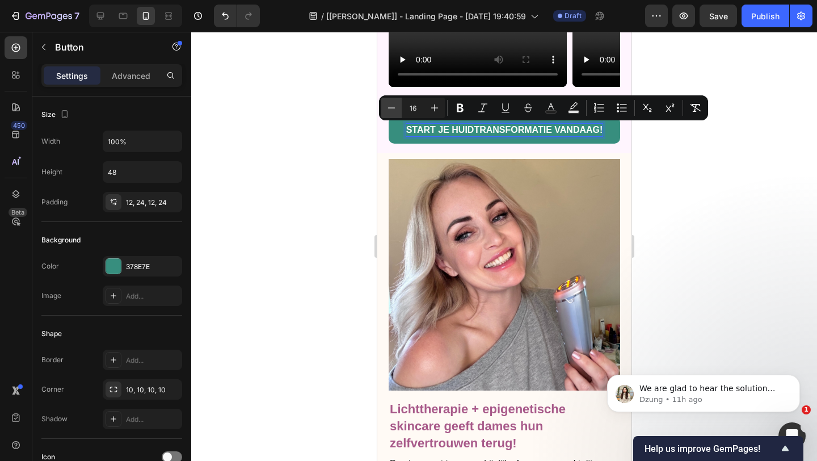
click at [396, 113] on icon "Editor contextual toolbar" at bounding box center [391, 107] width 11 height 11
type input "15"
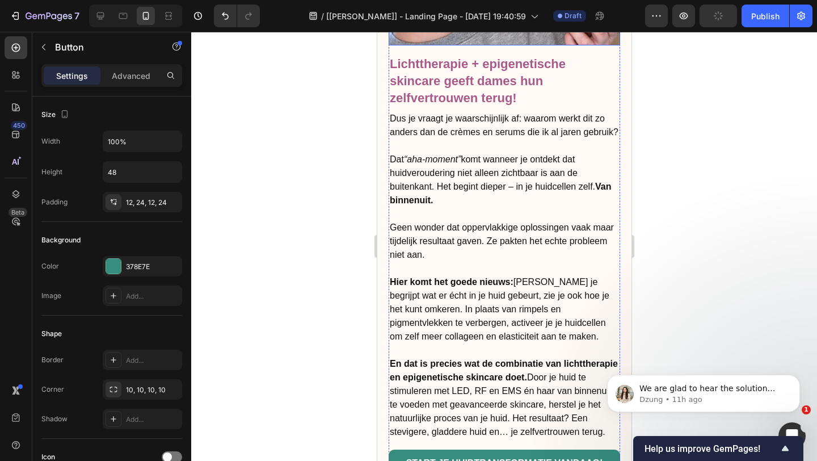
scroll to position [1387, 0]
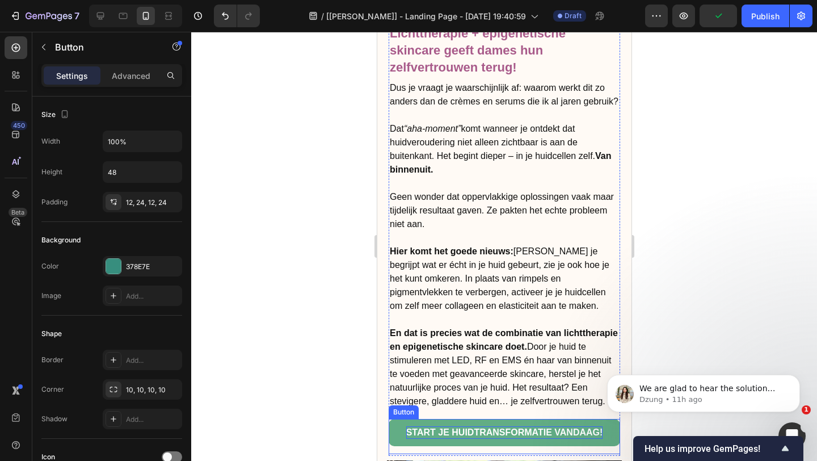
click at [493, 430] on span "START JE HUIDTRANSFORMATIE VANDAAG!" at bounding box center [504, 432] width 197 height 10
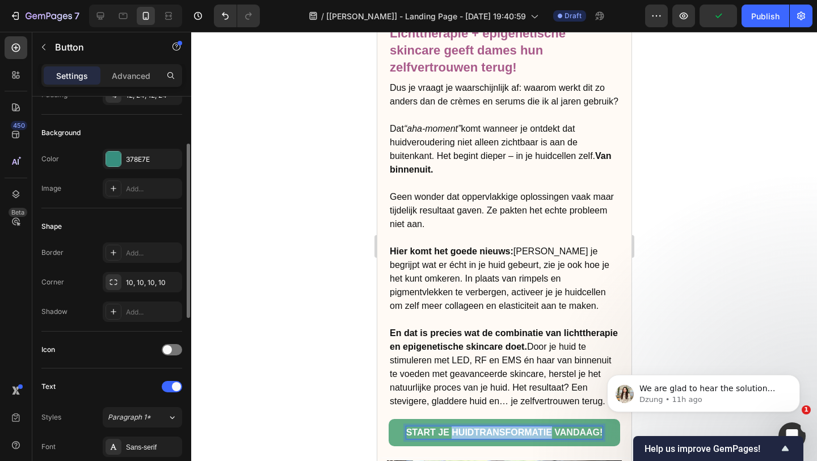
click at [493, 430] on span "START JE HUIDTRANSFORMATIE VANDAAG!" at bounding box center [504, 432] width 197 height 10
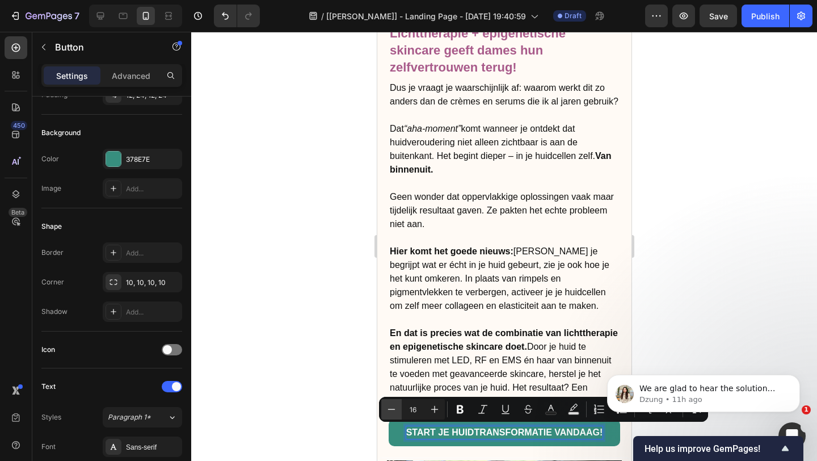
click at [389, 401] on button "Minus" at bounding box center [391, 409] width 20 height 20
type input "15"
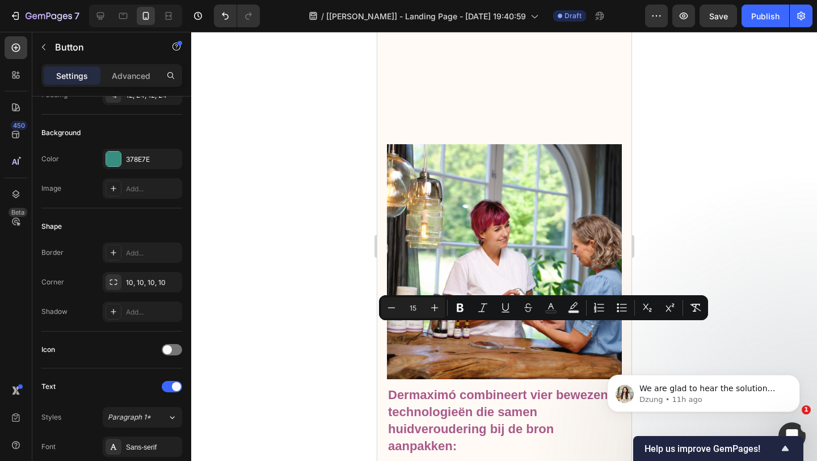
scroll to position [1936, 0]
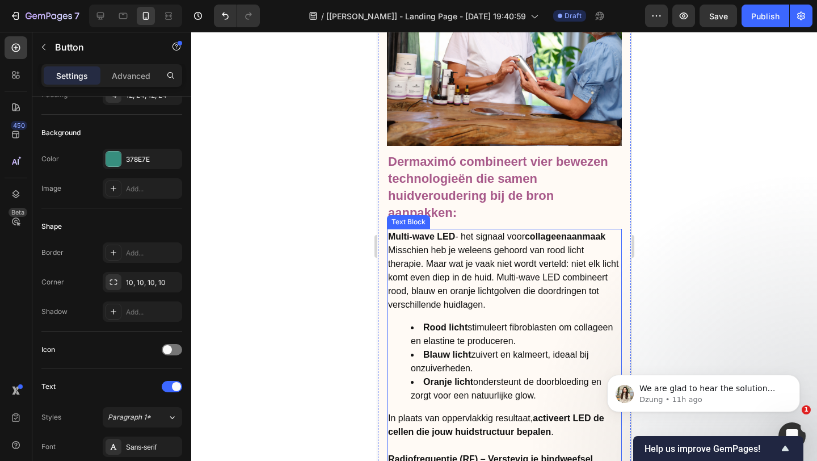
click at [430, 300] on p "Misschien heb je weleens gehoord van rood licht therapie. Maar wat je vaak niet…" at bounding box center [504, 277] width 233 height 68
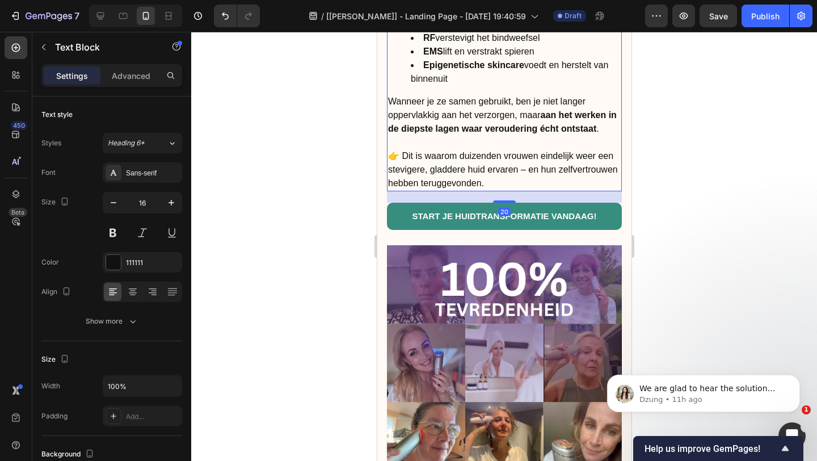
scroll to position [2899, 0]
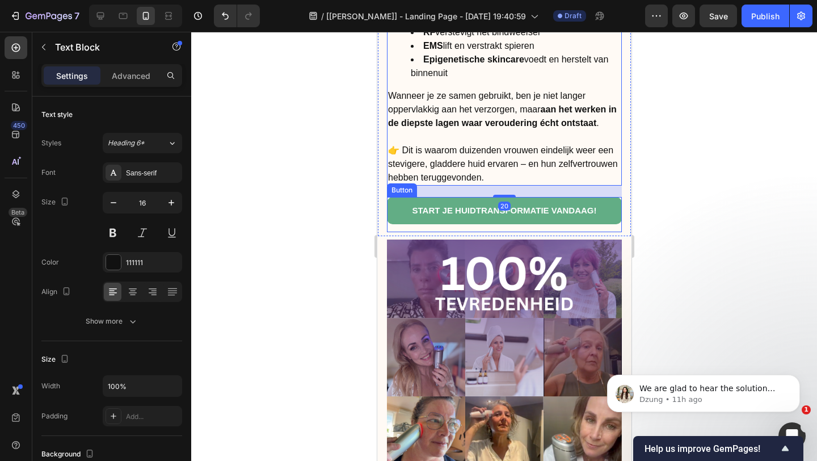
click at [466, 203] on link "START JE HUIDTRANSFORMATIE VANDAAG!" at bounding box center [503, 210] width 235 height 27
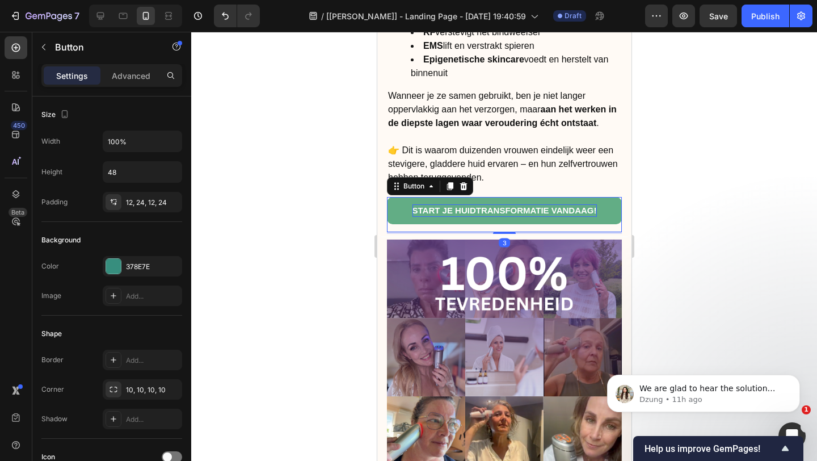
click at [466, 208] on span "START JE HUIDTRANSFORMATIE VANDAAG!" at bounding box center [504, 210] width 184 height 10
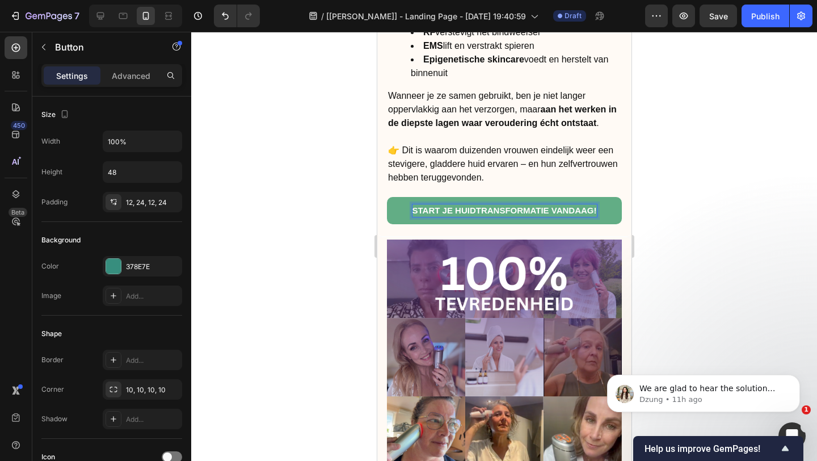
click at [466, 208] on span "START JE HUIDTRANSFORMATIE VANDAAG!" at bounding box center [504, 210] width 184 height 10
click at [505, 199] on link "START JE HUIDTRANSFORMATIE VANDAAG!" at bounding box center [503, 210] width 235 height 27
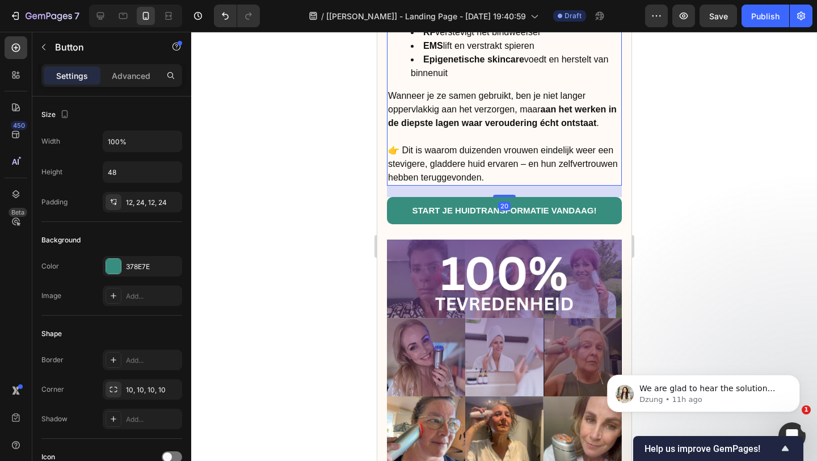
click at [539, 167] on p "👉 Dit is waarom duizenden vrouwen eindelijk weer een stevigere, gladdere huid e…" at bounding box center [504, 164] width 233 height 41
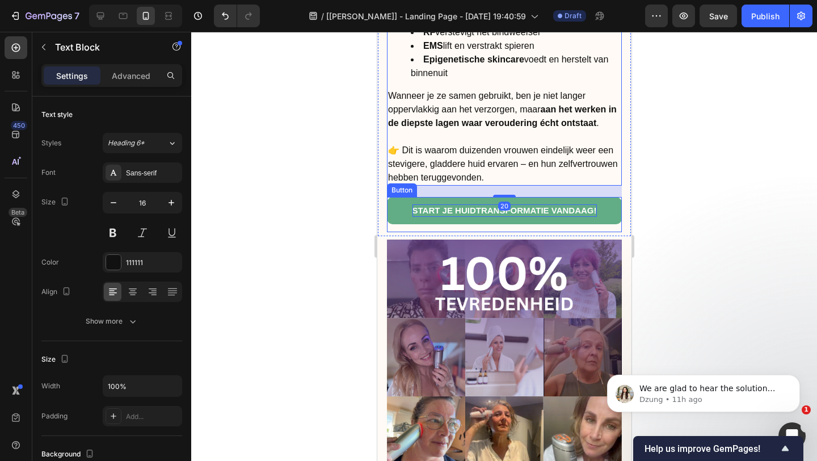
click at [520, 212] on span "START JE HUIDTRANSFORMATIE VANDAAG!" at bounding box center [504, 210] width 184 height 10
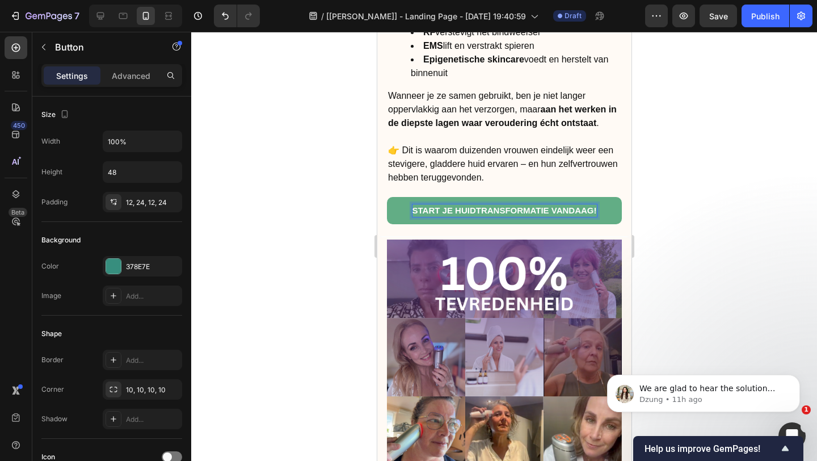
click at [531, 205] on span "START JE HUIDTRANSFORMATIE VANDAAG!" at bounding box center [504, 210] width 184 height 10
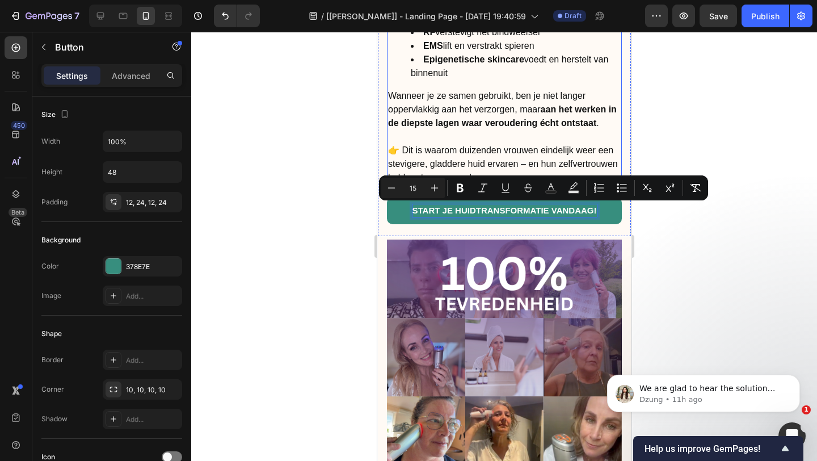
scroll to position [2877, 0]
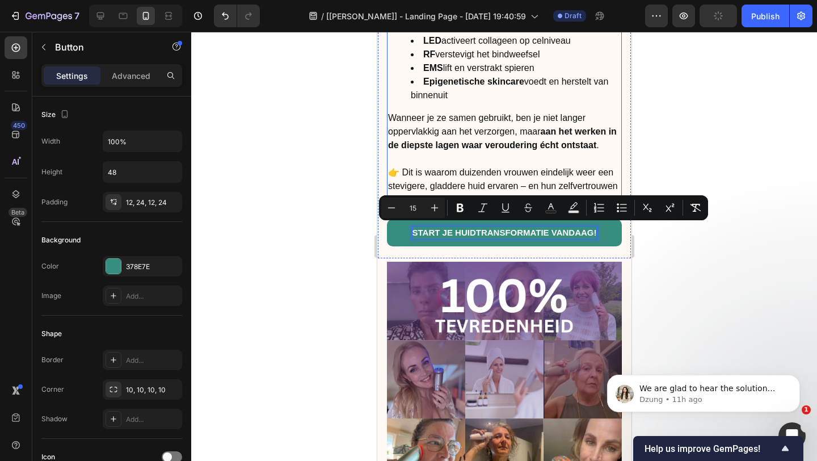
click at [532, 122] on p "Wanneer je ze samen gebruikt, ben je niet langer oppervlakkig aan het verzorgen…" at bounding box center [504, 131] width 233 height 41
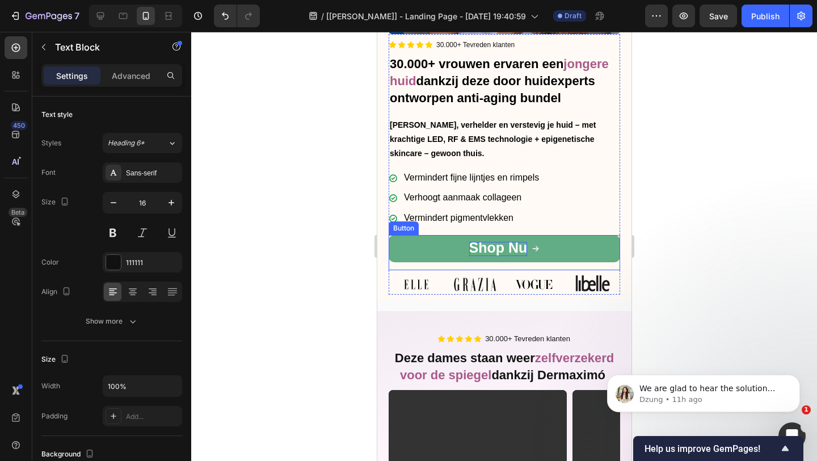
scroll to position [280, 0]
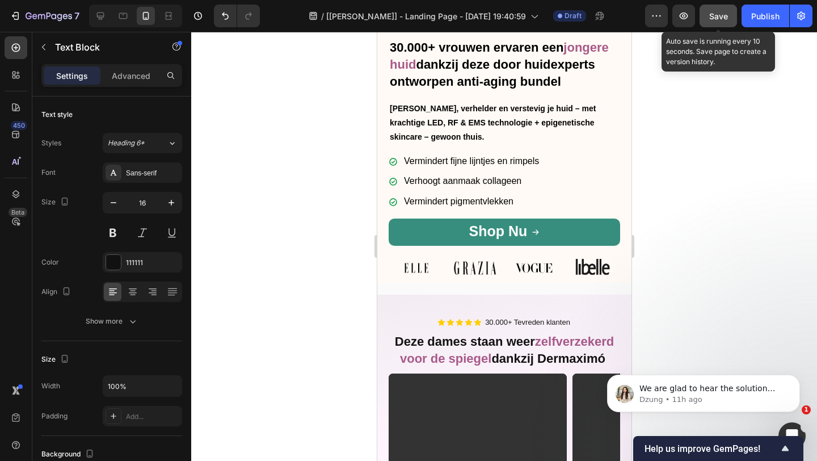
click at [708, 19] on button "Save" at bounding box center [718, 16] width 37 height 23
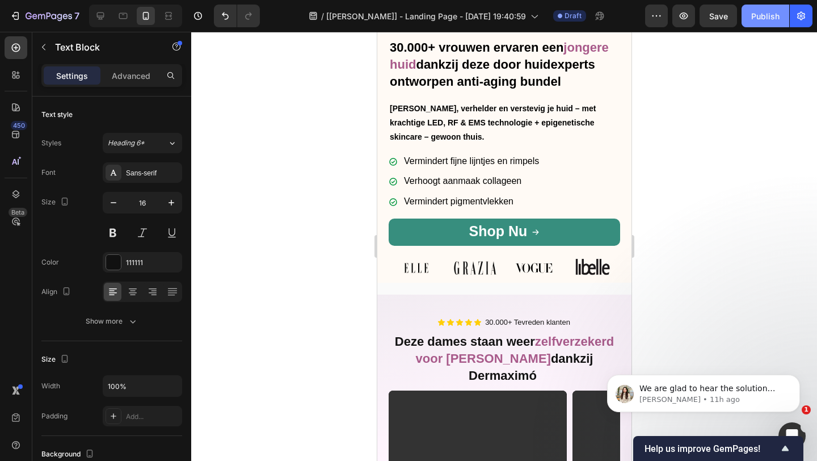
click at [766, 17] on div "Publish" at bounding box center [765, 16] width 28 height 12
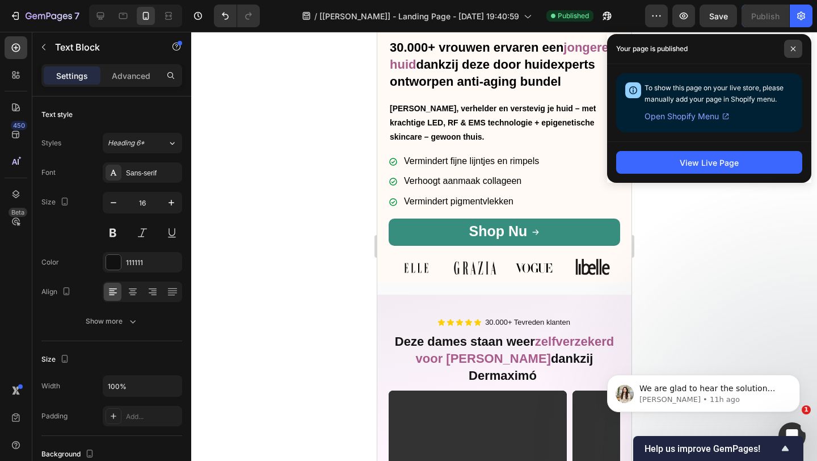
click at [795, 47] on icon at bounding box center [793, 49] width 5 height 5
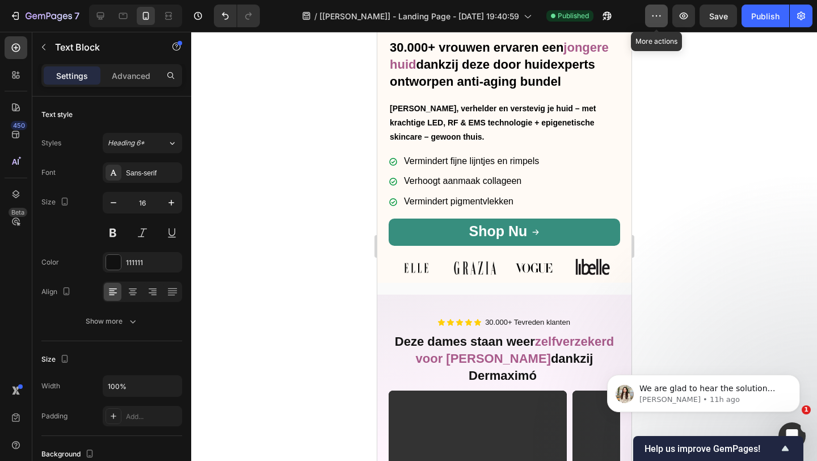
click at [654, 10] on icon "button" at bounding box center [656, 15] width 11 height 11
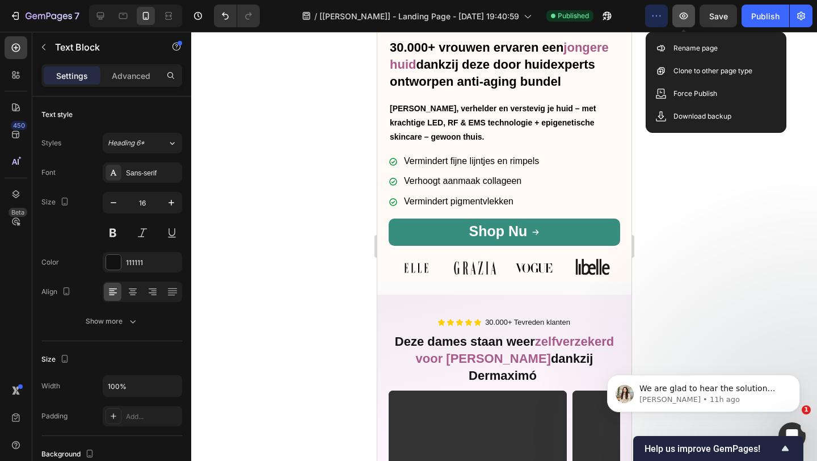
click at [689, 18] on icon "button" at bounding box center [683, 15] width 11 height 11
